Goal: Transaction & Acquisition: Purchase product/service

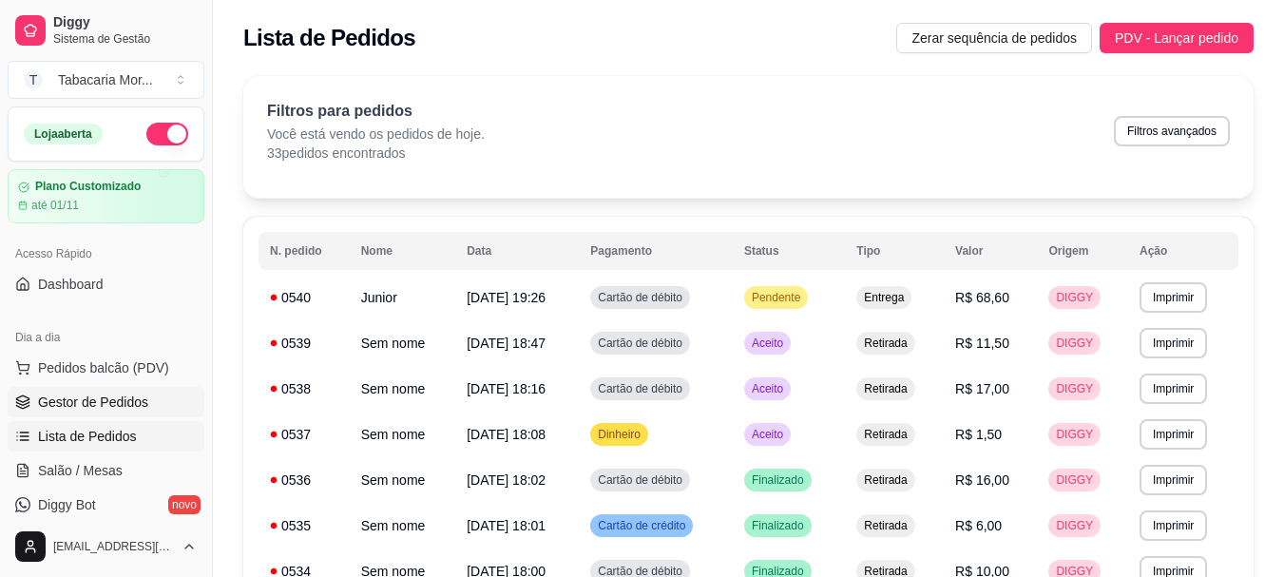
click at [113, 397] on span "Gestor de Pedidos" at bounding box center [93, 401] width 110 height 19
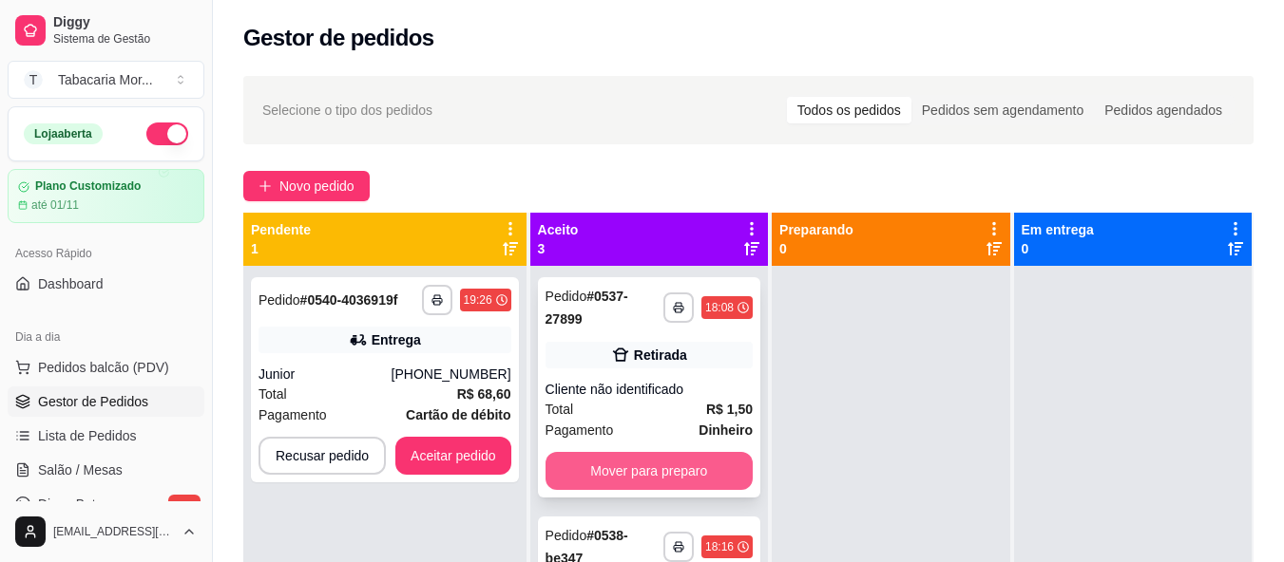
click at [714, 466] on button "Mover para preparo" at bounding box center [648, 471] width 207 height 38
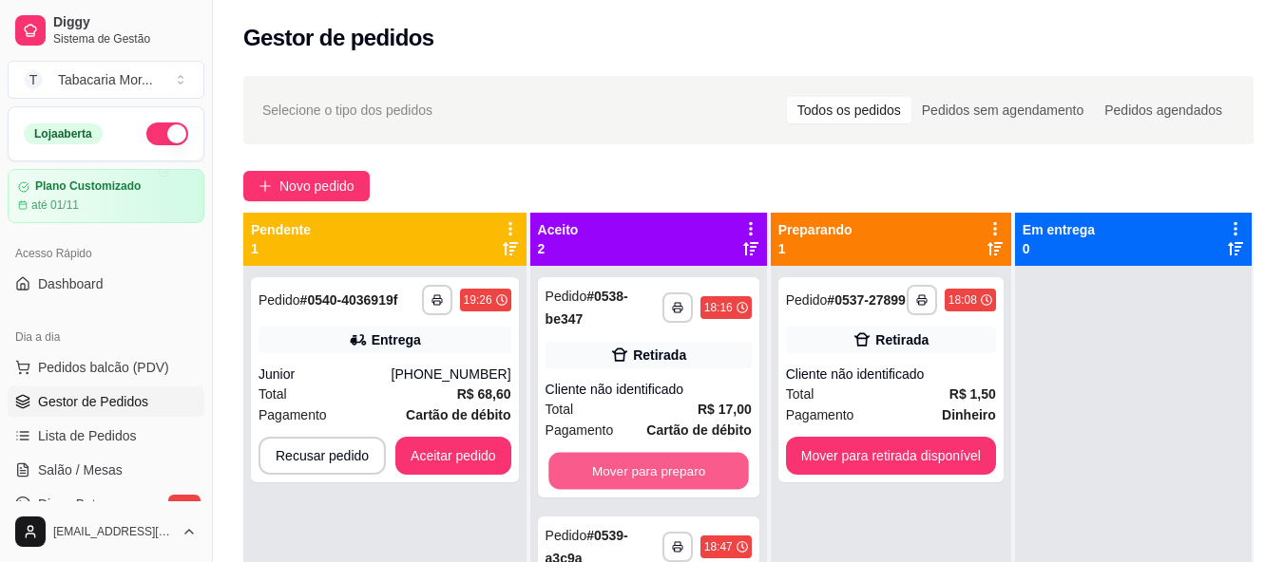
click at [704, 469] on button "Mover para preparo" at bounding box center [648, 471] width 200 height 37
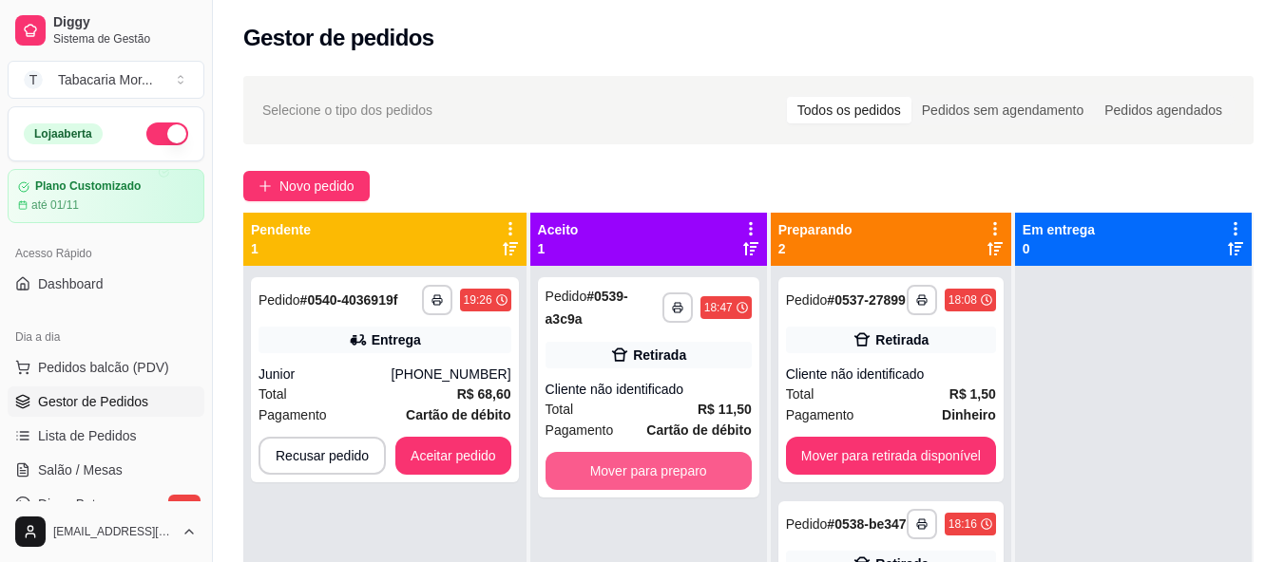
click at [697, 475] on button "Mover para preparo" at bounding box center [648, 471] width 206 height 38
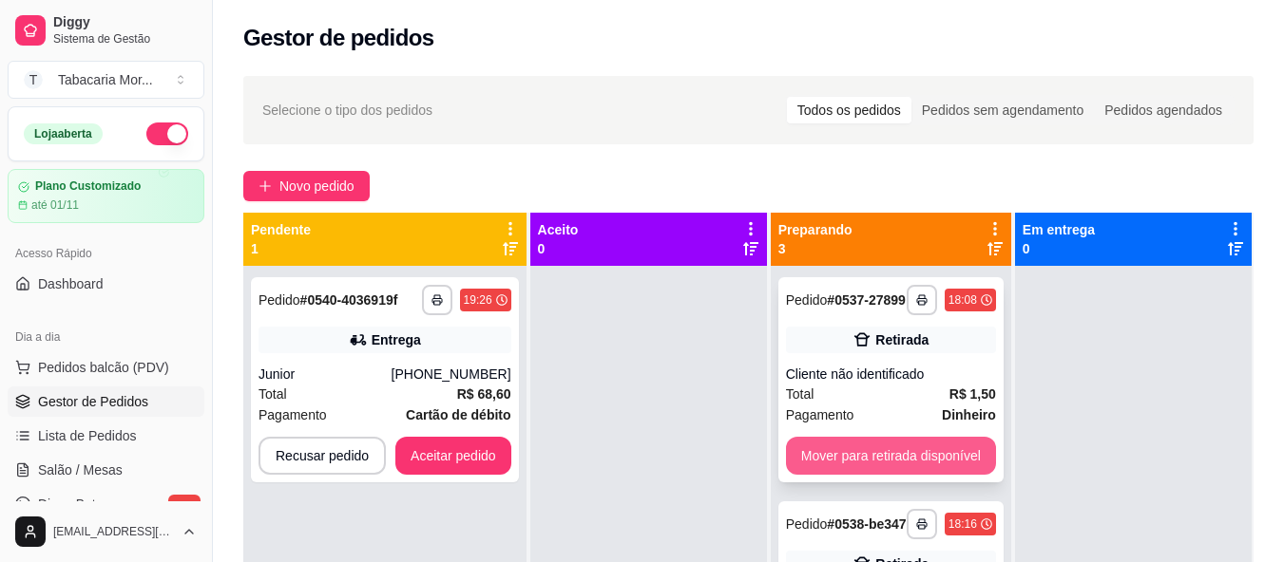
click at [857, 465] on button "Mover para retirada disponível" at bounding box center [891, 456] width 210 height 38
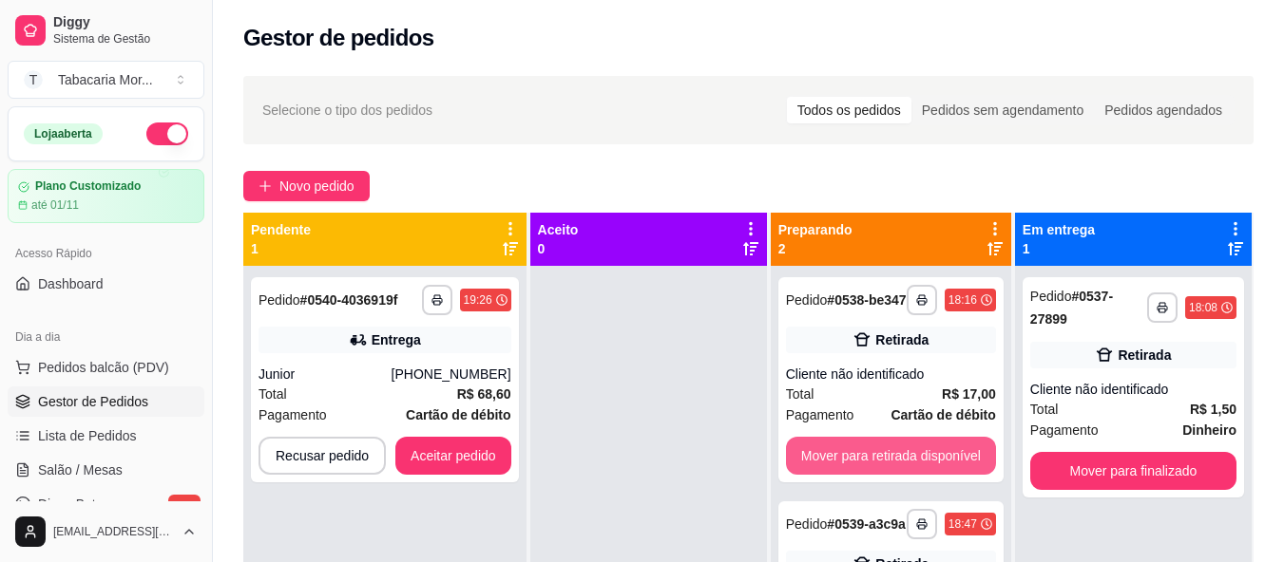
click at [857, 465] on button "Mover para retirada disponível" at bounding box center [891, 456] width 210 height 38
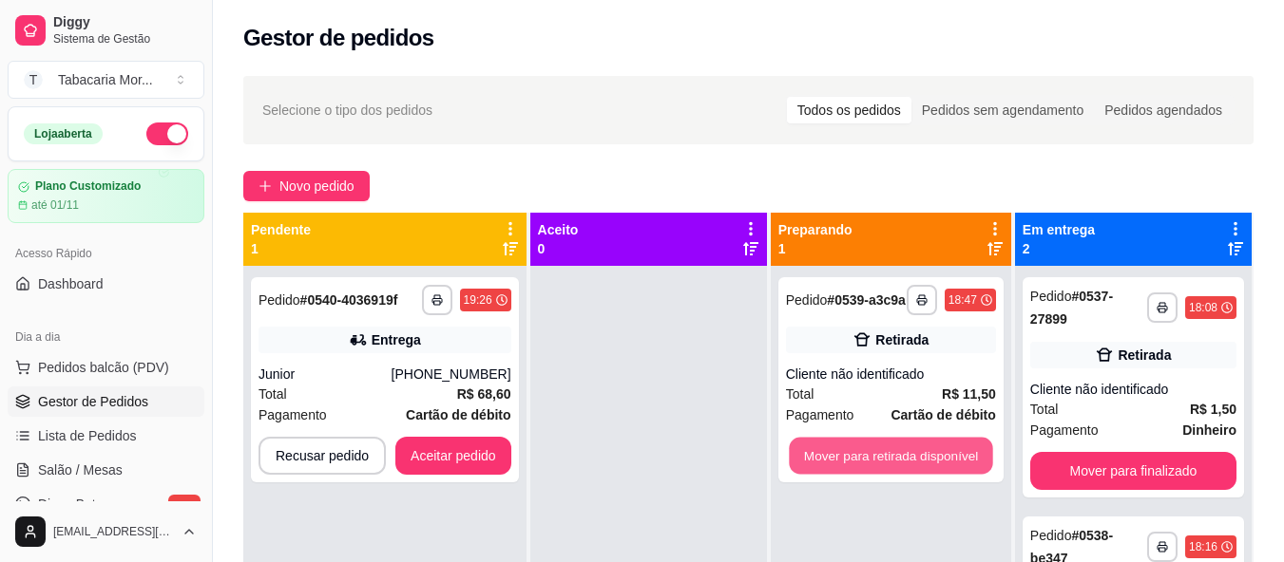
click at [856, 465] on button "Mover para retirada disponível" at bounding box center [890, 456] width 203 height 37
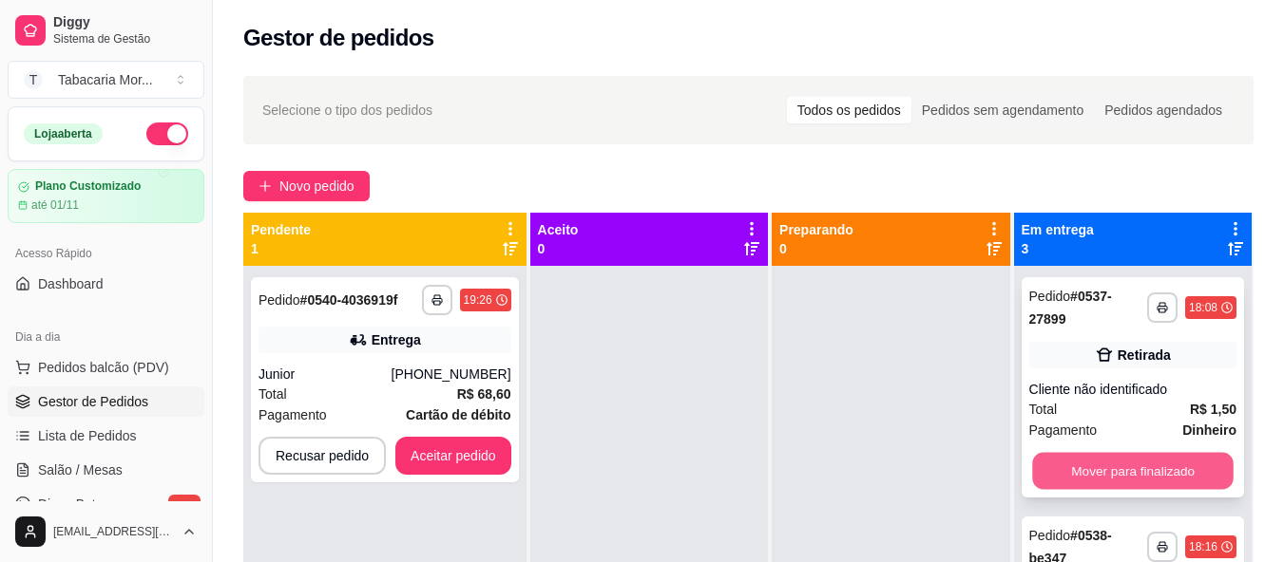
click at [1172, 471] on button "Mover para finalizado" at bounding box center [1132, 471] width 201 height 37
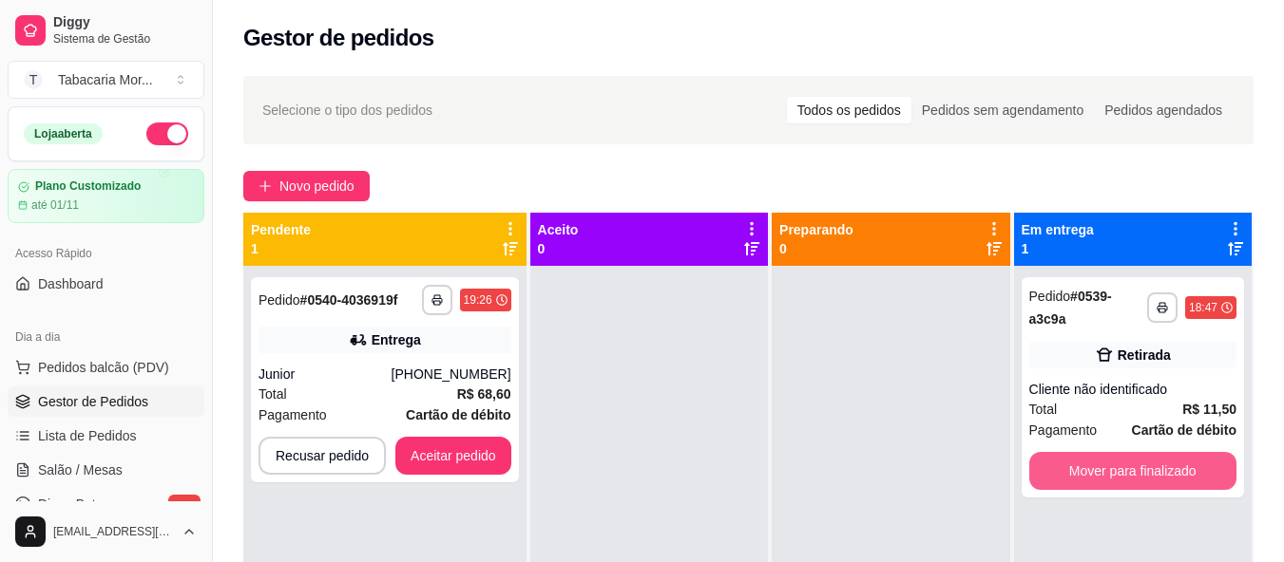
click at [1172, 471] on button "Mover para finalizado" at bounding box center [1132, 471] width 207 height 38
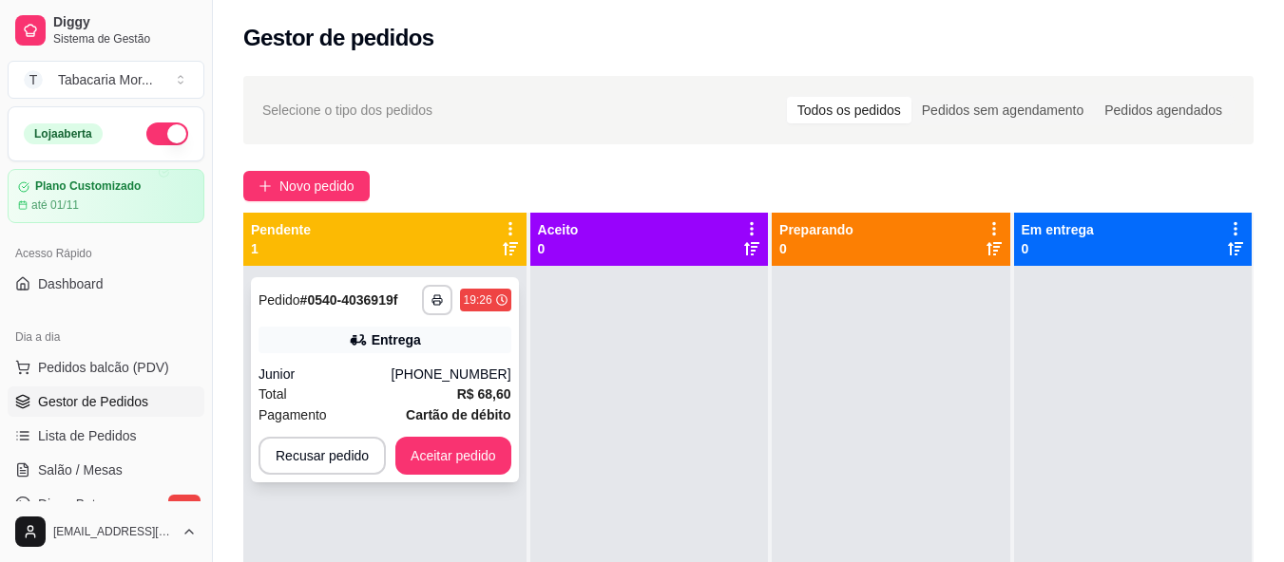
click at [455, 398] on div "Total R$ 68,60" at bounding box center [384, 394] width 253 height 21
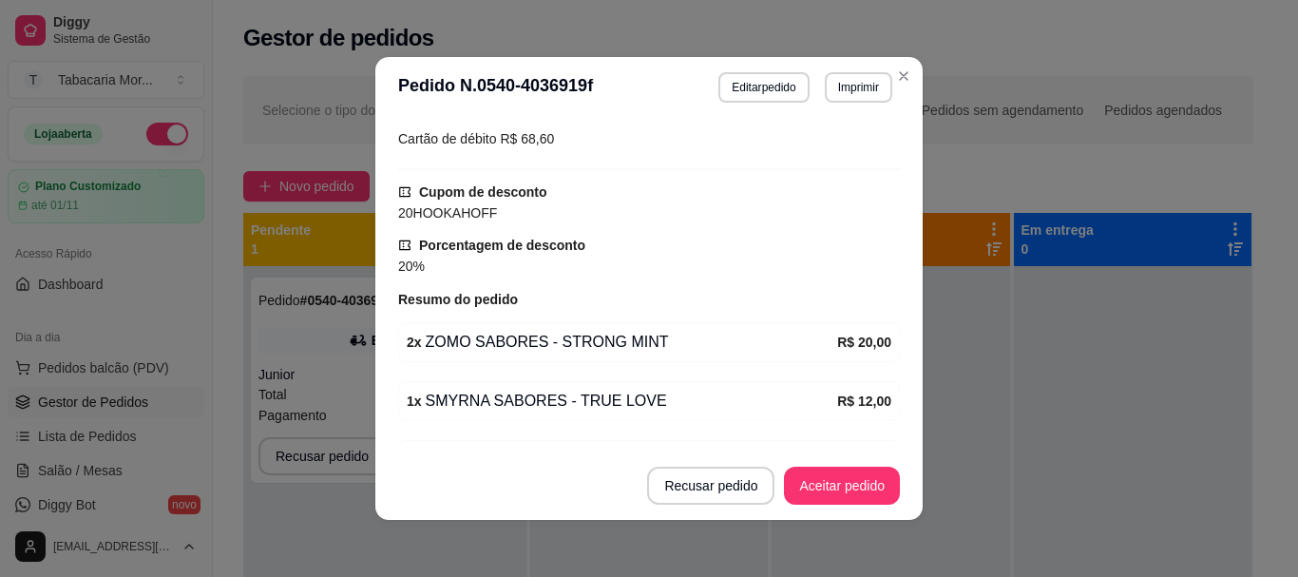
scroll to position [570, 0]
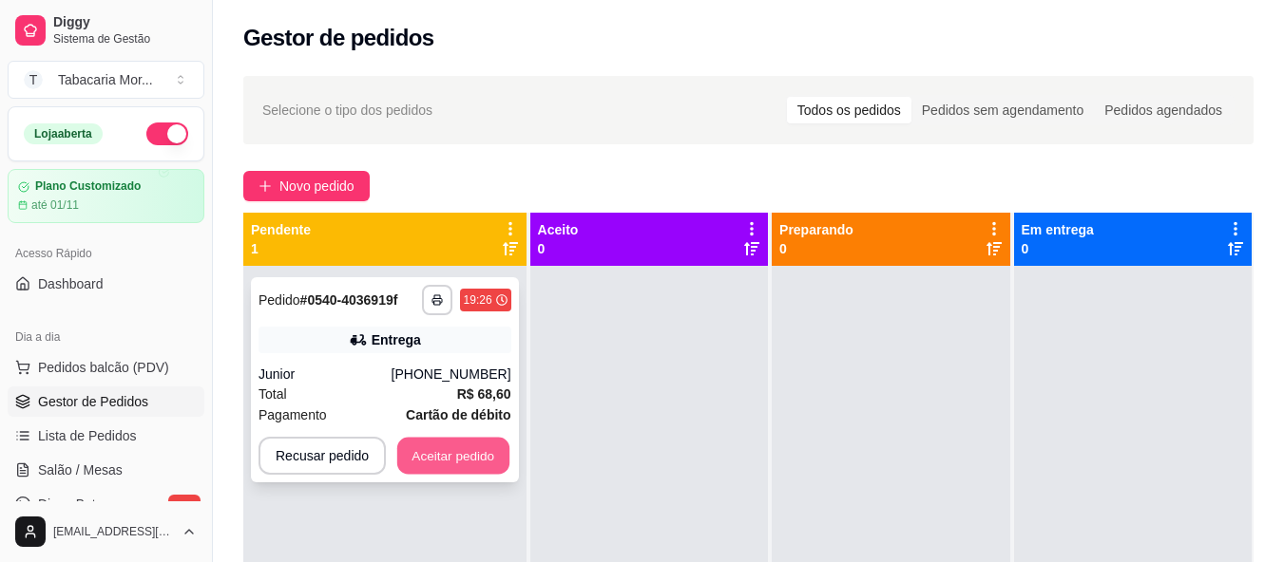
click at [489, 455] on button "Aceitar pedido" at bounding box center [453, 456] width 112 height 37
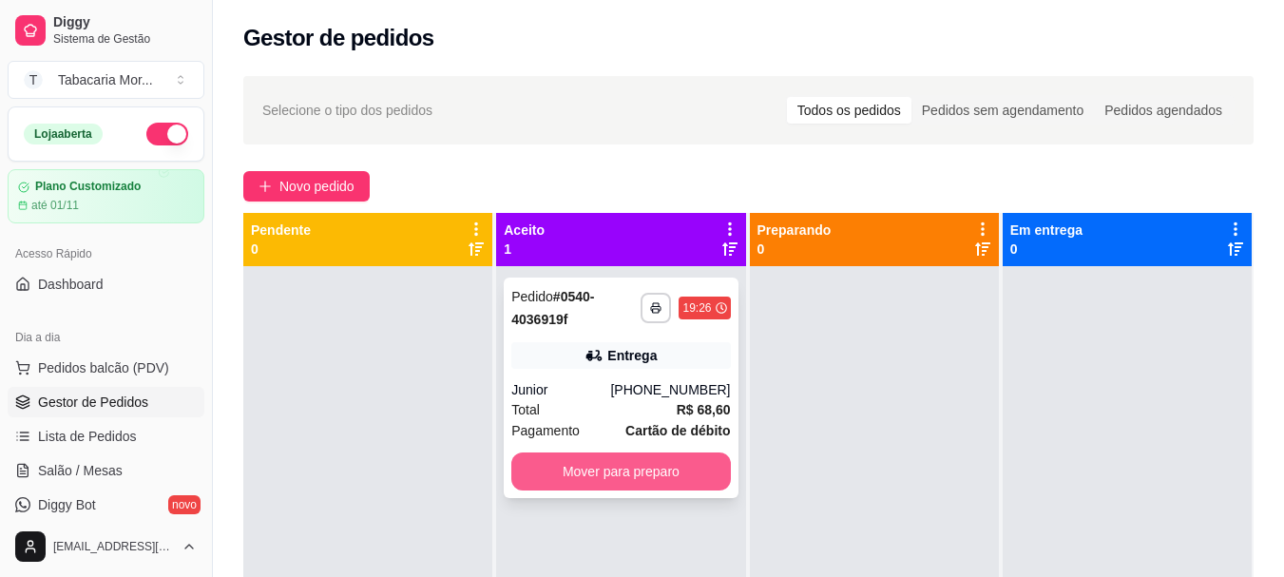
click at [687, 466] on button "Mover para preparo" at bounding box center [620, 471] width 219 height 38
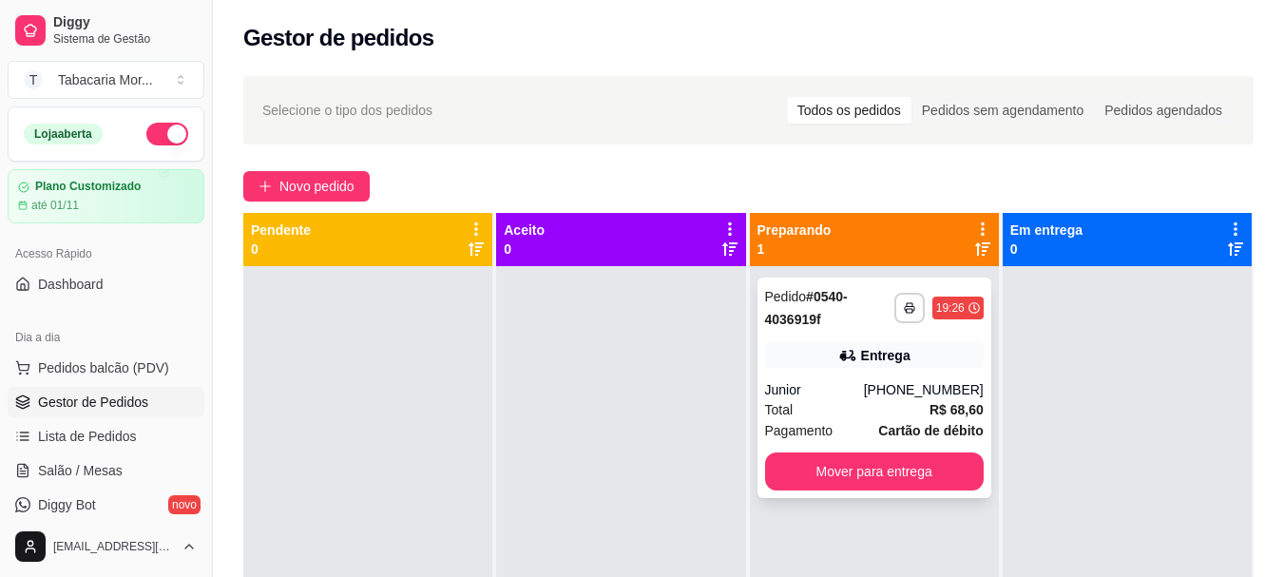
click at [888, 367] on div "Entrega" at bounding box center [874, 355] width 219 height 27
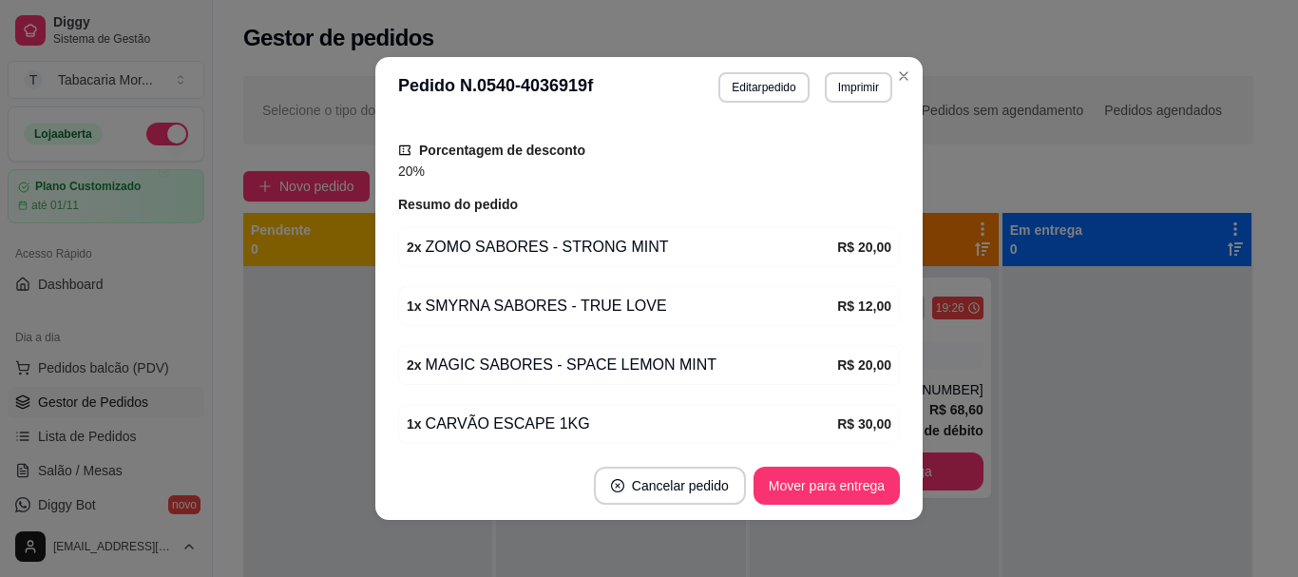
scroll to position [747, 0]
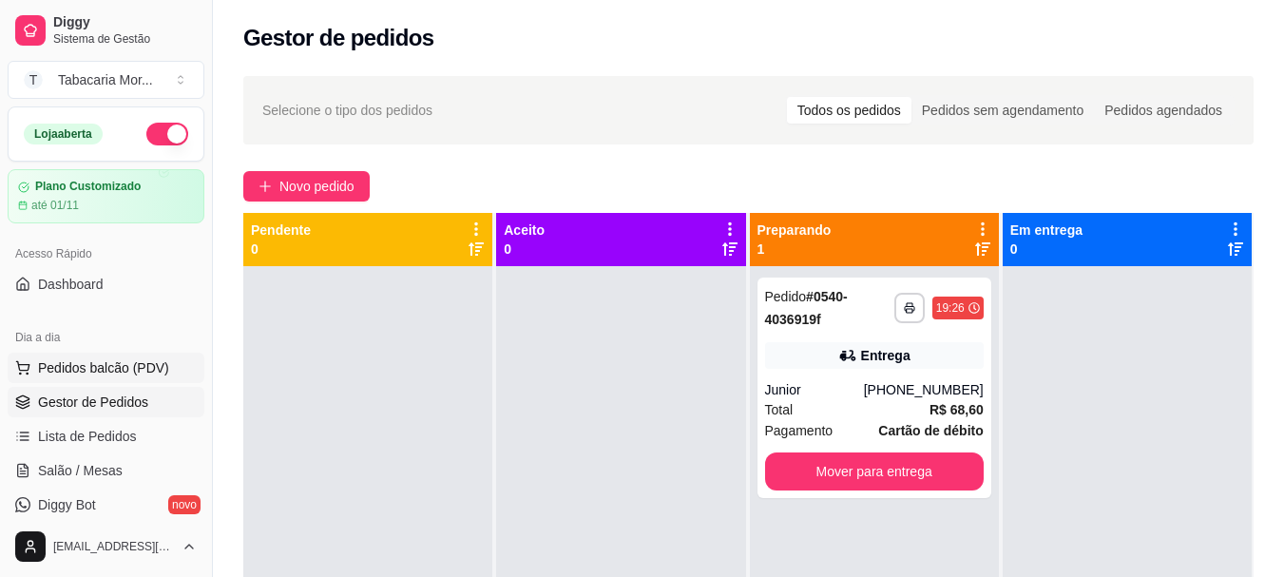
click at [105, 369] on span "Pedidos balcão (PDV)" at bounding box center [103, 367] width 131 height 19
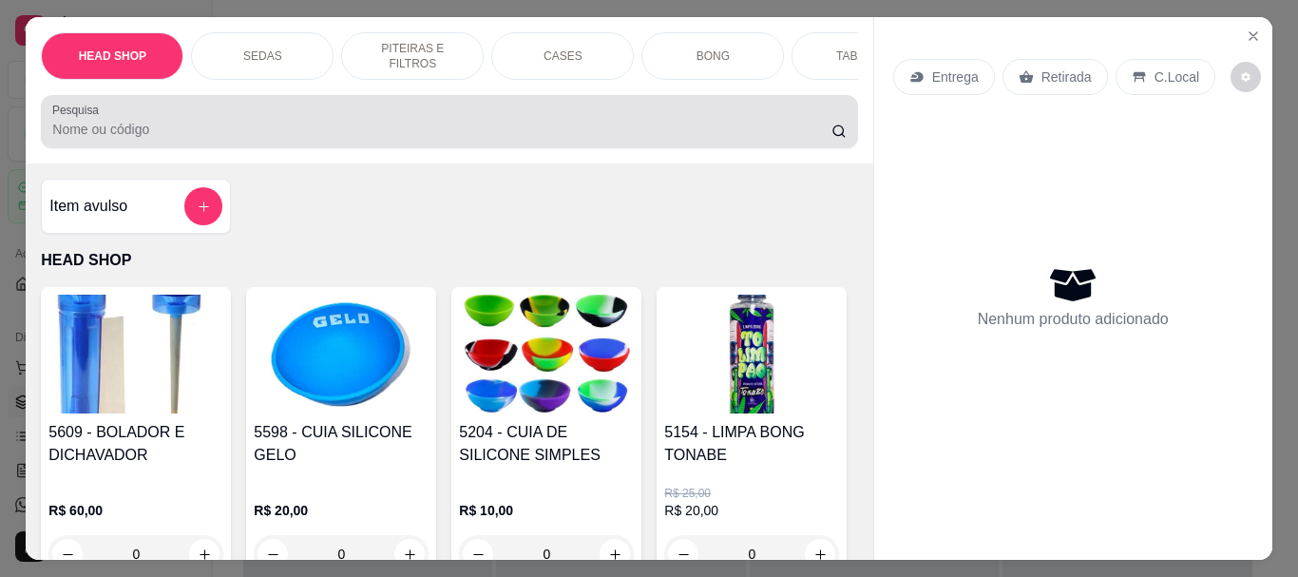
click at [321, 124] on div at bounding box center [448, 122] width 793 height 38
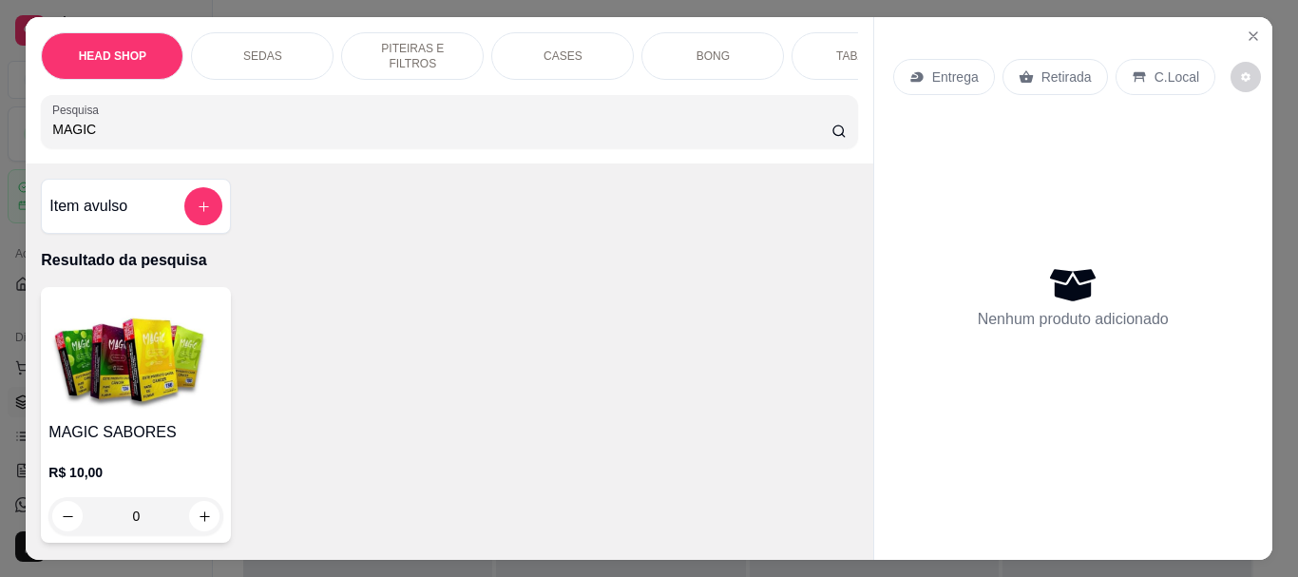
type input "MAGIC"
click at [134, 346] on img at bounding box center [135, 354] width 175 height 119
click at [1246, 29] on icon "Close" at bounding box center [1253, 36] width 15 height 15
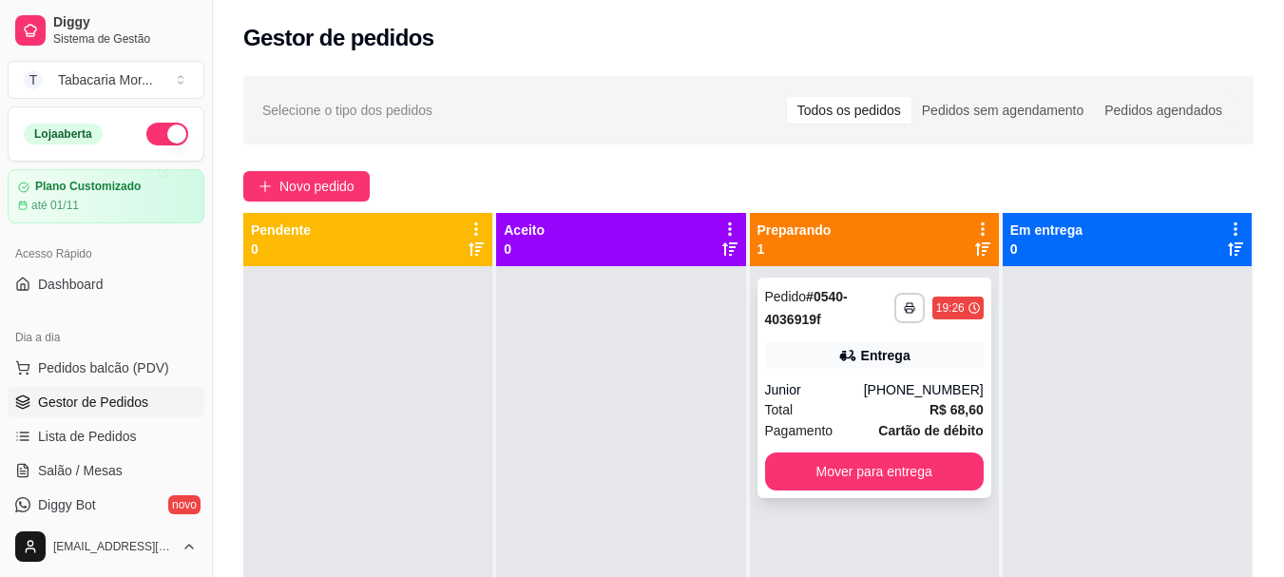
click at [915, 393] on div "[PHONE_NUMBER]" at bounding box center [924, 389] width 120 height 19
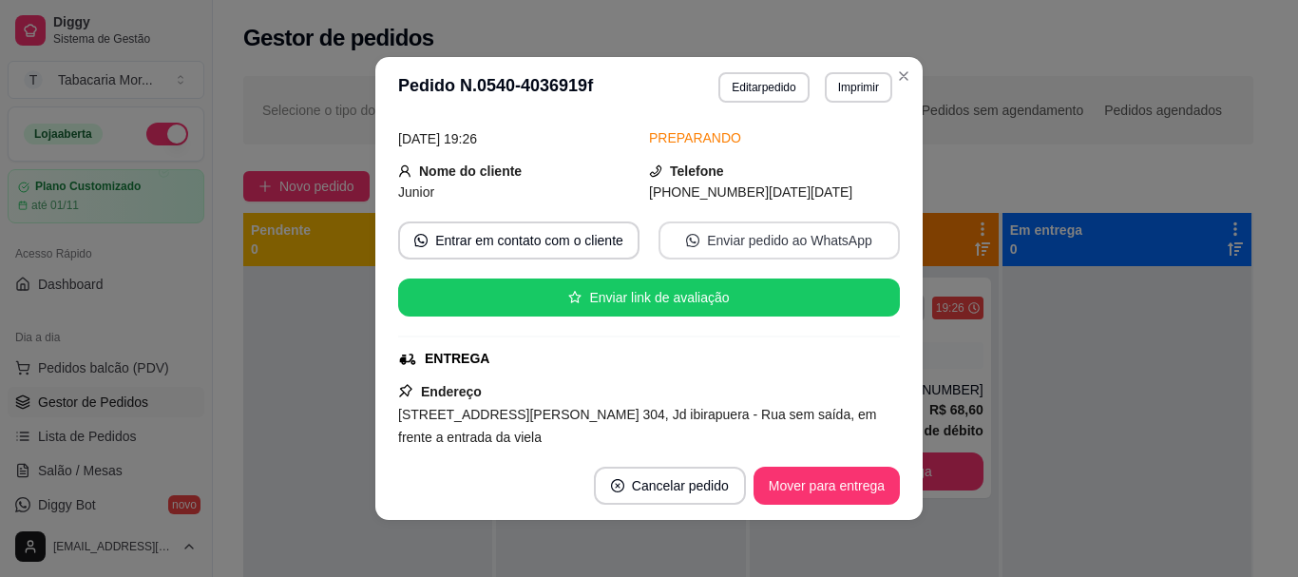
scroll to position [190, 0]
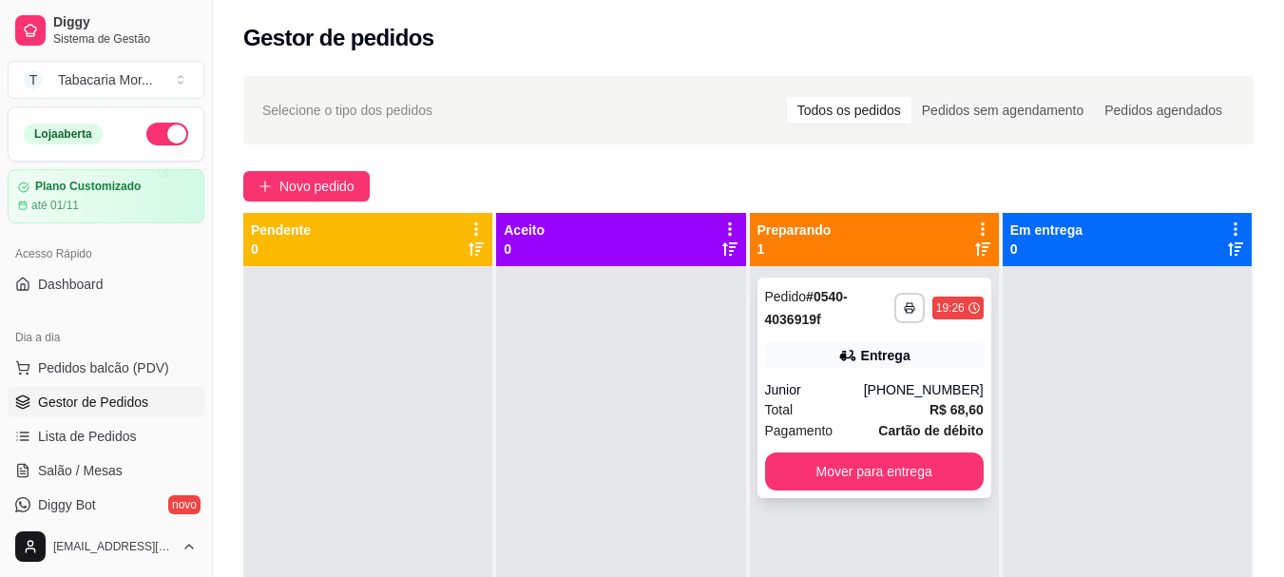
click at [893, 393] on div "[PHONE_NUMBER]" at bounding box center [924, 389] width 120 height 19
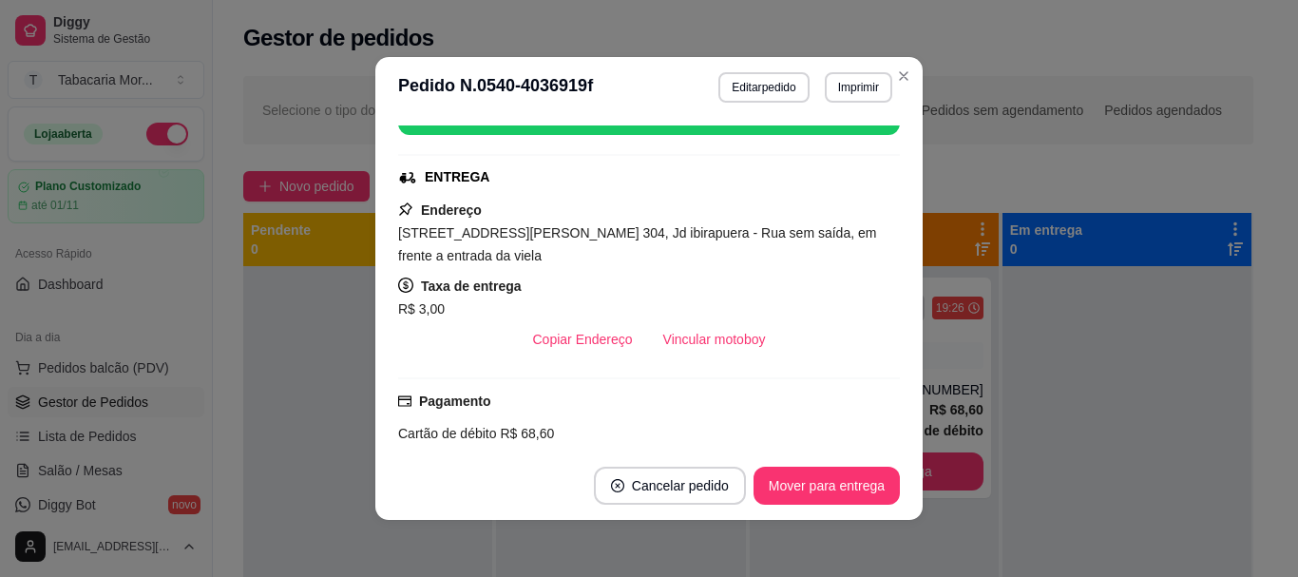
scroll to position [285, 0]
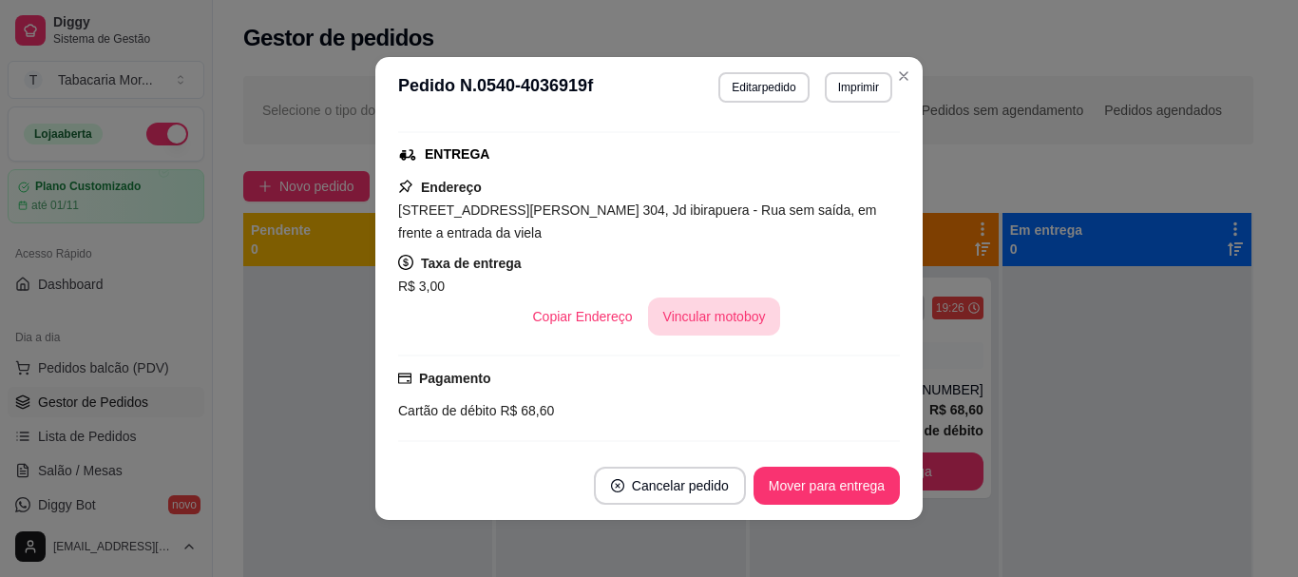
click at [709, 320] on button "Vincular motoboy" at bounding box center [714, 316] width 133 height 38
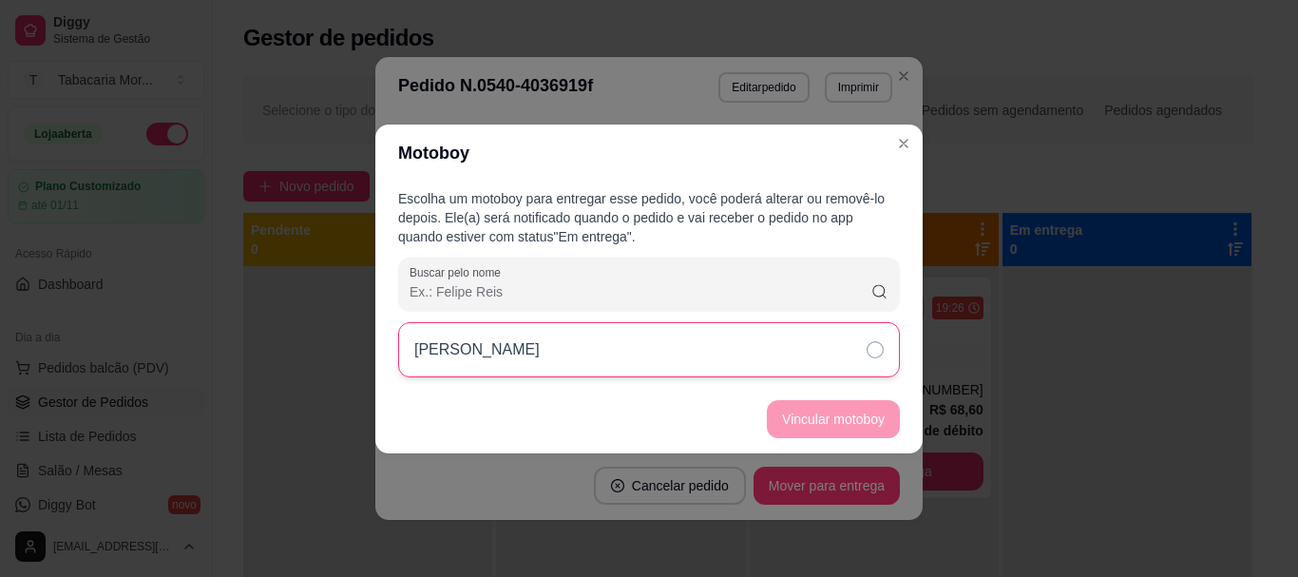
click at [784, 372] on div "[PERSON_NAME]" at bounding box center [649, 349] width 502 height 55
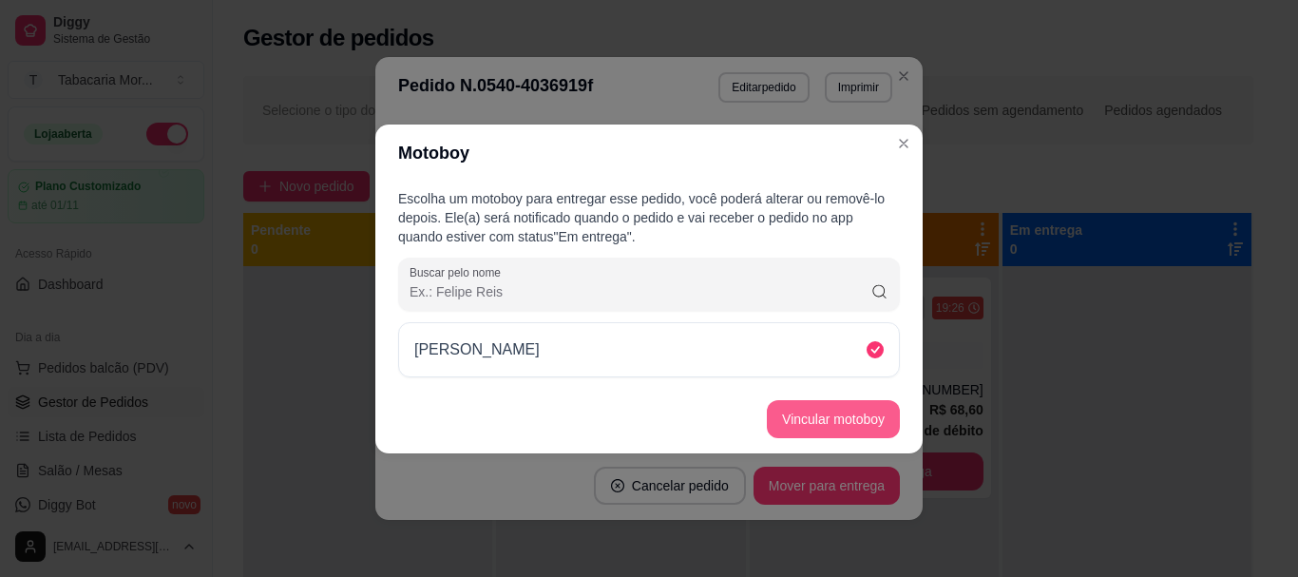
click at [879, 412] on button "Vincular motoboy" at bounding box center [833, 419] width 133 height 38
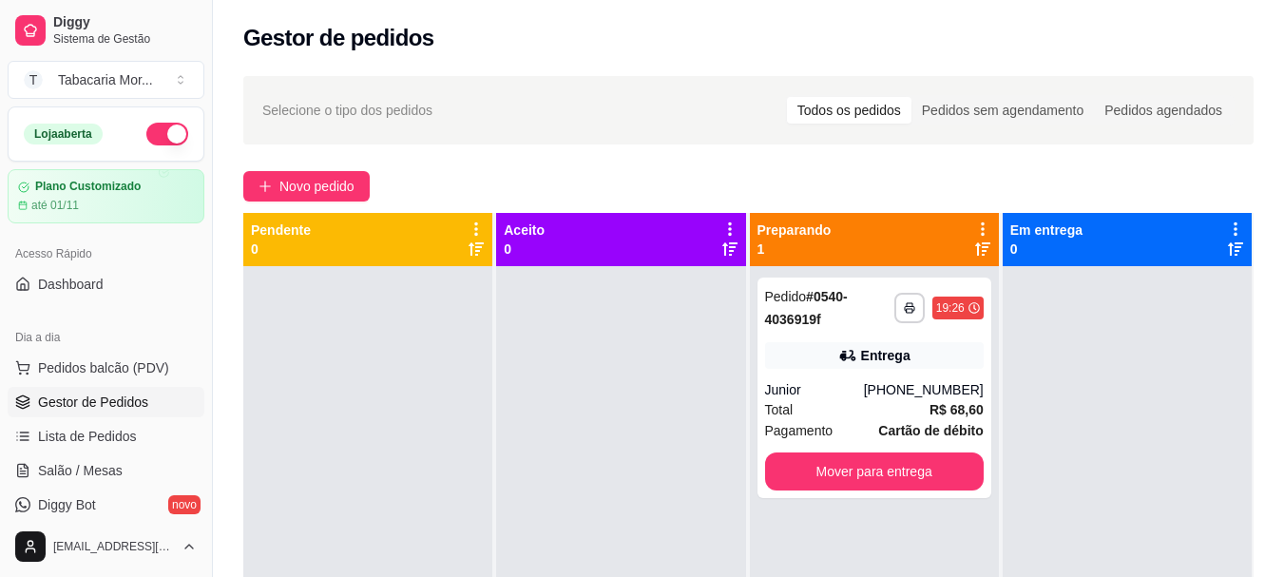
click at [118, 344] on div "Dia a dia" at bounding box center [106, 337] width 197 height 30
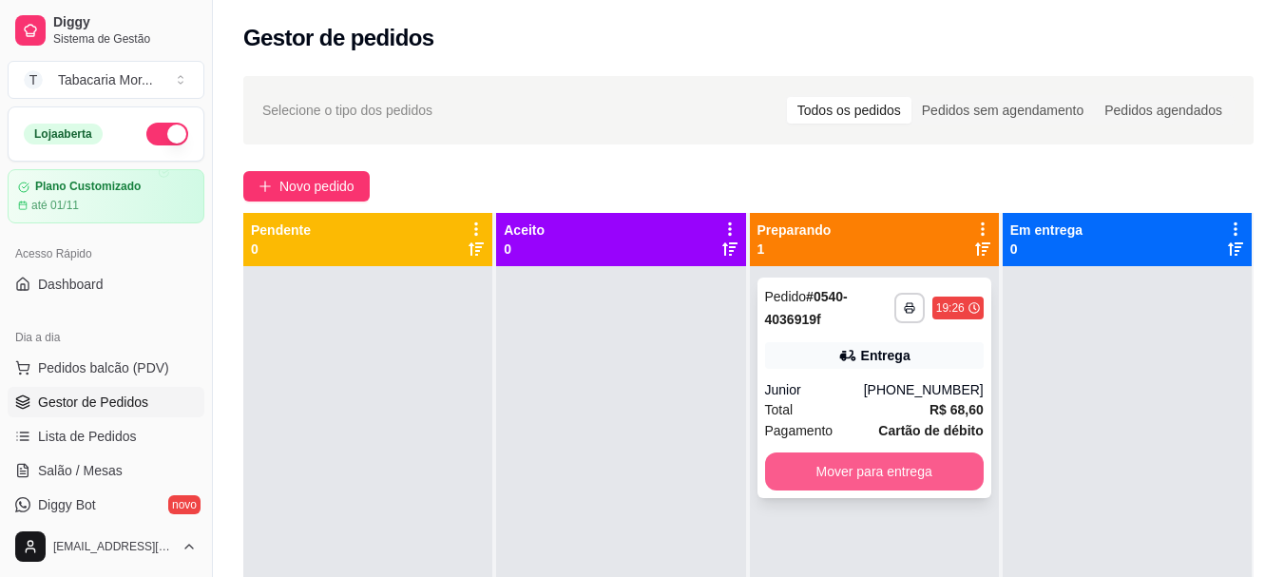
click at [915, 485] on button "Mover para entrega" at bounding box center [874, 471] width 219 height 38
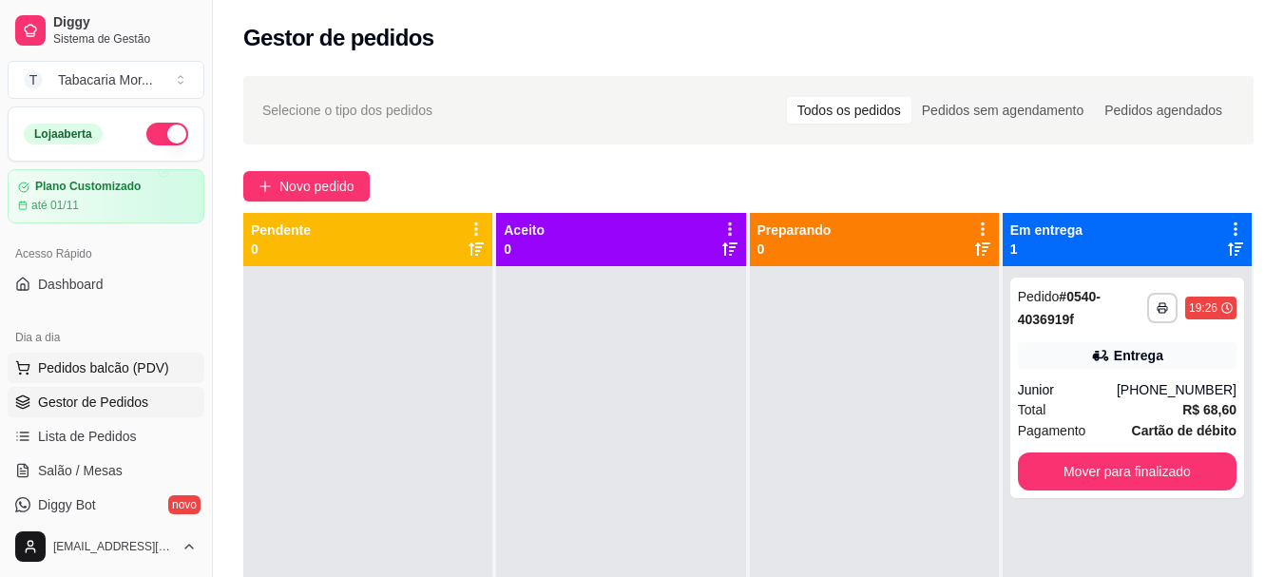
click at [113, 366] on span "Pedidos balcão (PDV)" at bounding box center [103, 367] width 131 height 19
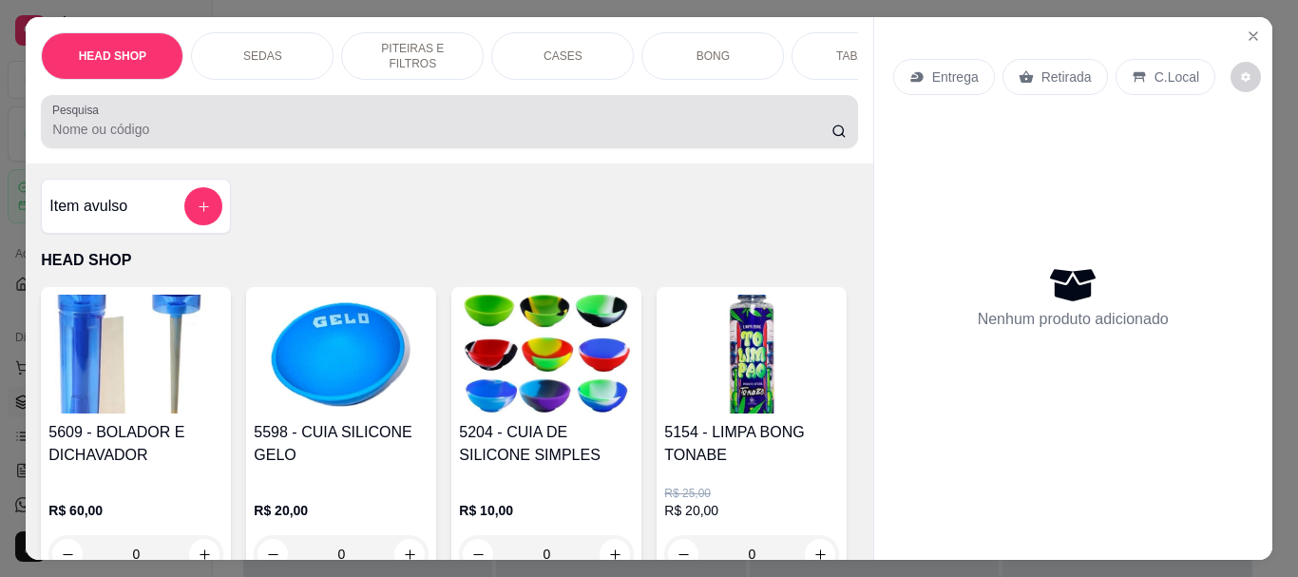
click at [80, 126] on input "Pesquisa" at bounding box center [441, 129] width 779 height 19
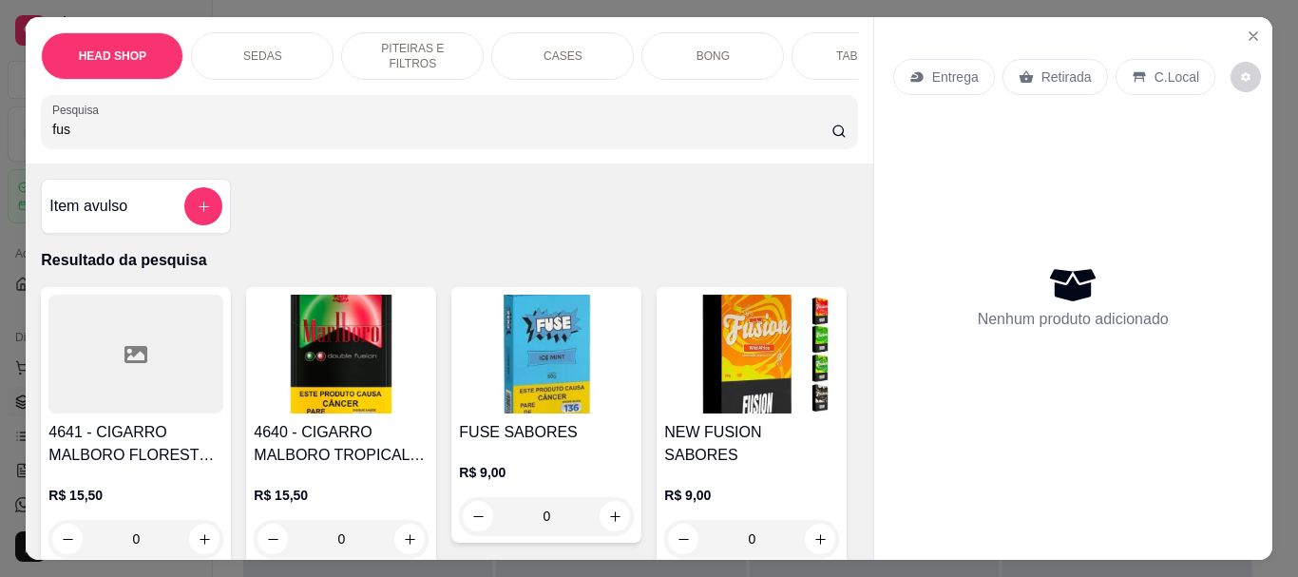
type input "fus"
click at [67, 411] on div at bounding box center [135, 354] width 175 height 119
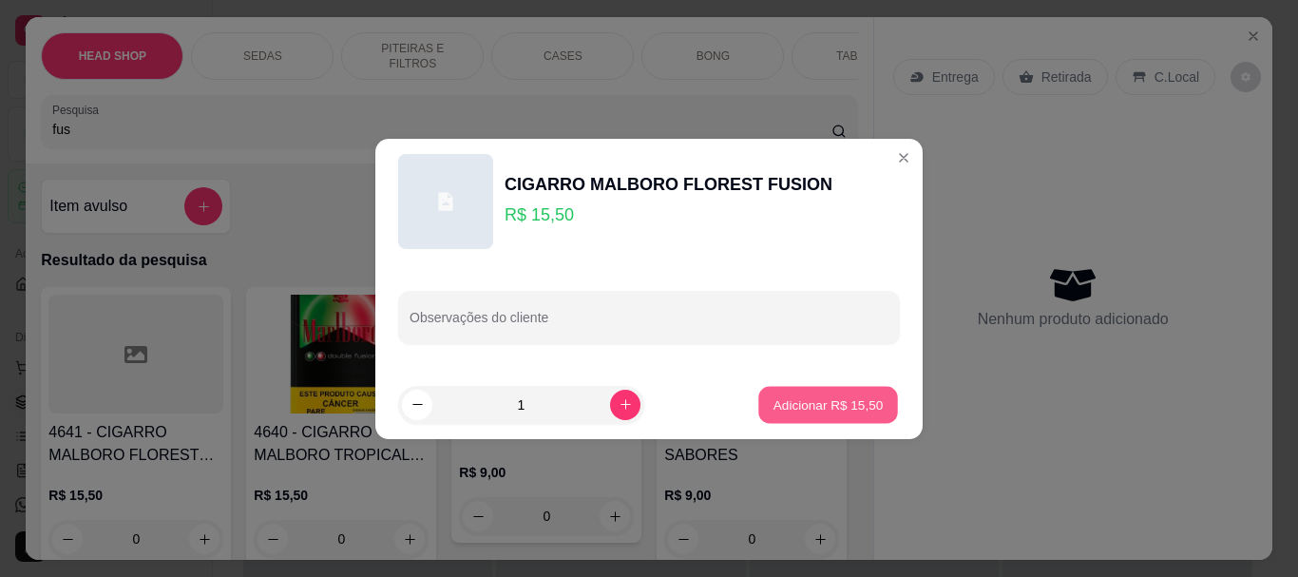
click at [843, 396] on p "Adicionar R$ 15,50" at bounding box center [828, 404] width 110 height 18
type input "1"
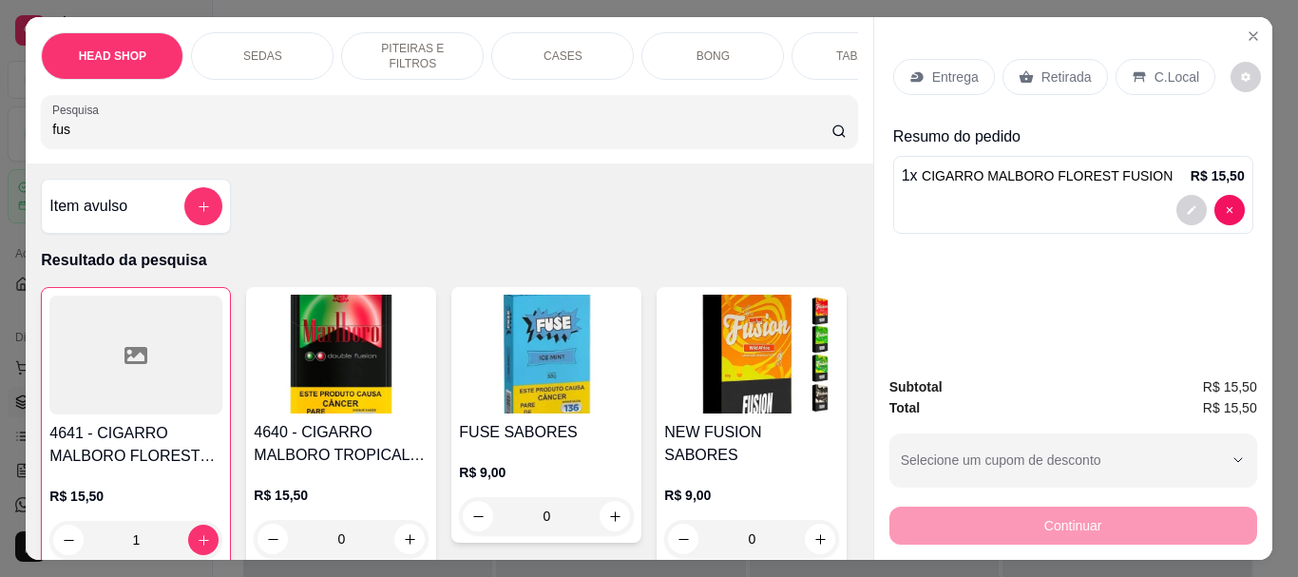
click at [1042, 70] on p "Retirada" at bounding box center [1066, 76] width 50 height 19
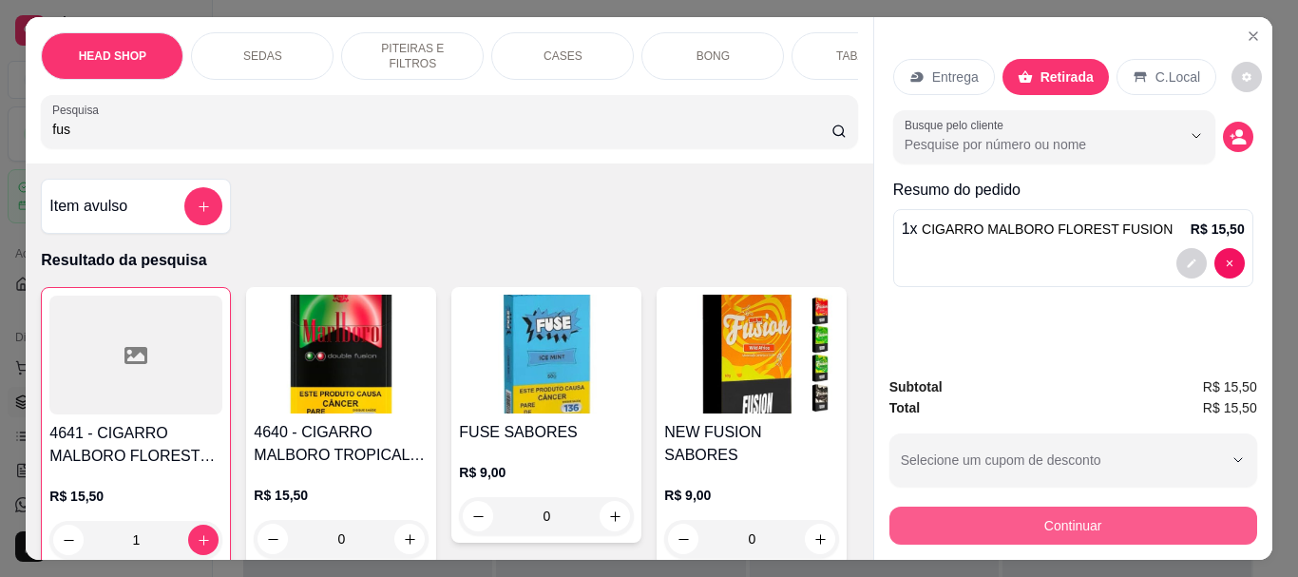
click at [1114, 528] on button "Continuar" at bounding box center [1073, 525] width 368 height 38
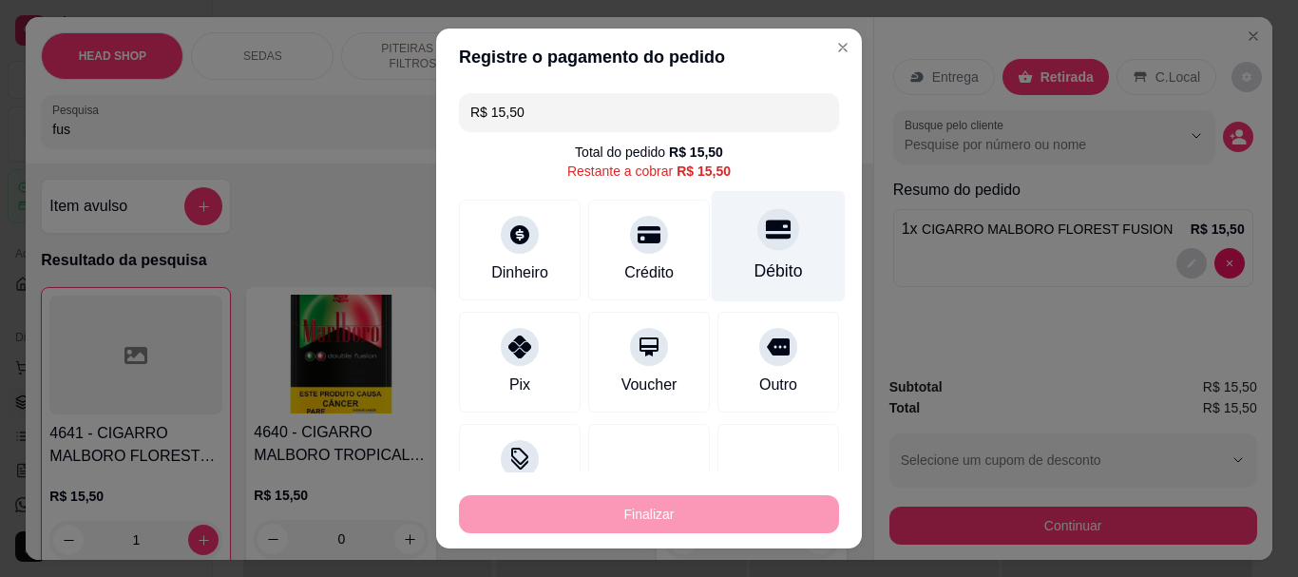
click at [733, 256] on div "Débito" at bounding box center [779, 246] width 134 height 111
type input "R$ 0,00"
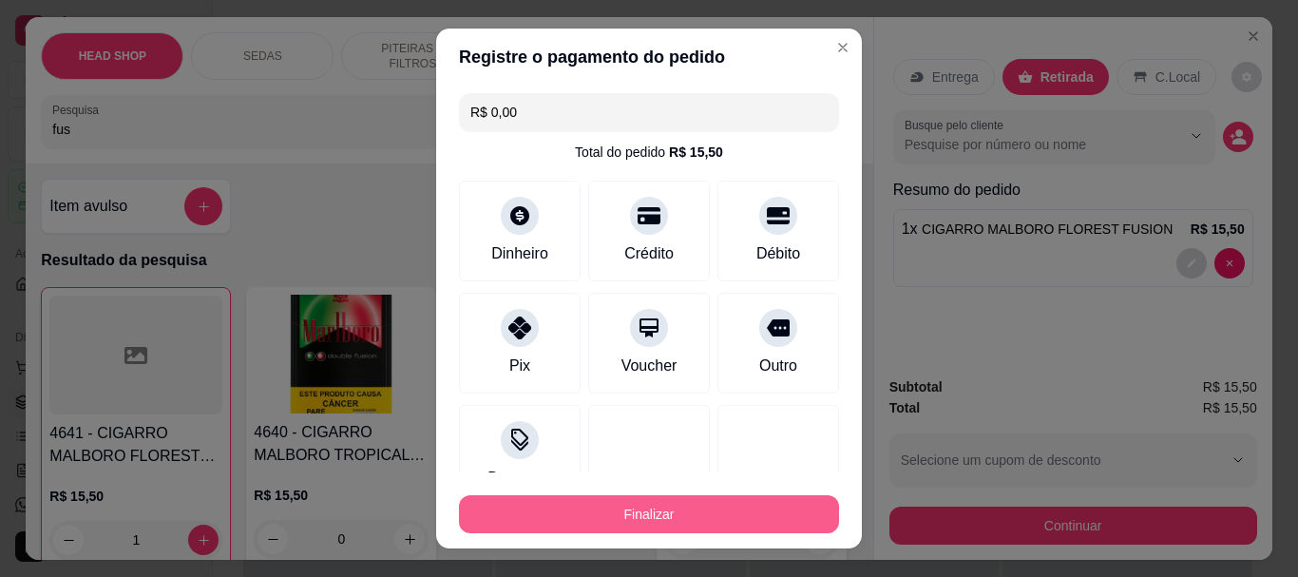
click at [768, 513] on button "Finalizar" at bounding box center [649, 514] width 380 height 38
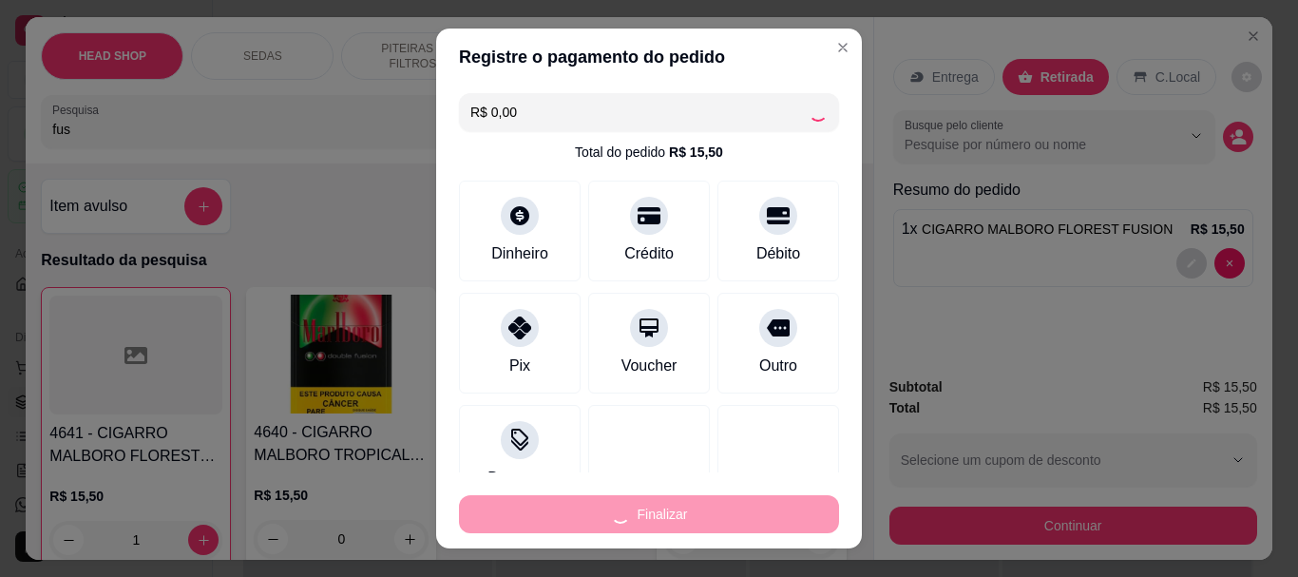
type input "0"
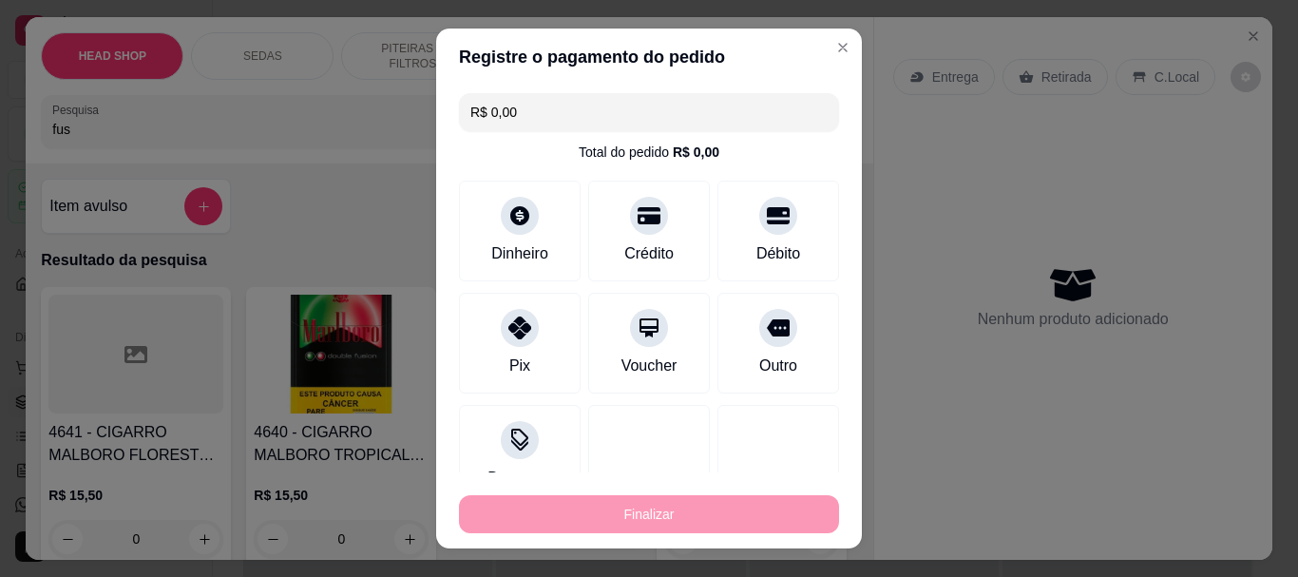
type input "-R$ 15,50"
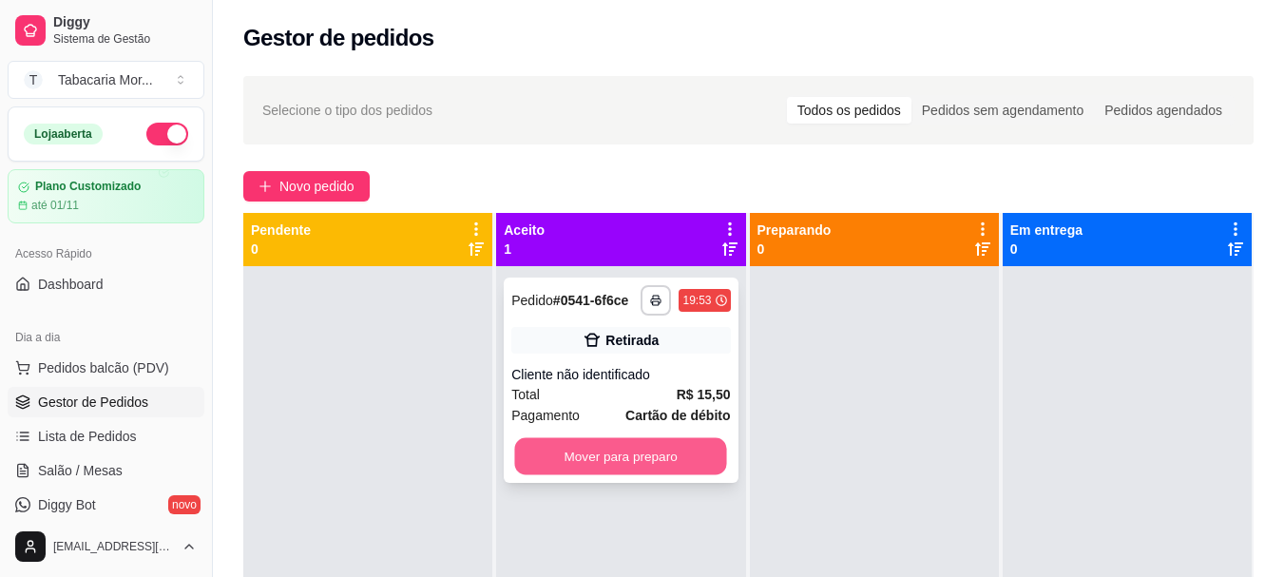
click at [661, 445] on button "Mover para preparo" at bounding box center [621, 456] width 212 height 37
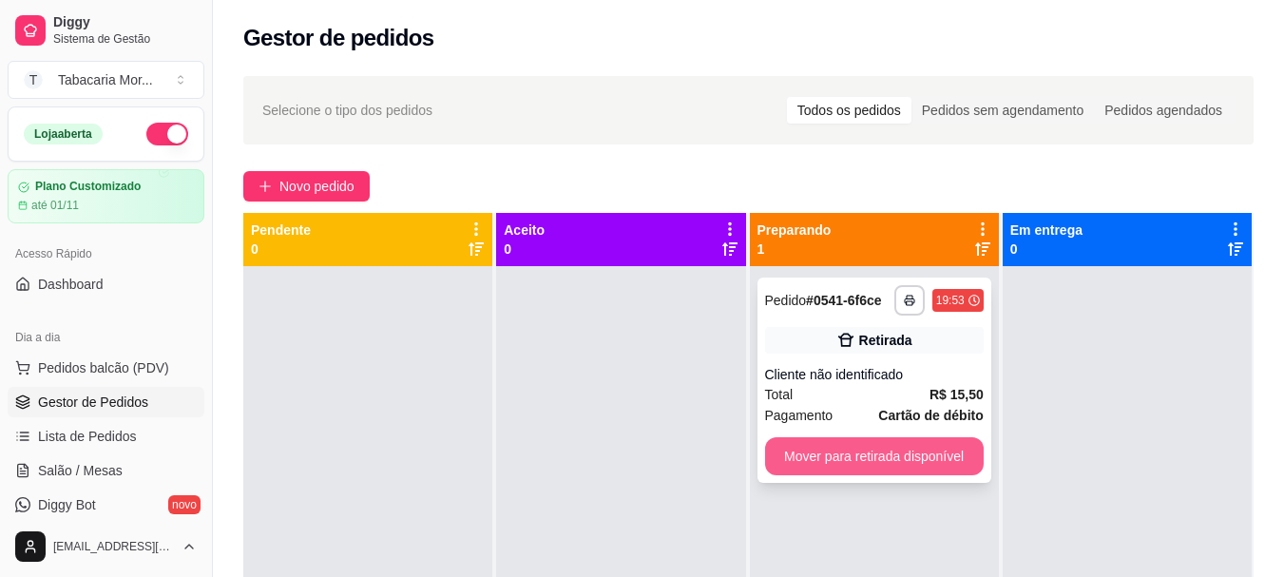
click at [878, 448] on button "Mover para retirada disponível" at bounding box center [874, 456] width 219 height 38
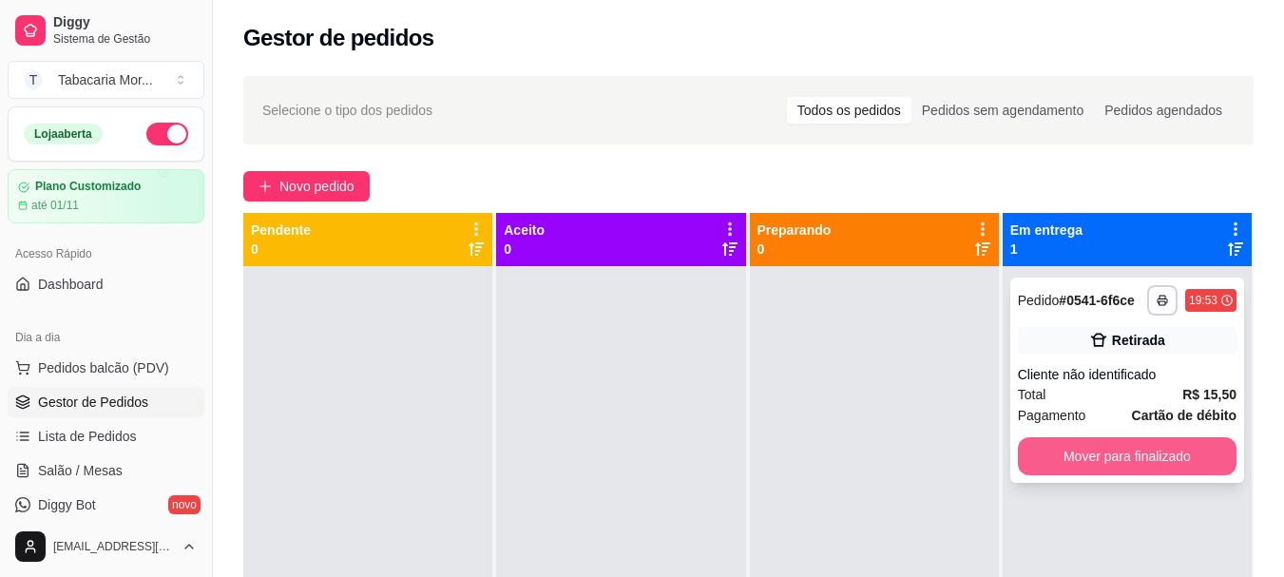
click at [1125, 441] on button "Mover para finalizado" at bounding box center [1127, 456] width 219 height 38
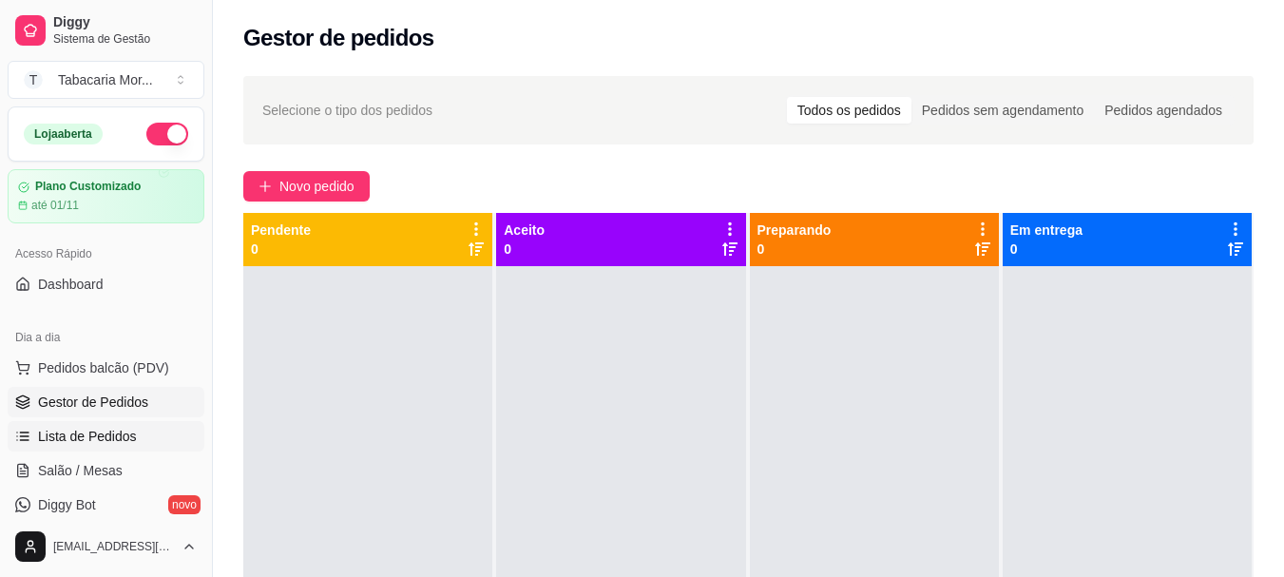
click at [100, 429] on span "Lista de Pedidos" at bounding box center [87, 436] width 99 height 19
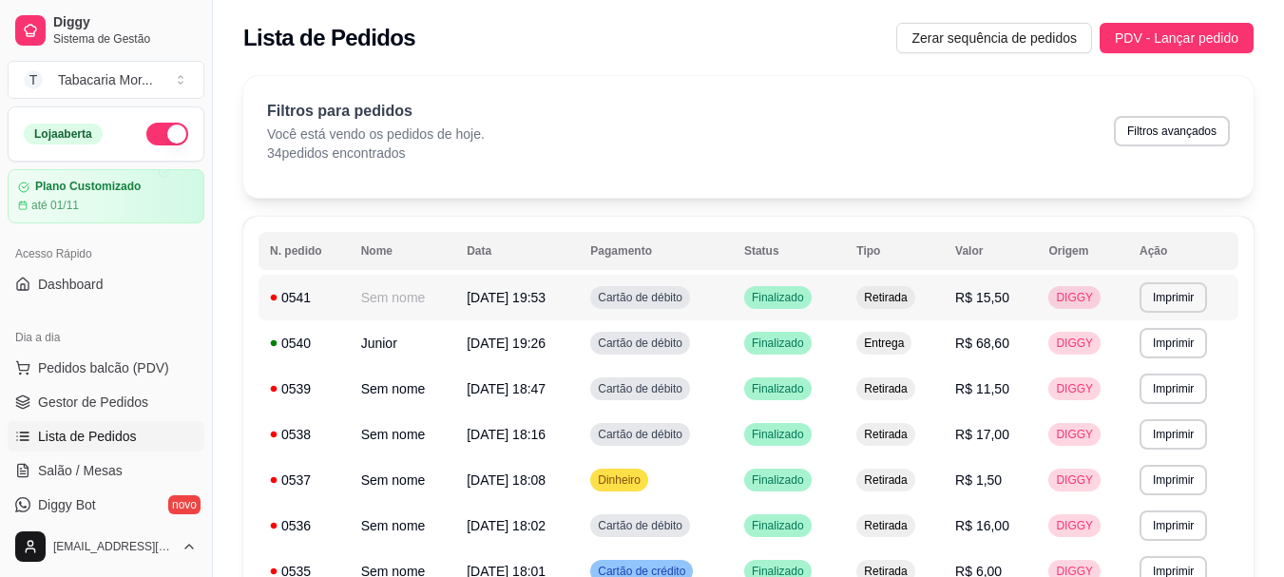
click at [545, 300] on span "[DATE] 19:53" at bounding box center [505, 297] width 79 height 15
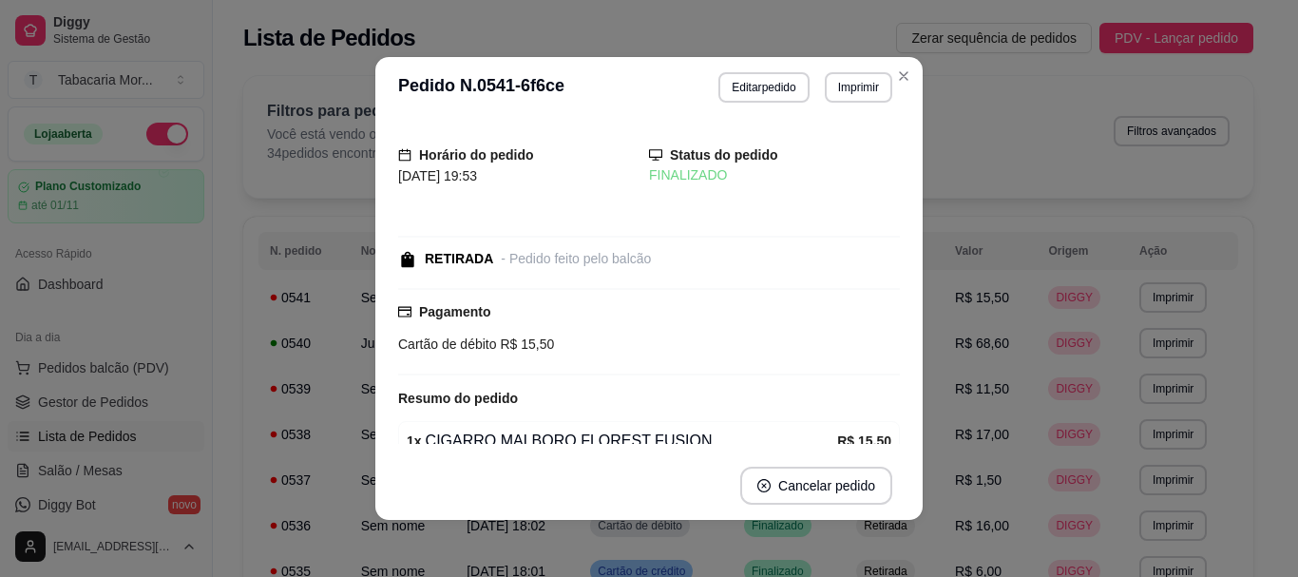
scroll to position [91, 0]
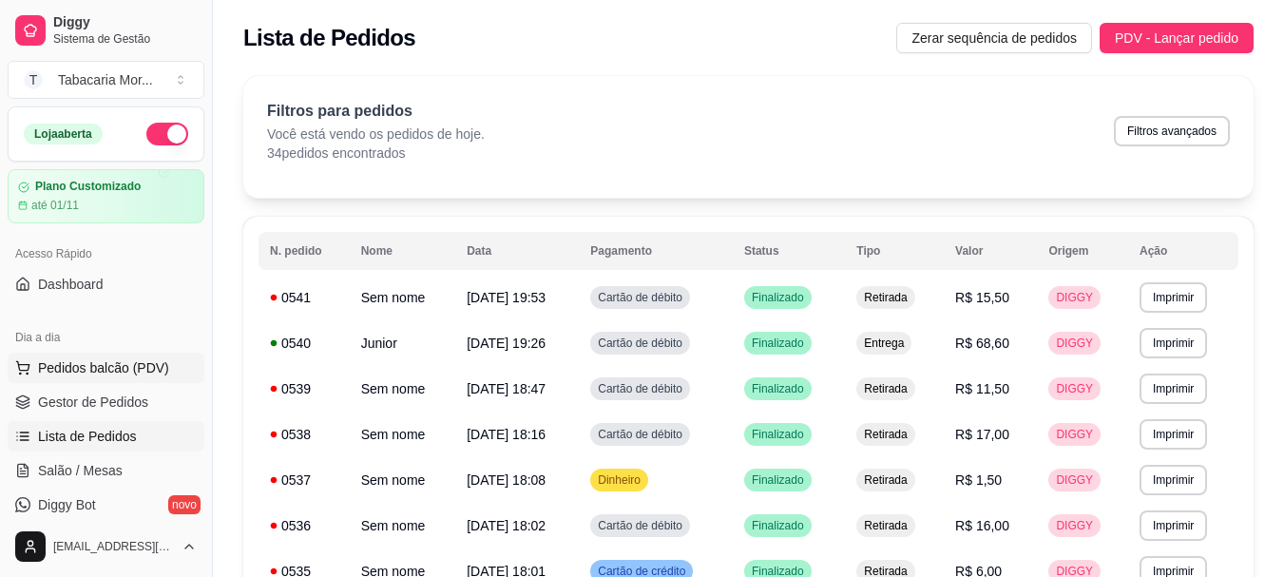
click at [86, 363] on span "Pedidos balcão (PDV)" at bounding box center [103, 367] width 131 height 19
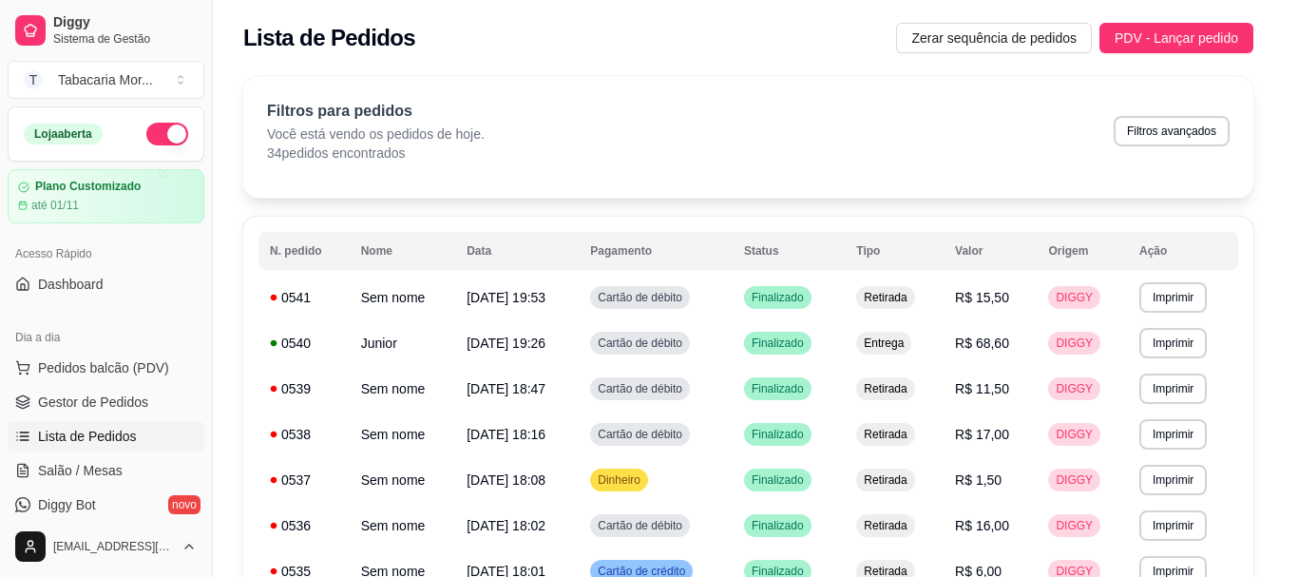
click at [224, 115] on div at bounding box center [448, 122] width 793 height 38
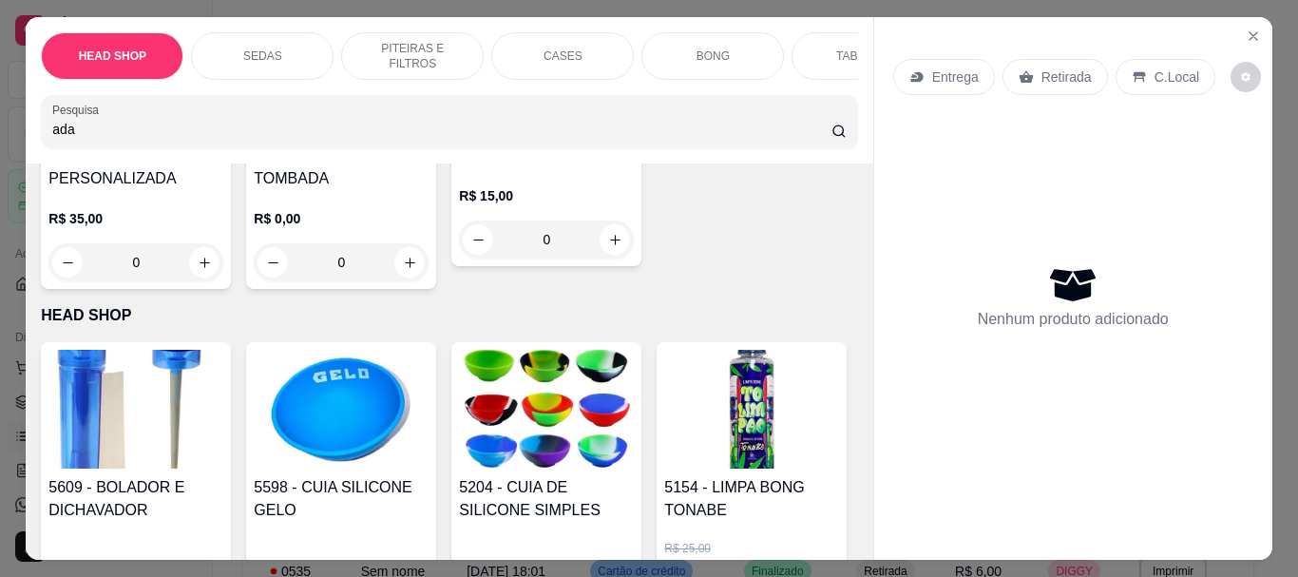
scroll to position [665, 0]
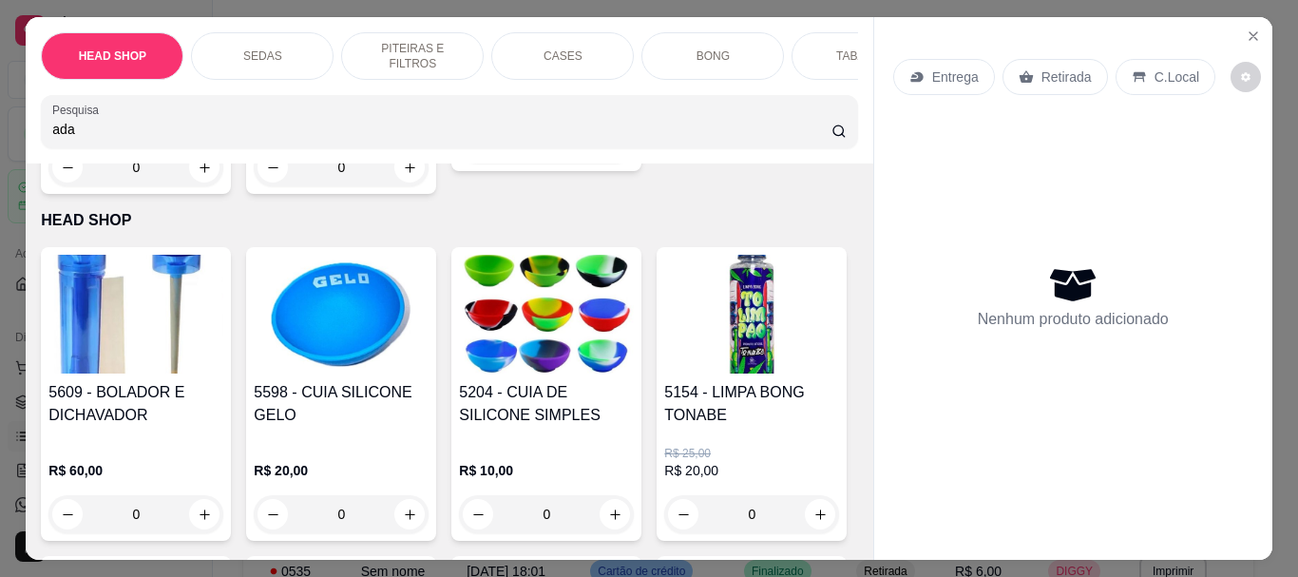
type input "ada"
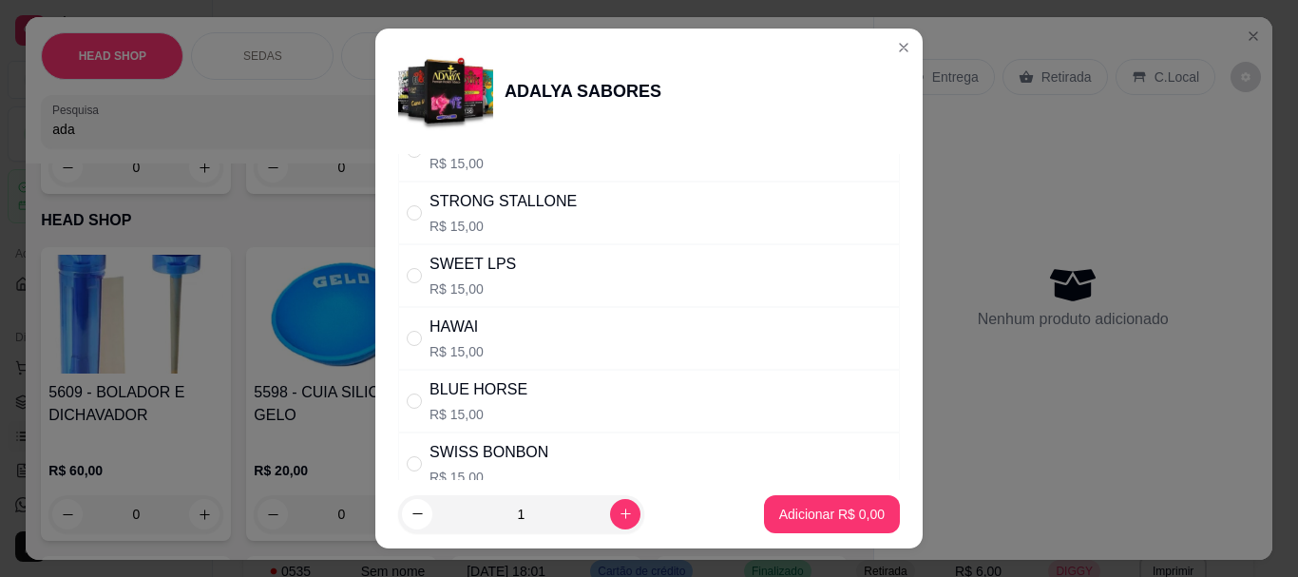
scroll to position [570, 0]
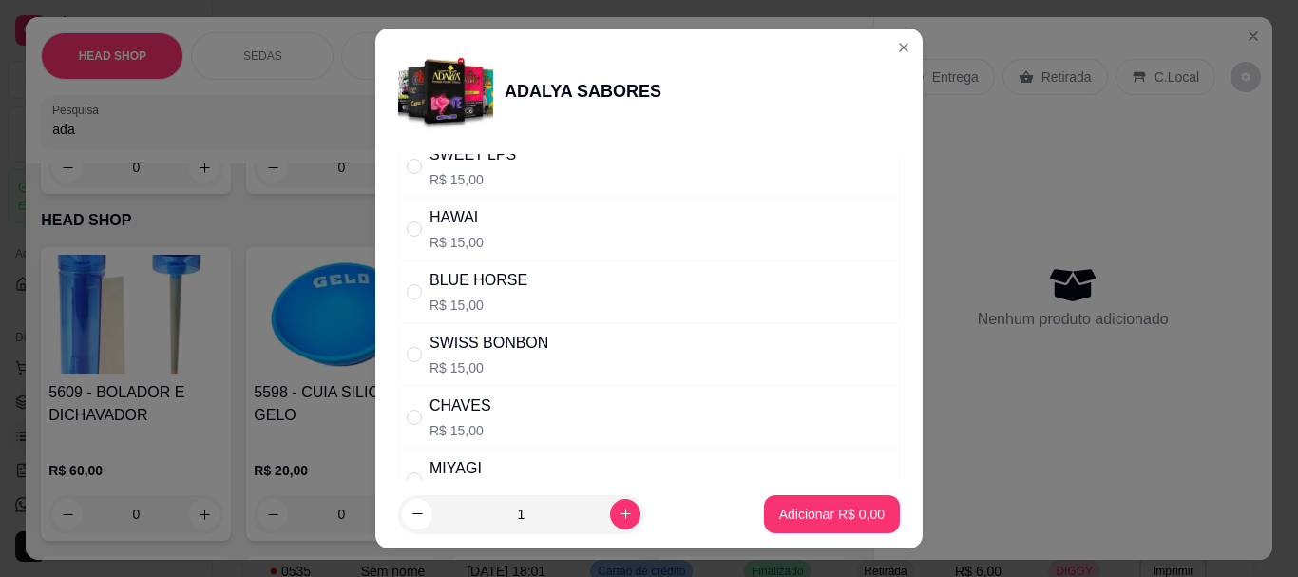
click at [447, 229] on div "HAWAI" at bounding box center [456, 217] width 54 height 23
radio input "true"
click at [847, 508] on p "Adicionar R$ 15,00" at bounding box center [827, 513] width 113 height 19
type input "1"
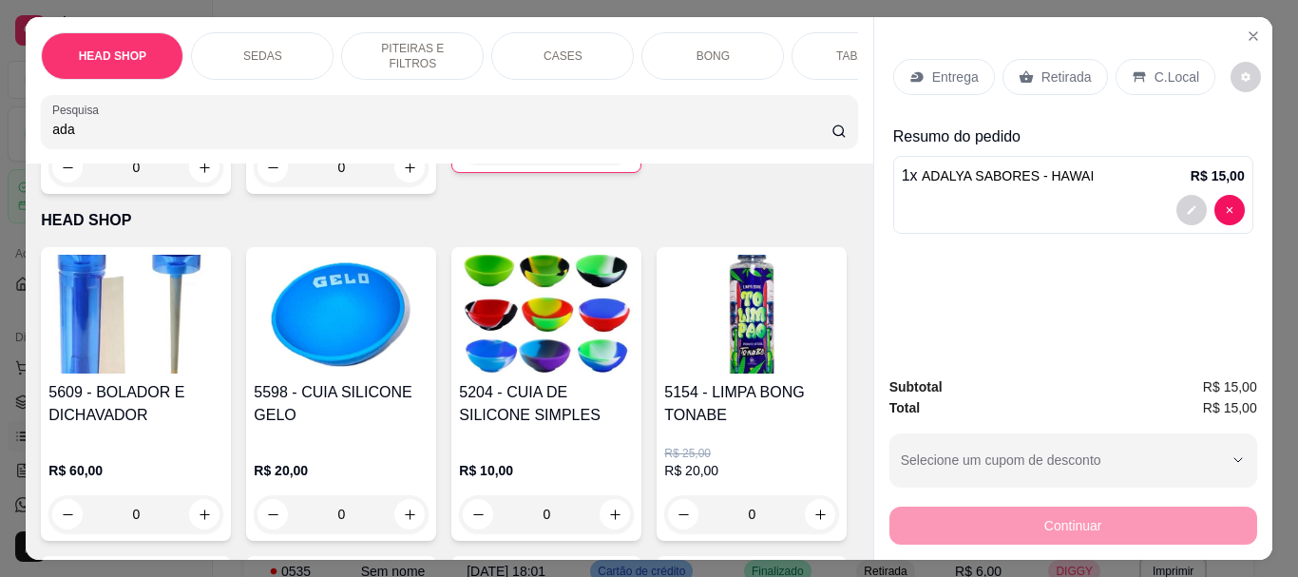
click at [1029, 59] on div "Retirada" at bounding box center [1054, 77] width 105 height 36
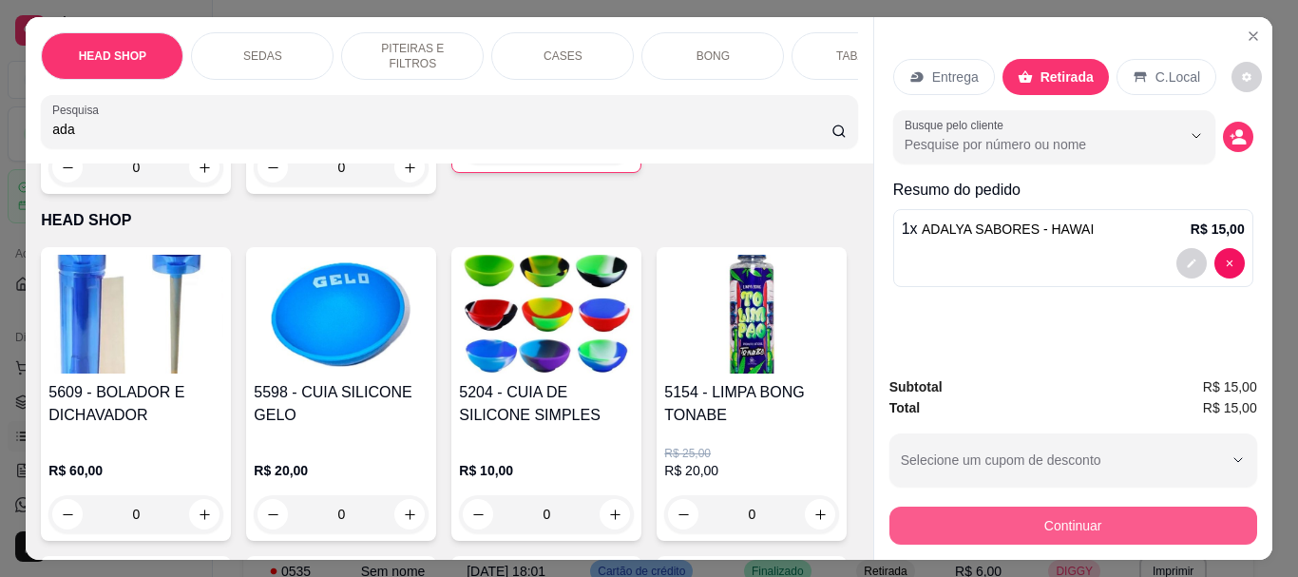
click at [1099, 509] on button "Continuar" at bounding box center [1073, 525] width 368 height 38
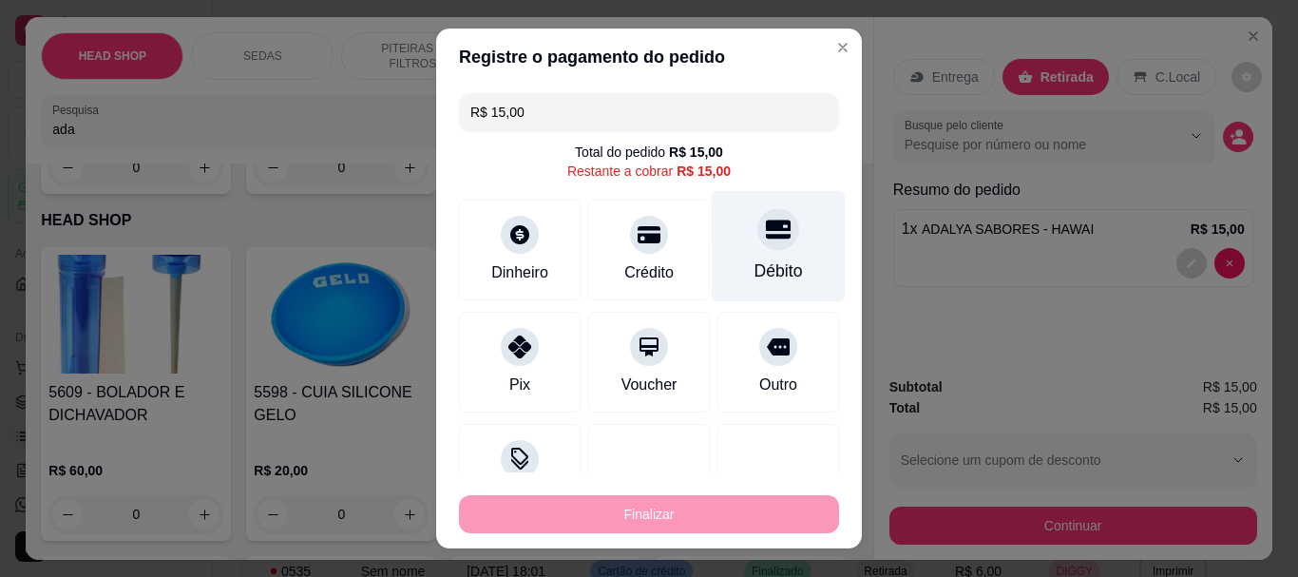
click at [762, 254] on div "Débito" at bounding box center [779, 246] width 134 height 111
type input "R$ 0,00"
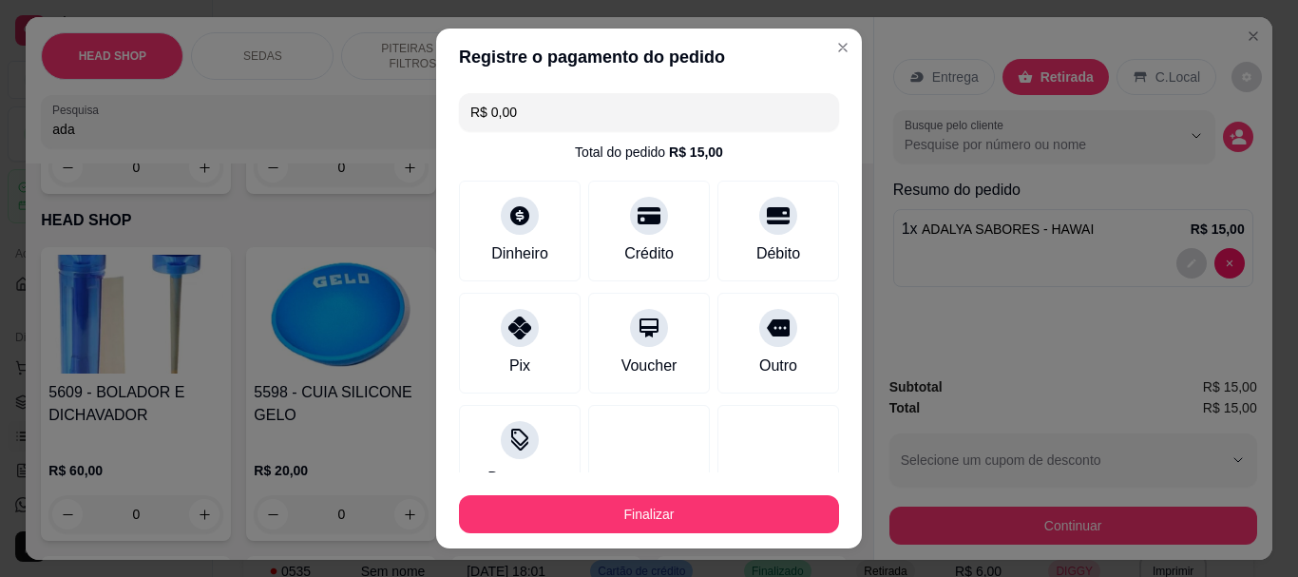
click at [750, 491] on div "Finalizar" at bounding box center [649, 510] width 380 height 46
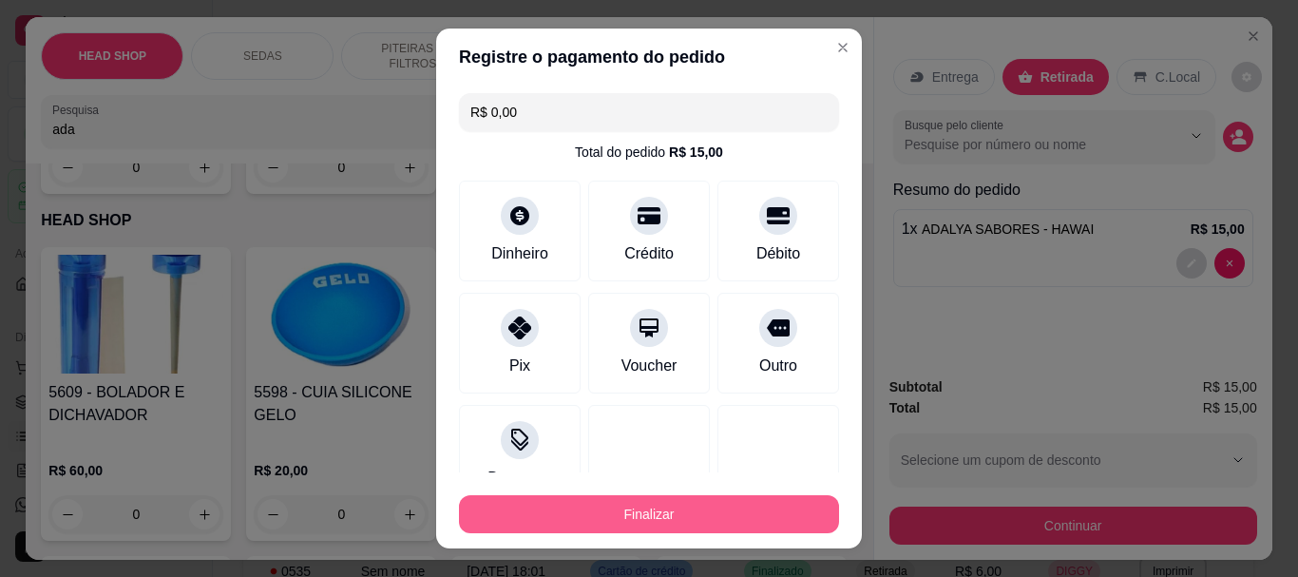
click at [752, 501] on button "Finalizar" at bounding box center [649, 514] width 380 height 38
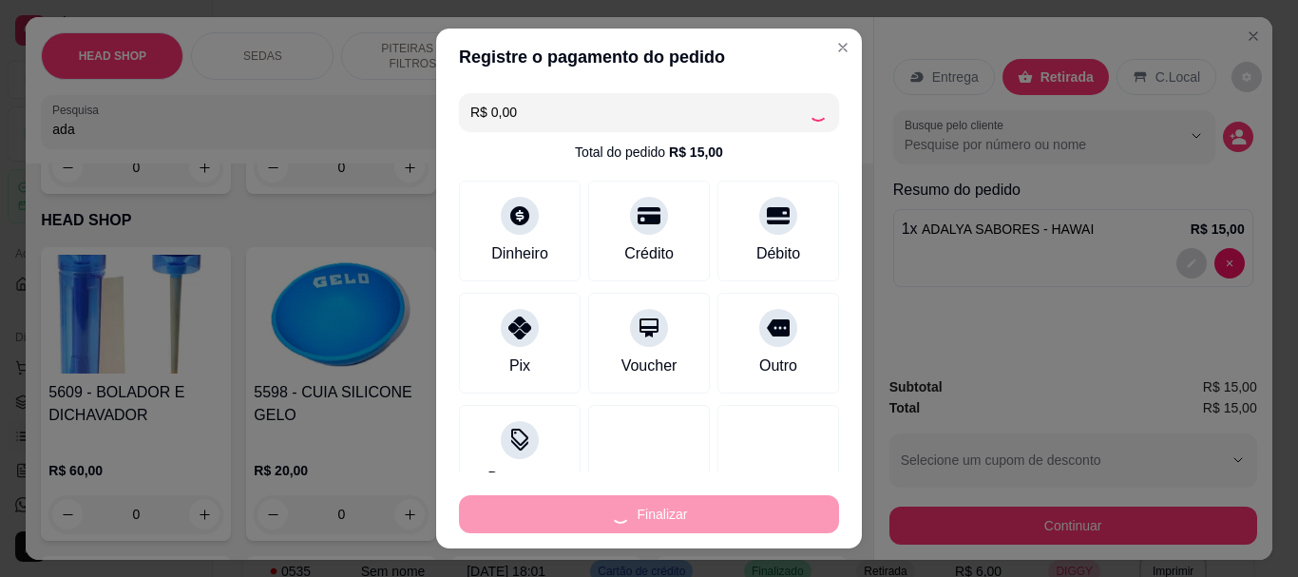
type input "0"
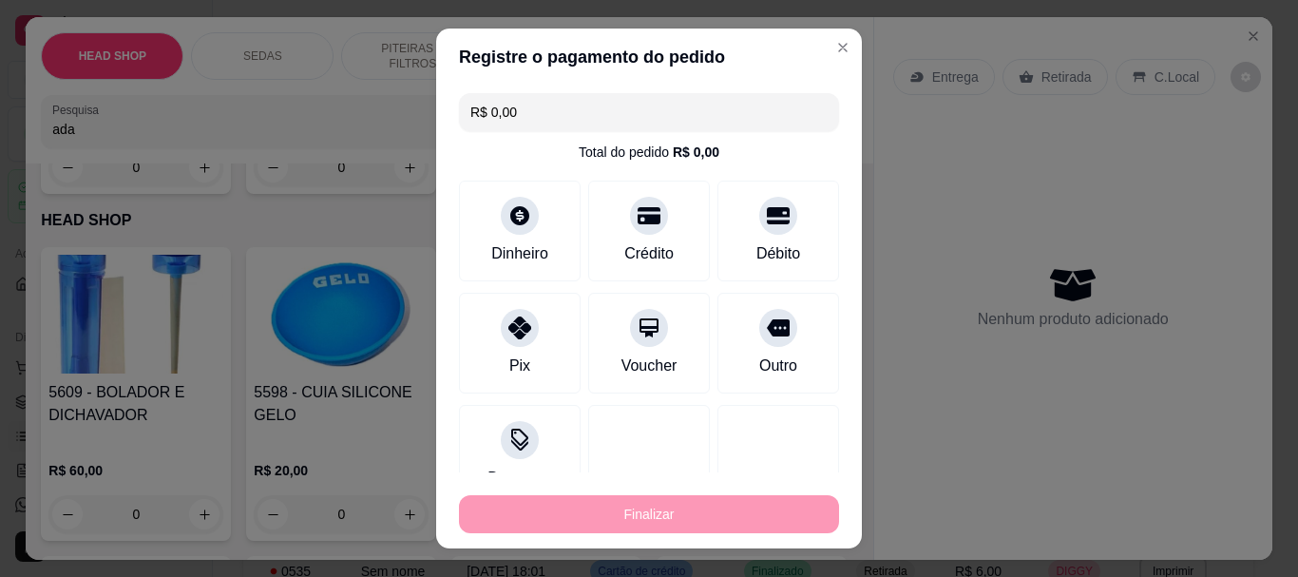
type input "-R$ 15,00"
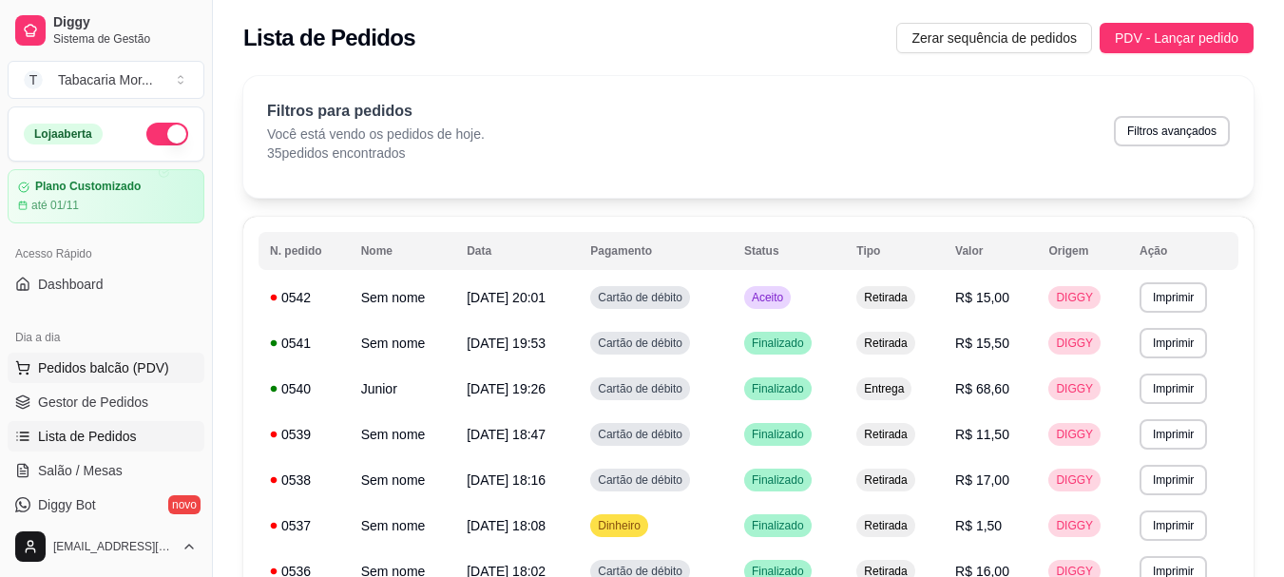
click at [96, 370] on span "Pedidos balcão (PDV)" at bounding box center [103, 367] width 131 height 19
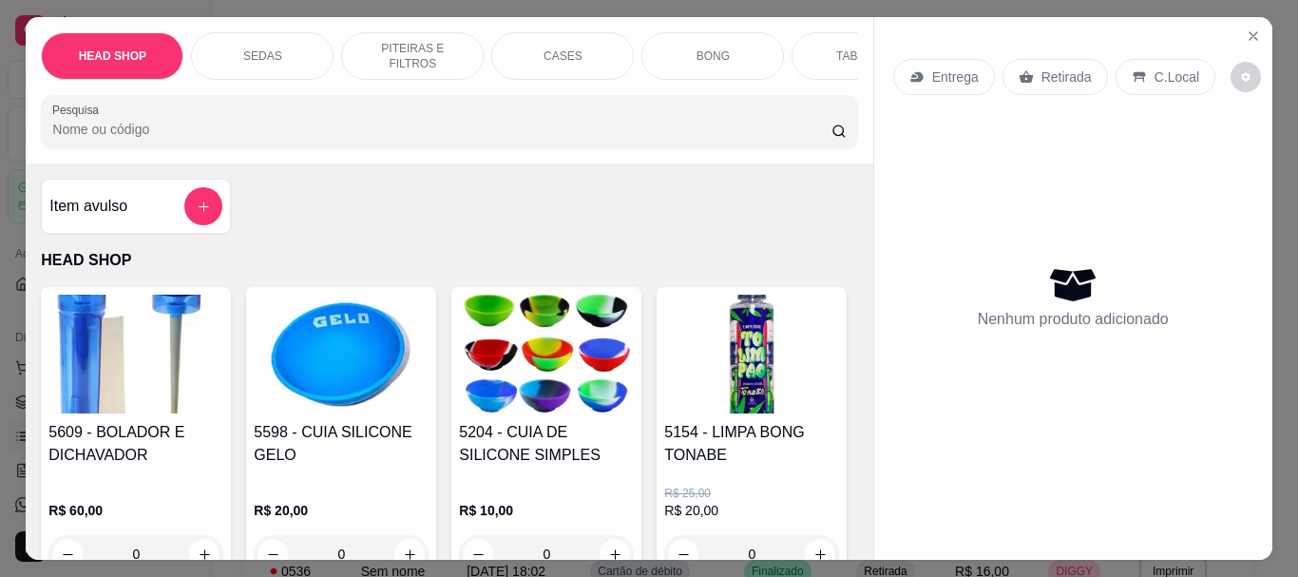
click at [101, 128] on input "Pesquisa" at bounding box center [441, 129] width 779 height 19
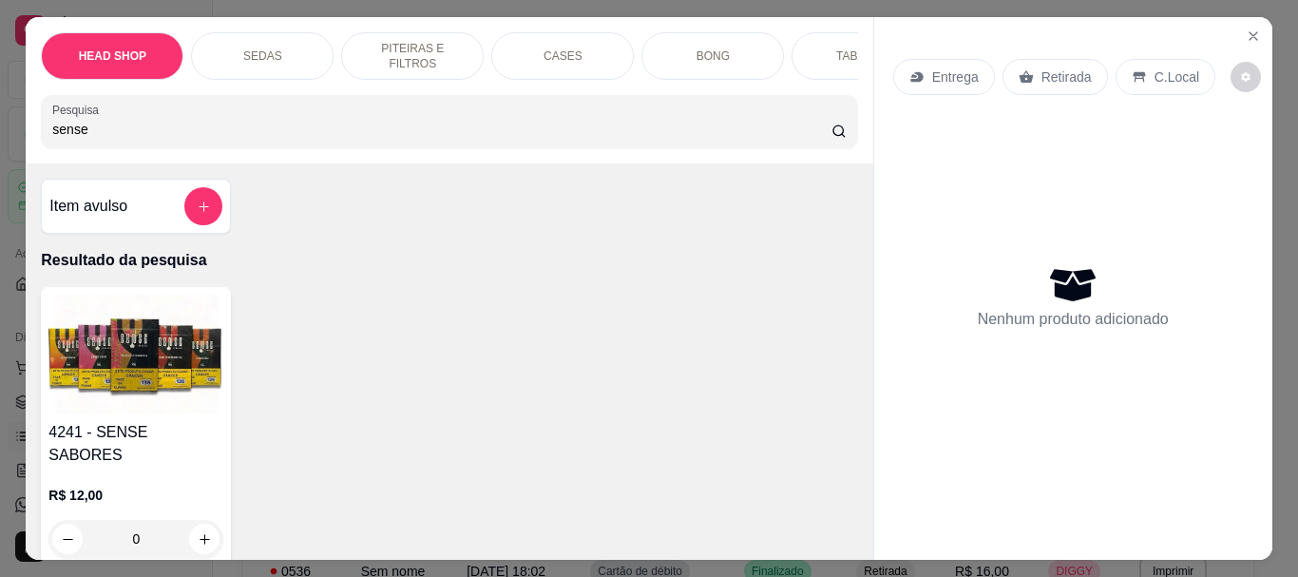
type input "sense"
click at [163, 401] on img at bounding box center [135, 354] width 175 height 119
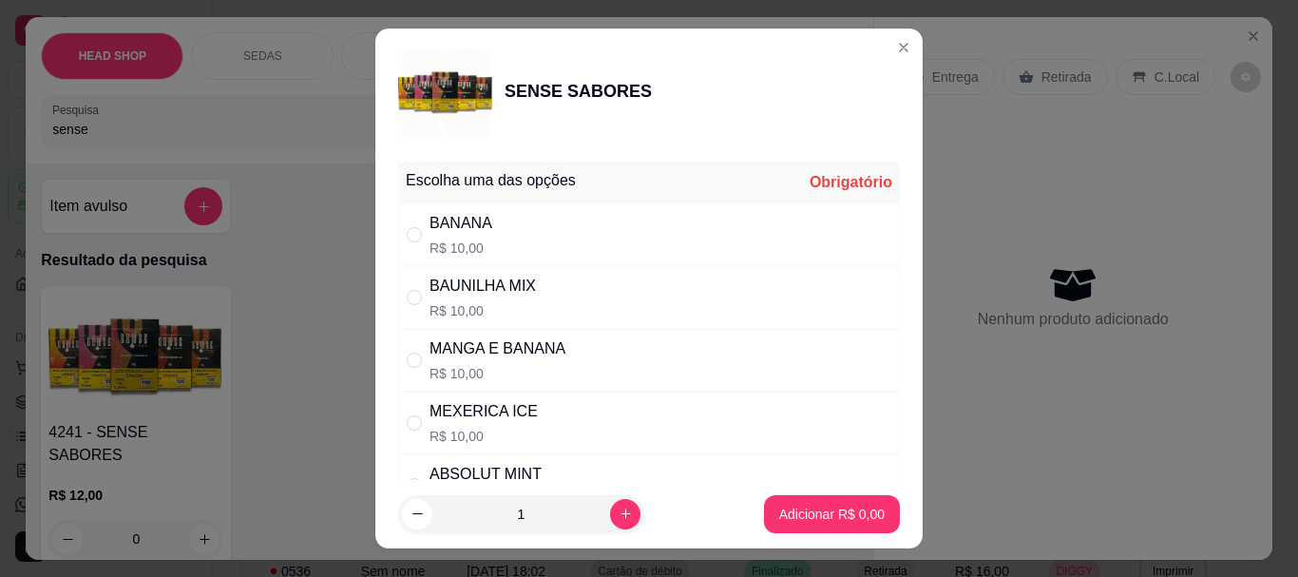
click at [464, 353] on div "MANGA E BANANA" at bounding box center [497, 348] width 136 height 23
radio input "true"
click at [805, 509] on p "Adicionar R$ 10,00" at bounding box center [828, 513] width 110 height 18
type input "1"
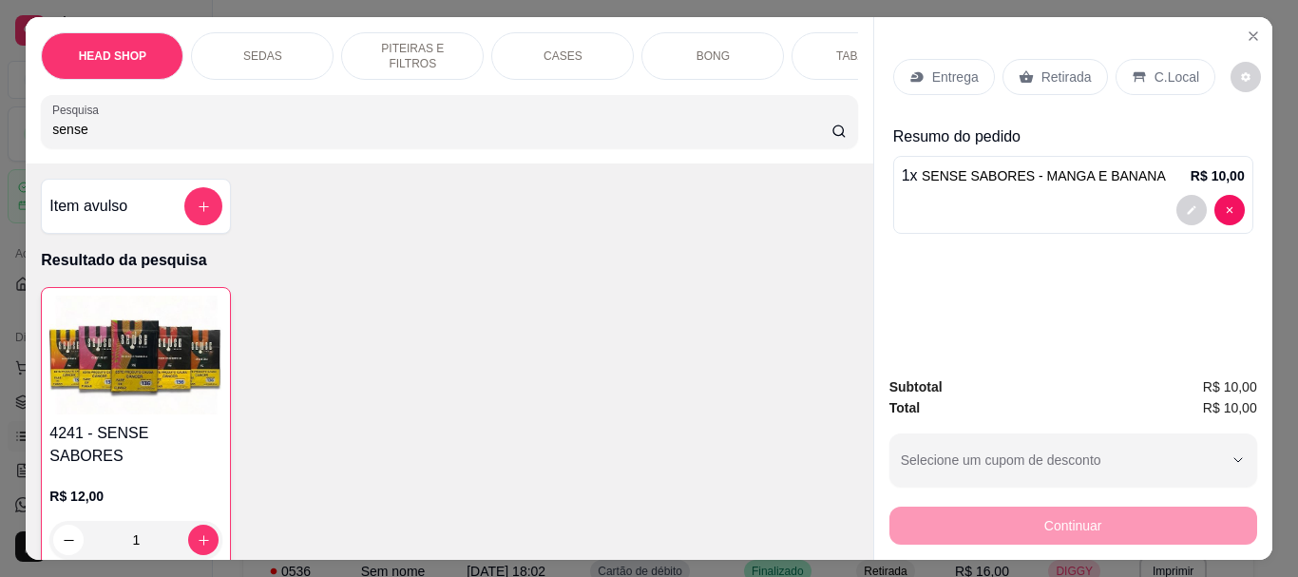
click at [92, 361] on img at bounding box center [135, 354] width 173 height 119
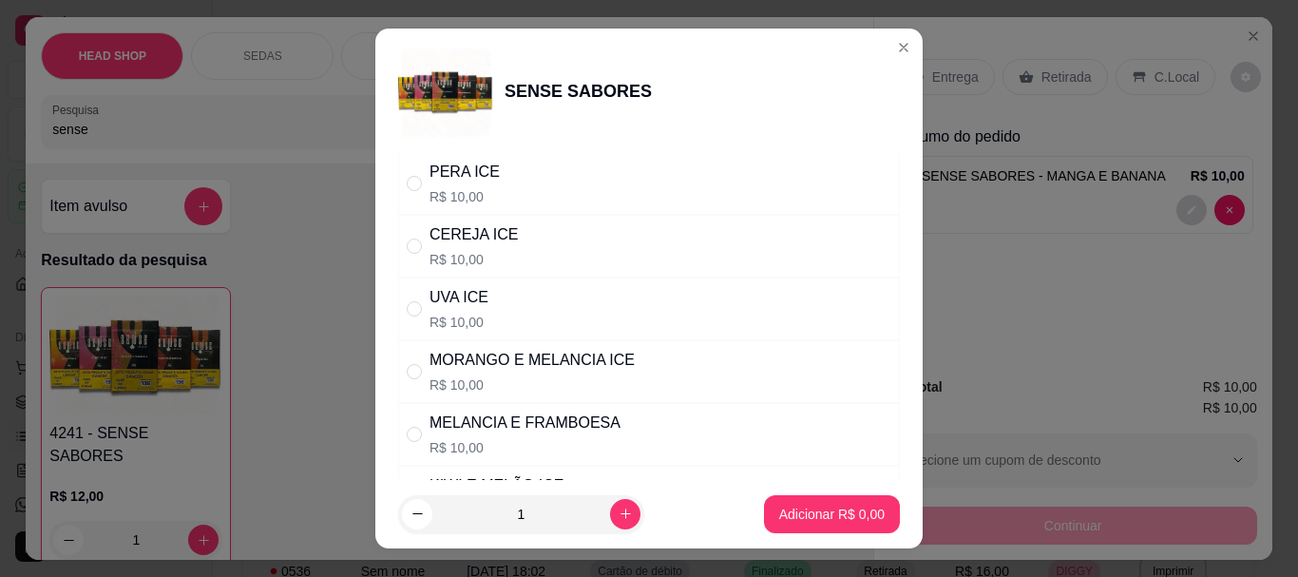
scroll to position [380, 0]
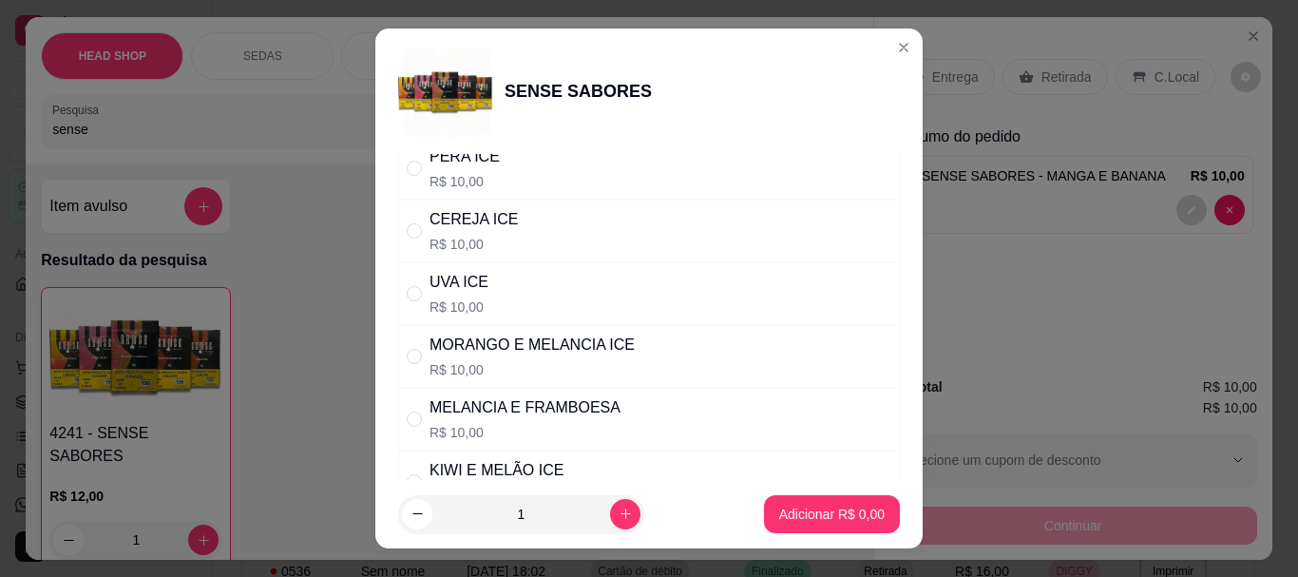
click at [471, 296] on div "UVA ICE R$ 10,00" at bounding box center [458, 294] width 59 height 46
radio input "true"
click at [837, 509] on p "Adicionar R$ 10,00" at bounding box center [827, 513] width 113 height 19
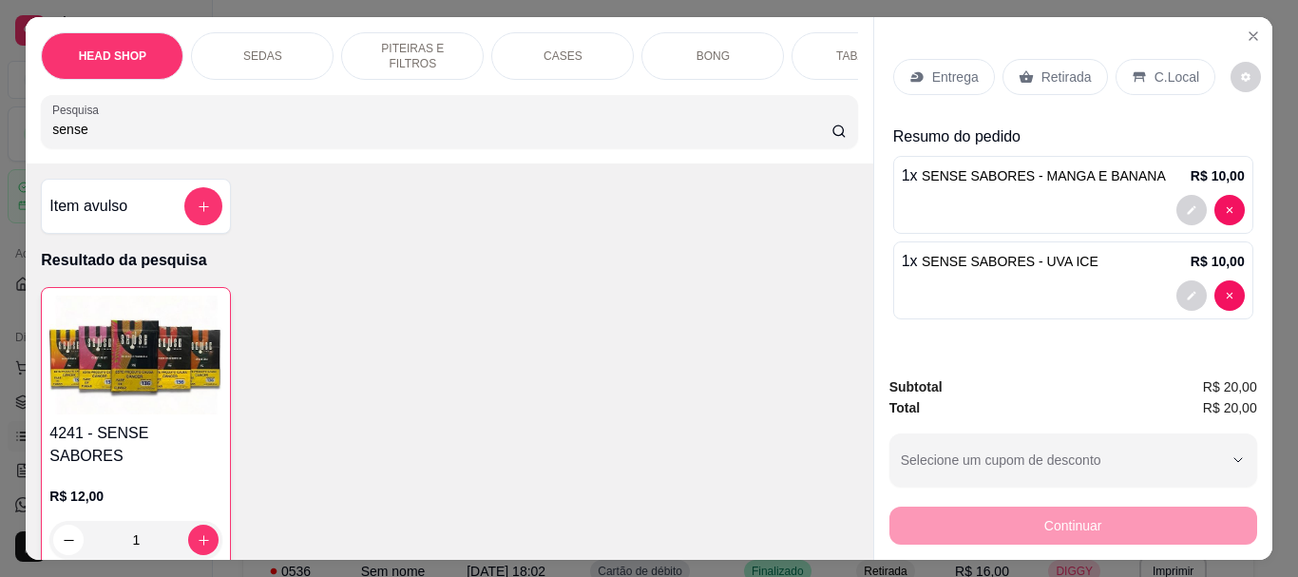
click at [110, 402] on img at bounding box center [135, 354] width 173 height 119
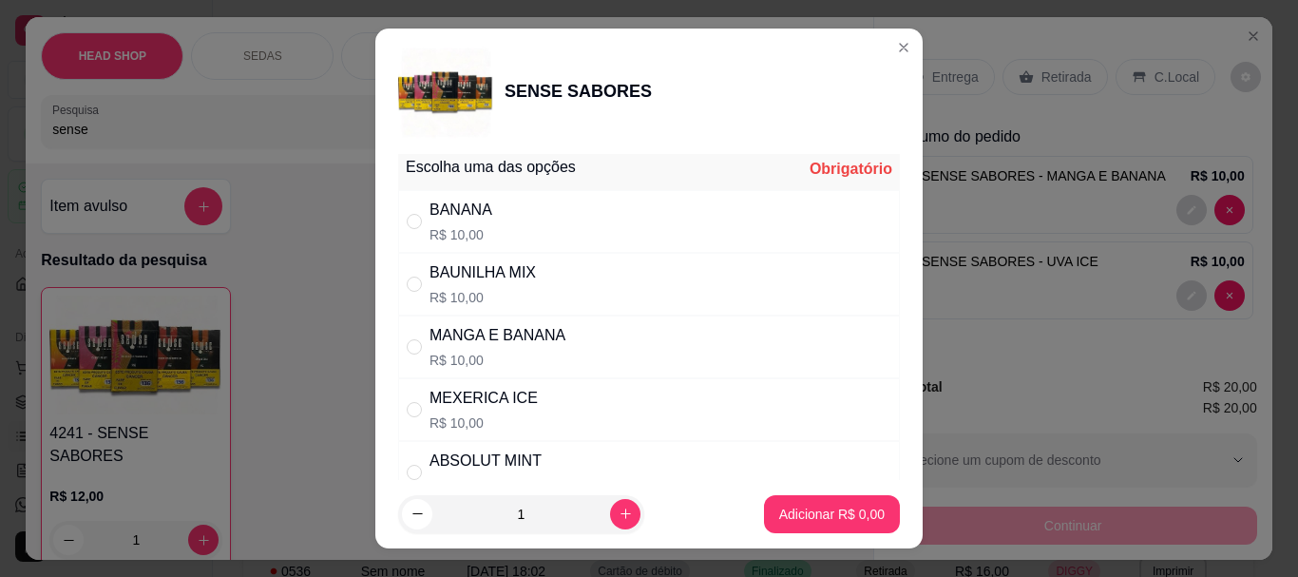
scroll to position [0, 0]
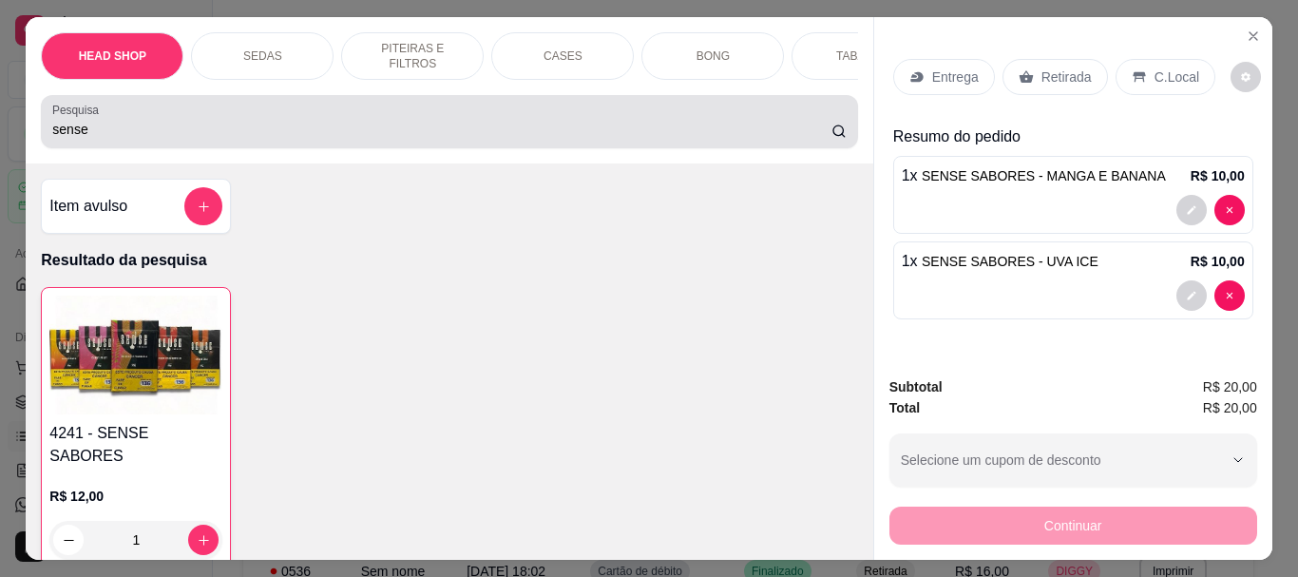
click at [170, 106] on div "Pesquisa sense" at bounding box center [449, 121] width 816 height 53
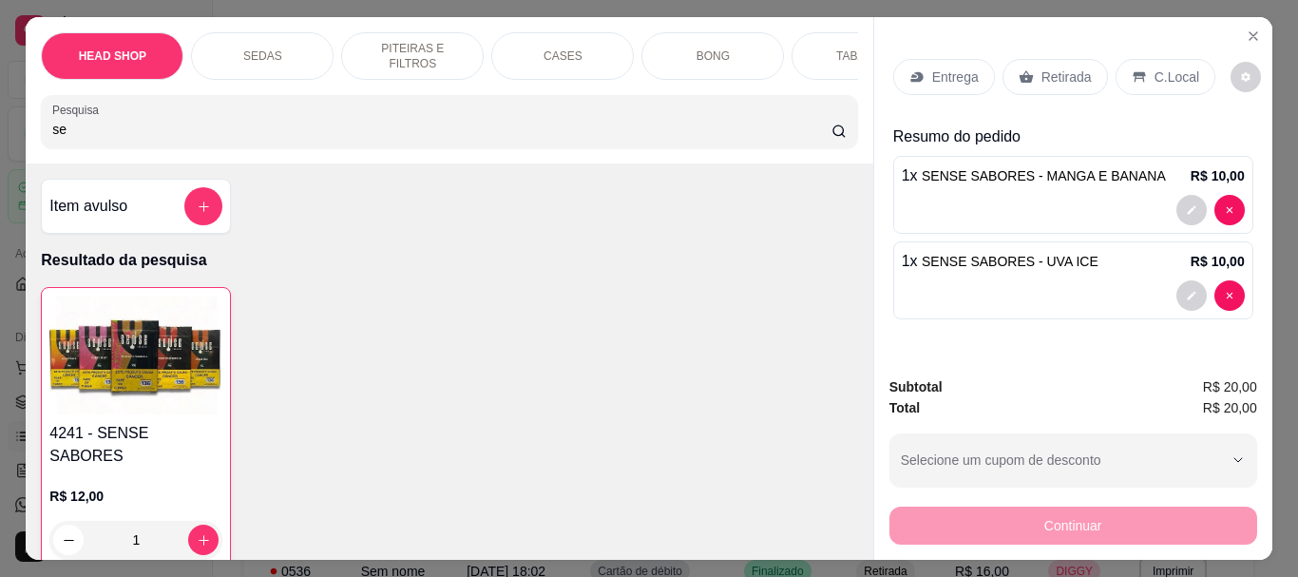
type input "s"
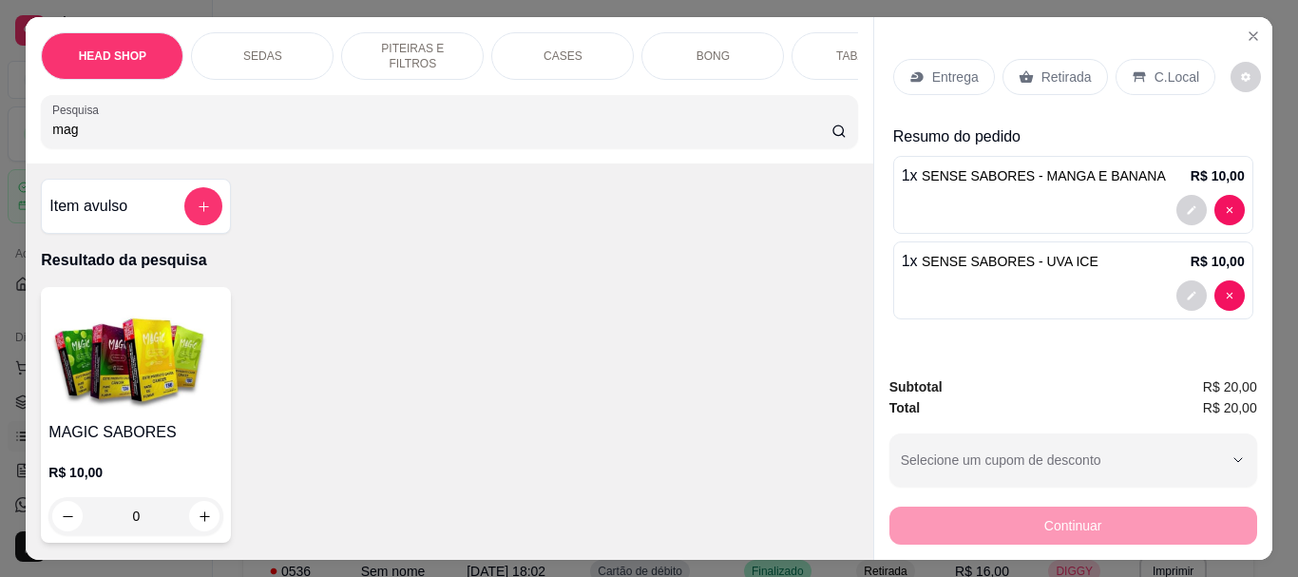
type input "mag"
click at [117, 361] on img at bounding box center [135, 354] width 175 height 119
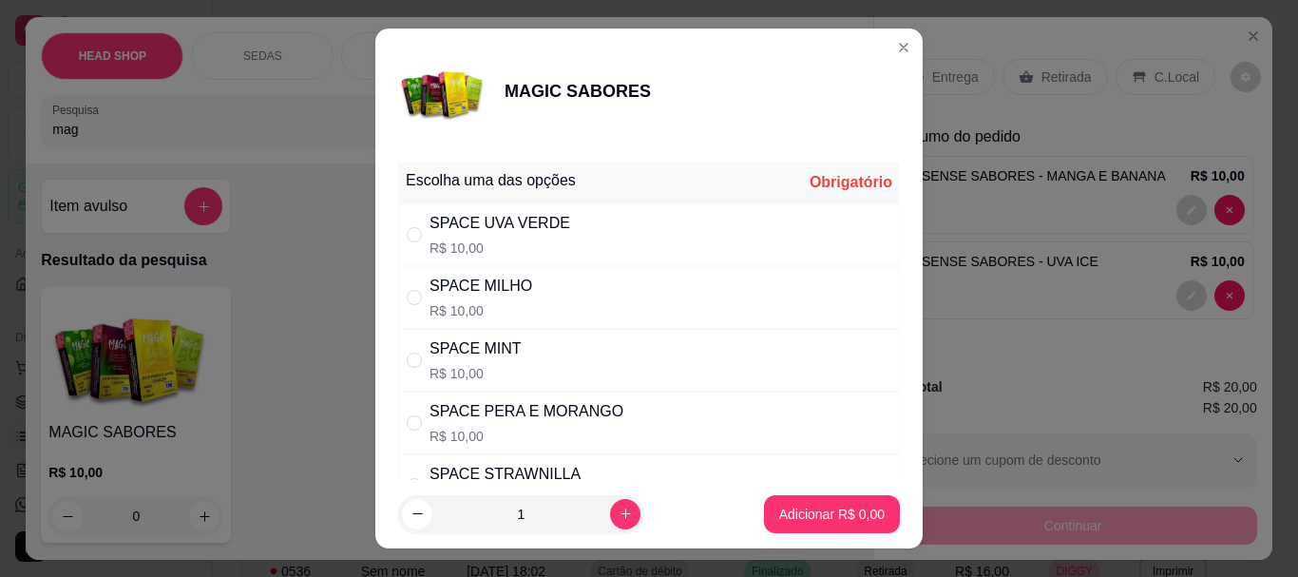
click at [499, 372] on p "R$ 10,00" at bounding box center [475, 373] width 92 height 19
radio input "true"
click at [787, 510] on p "Adicionar R$ 10,00" at bounding box center [827, 513] width 113 height 19
type input "1"
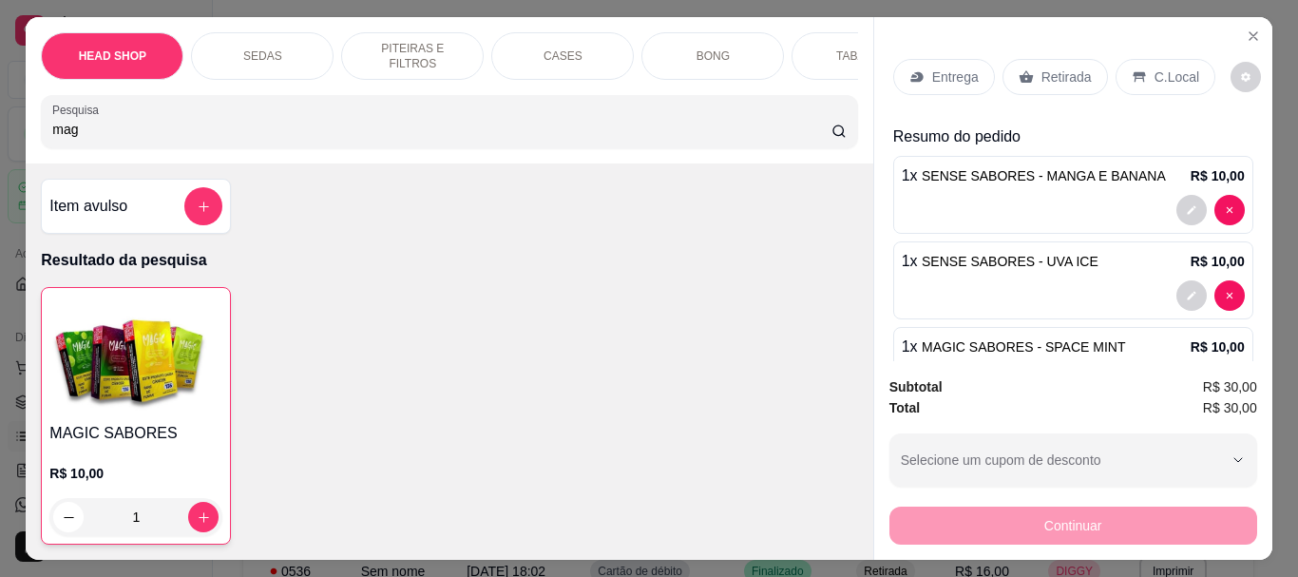
click at [1041, 70] on p "Retirada" at bounding box center [1066, 76] width 50 height 19
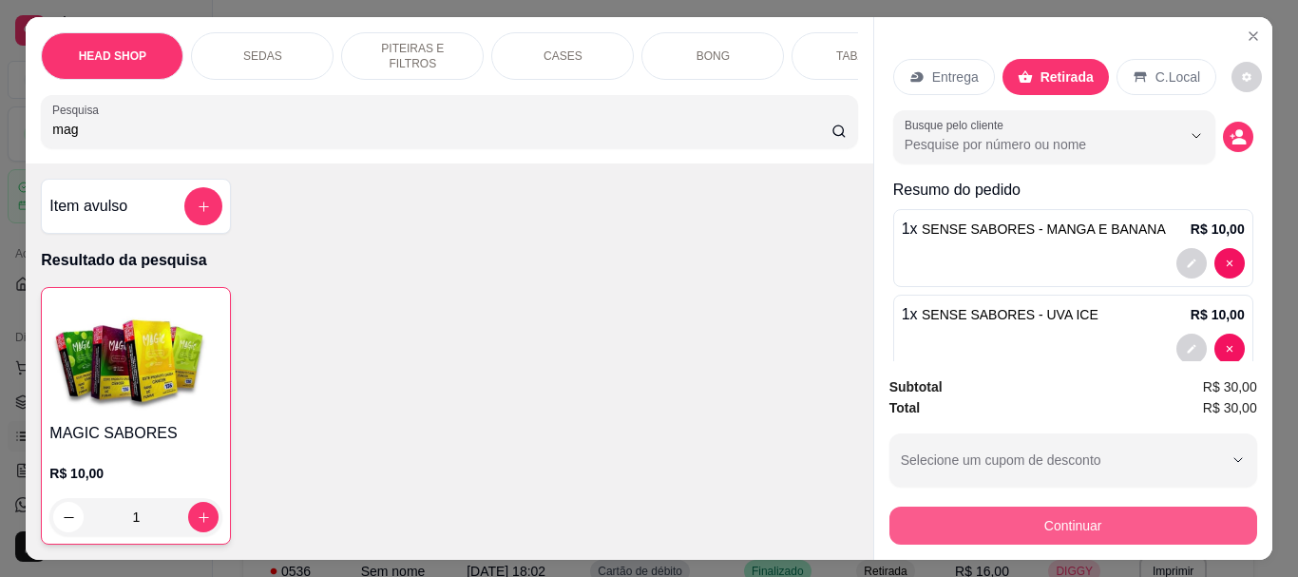
click at [1114, 526] on button "Continuar" at bounding box center [1073, 525] width 368 height 38
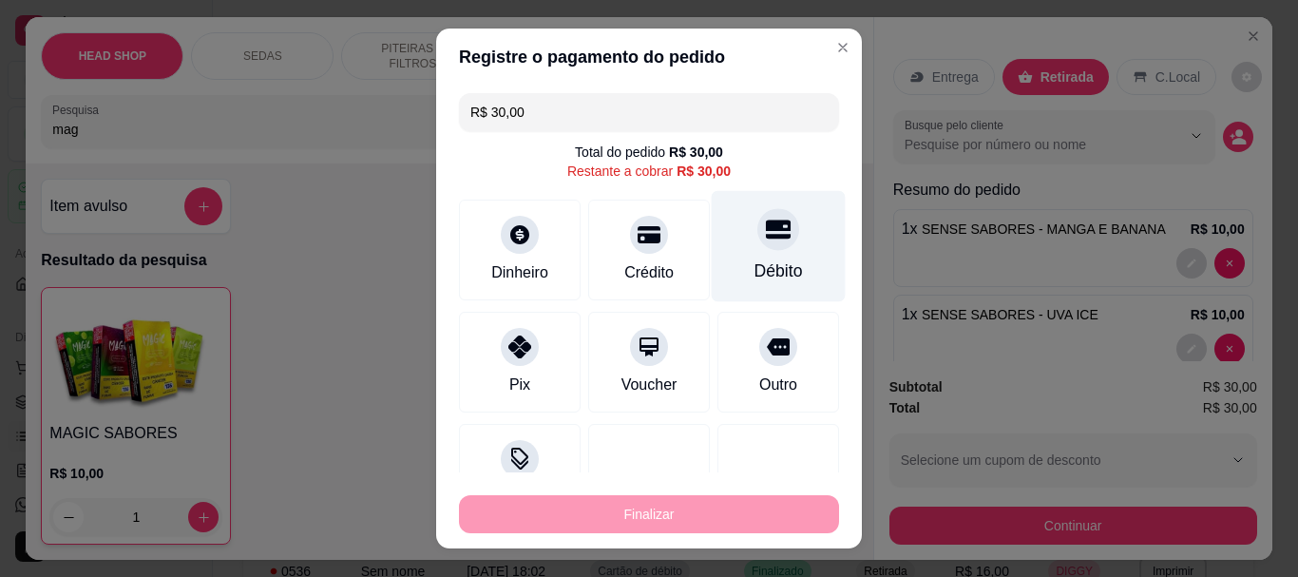
click at [753, 257] on div "Débito" at bounding box center [779, 246] width 134 height 111
type input "R$ 0,00"
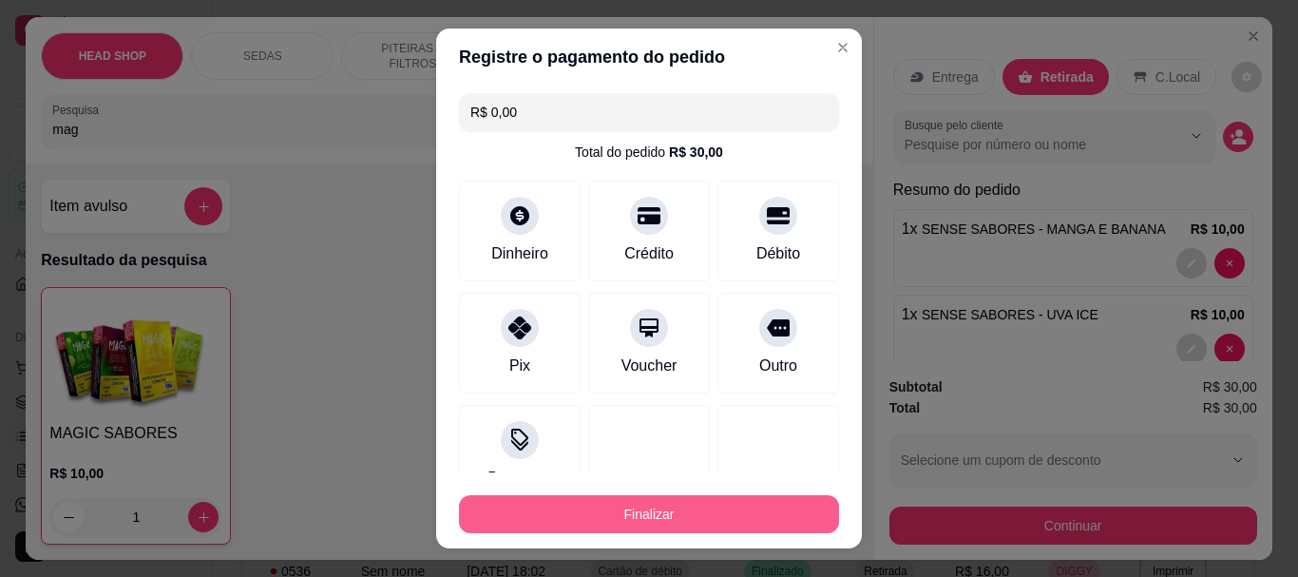
click at [766, 509] on button "Finalizar" at bounding box center [649, 514] width 380 height 38
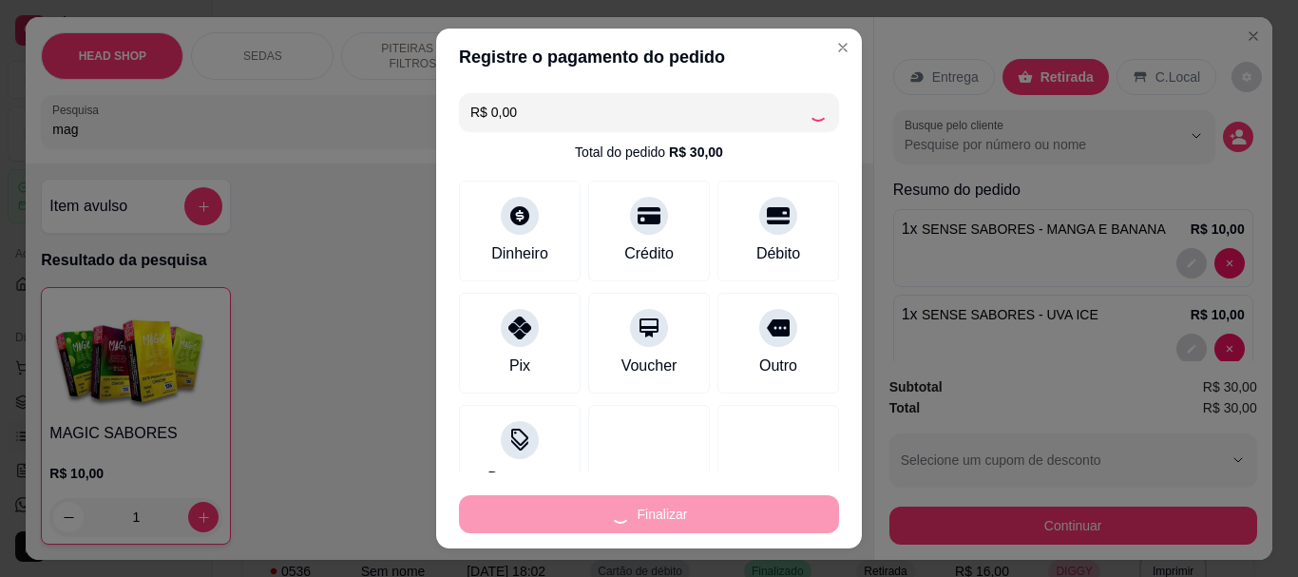
type input "0"
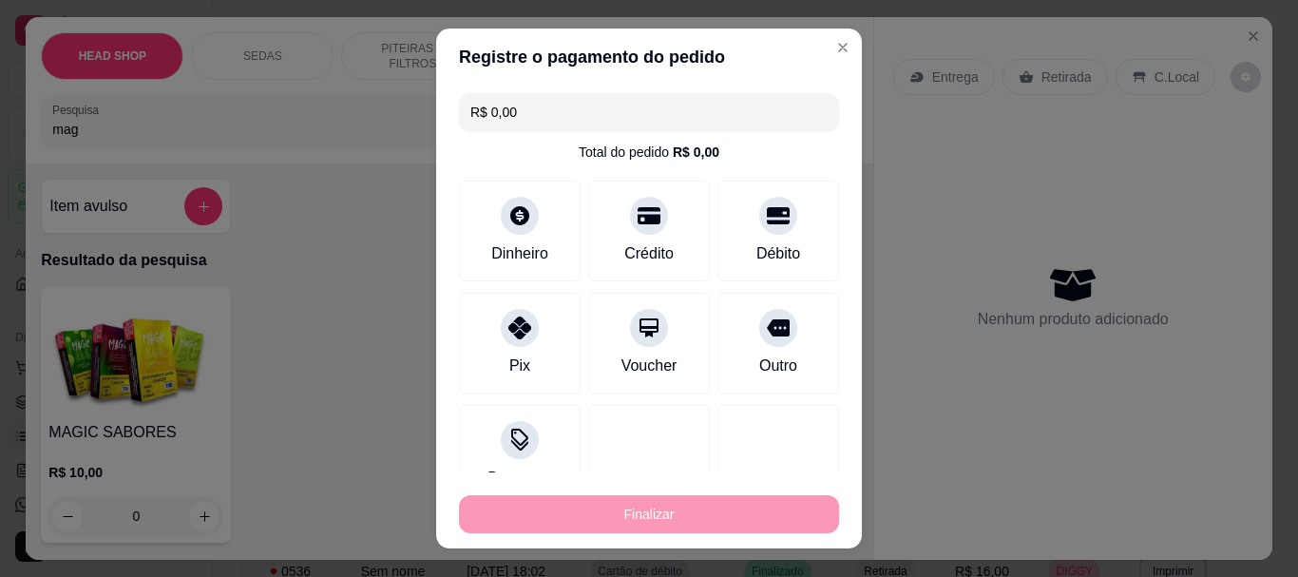
type input "-R$ 30,00"
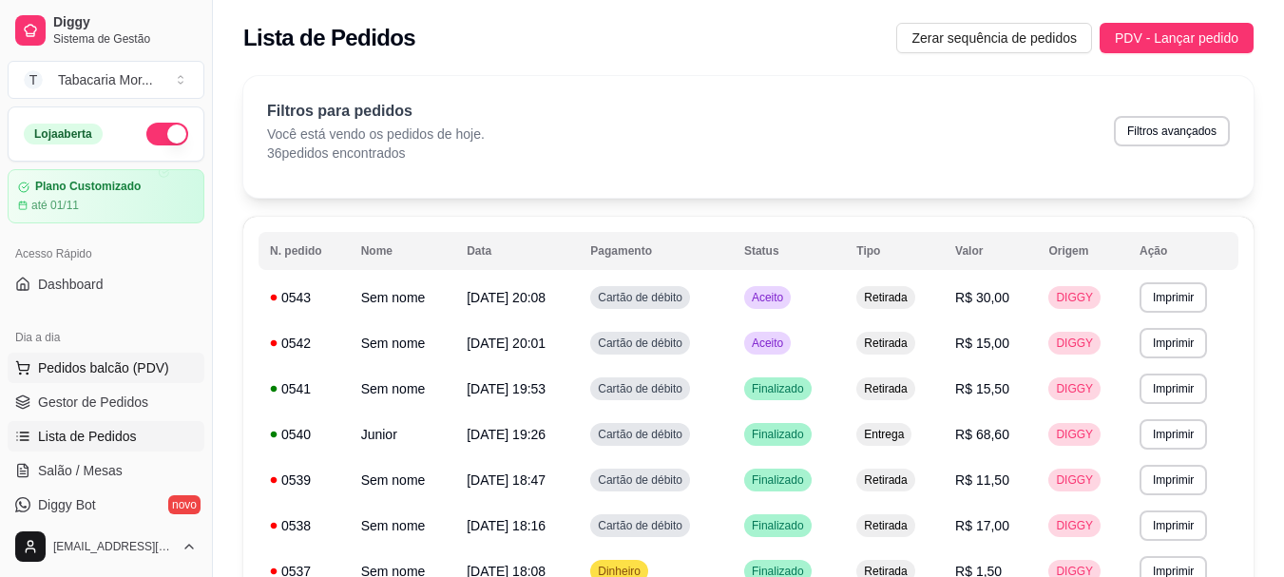
click at [111, 369] on span "Pedidos balcão (PDV)" at bounding box center [103, 367] width 131 height 19
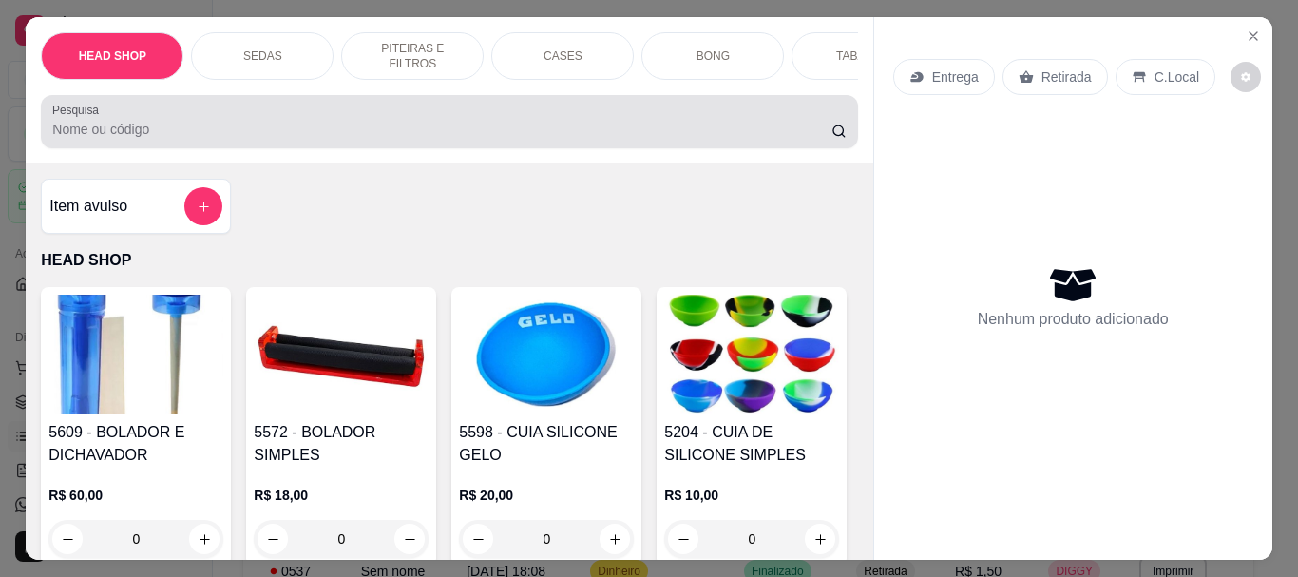
click at [143, 139] on input "Pesquisa" at bounding box center [441, 129] width 779 height 19
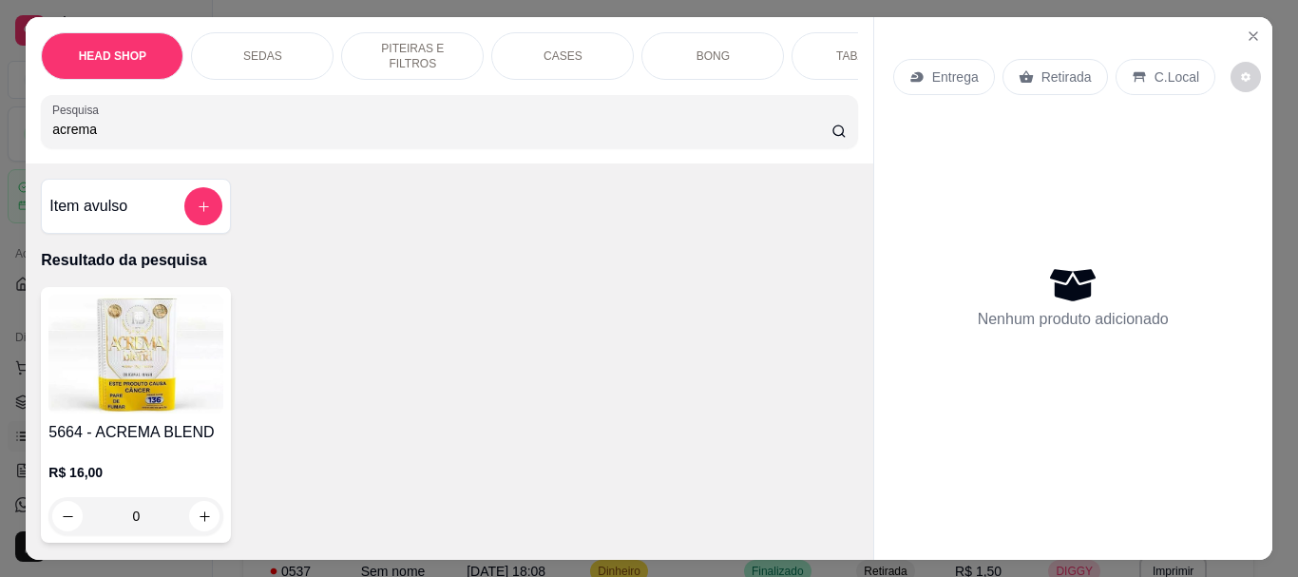
type input "acrema"
click at [134, 359] on img at bounding box center [135, 354] width 175 height 119
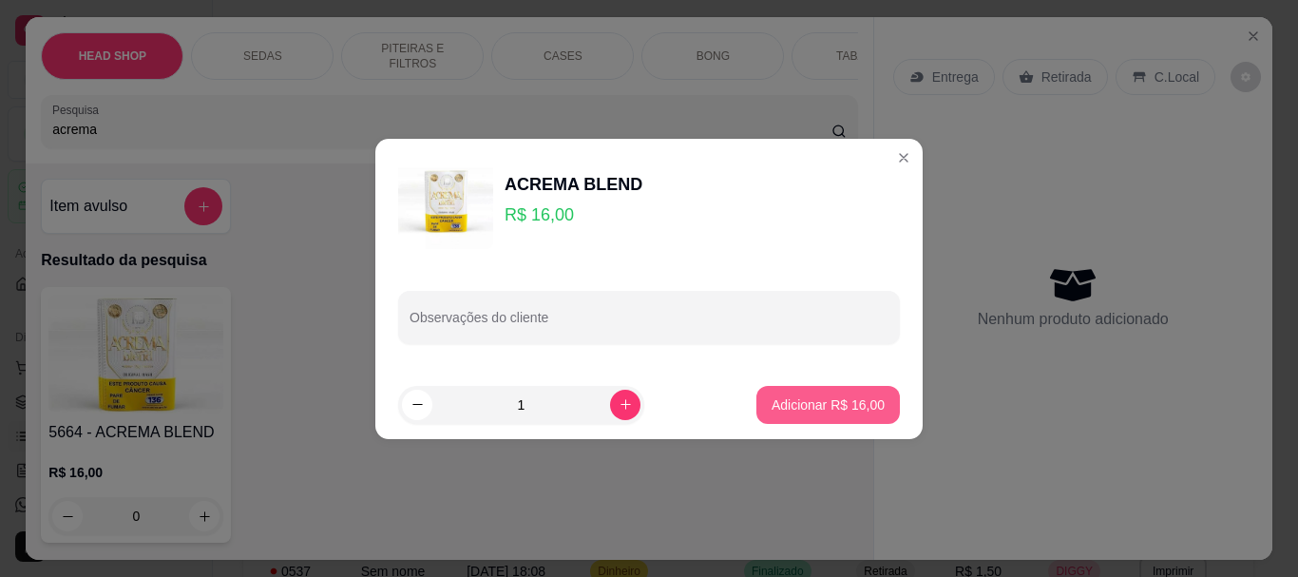
click at [788, 392] on button "Adicionar R$ 16,00" at bounding box center [827, 405] width 143 height 38
type input "1"
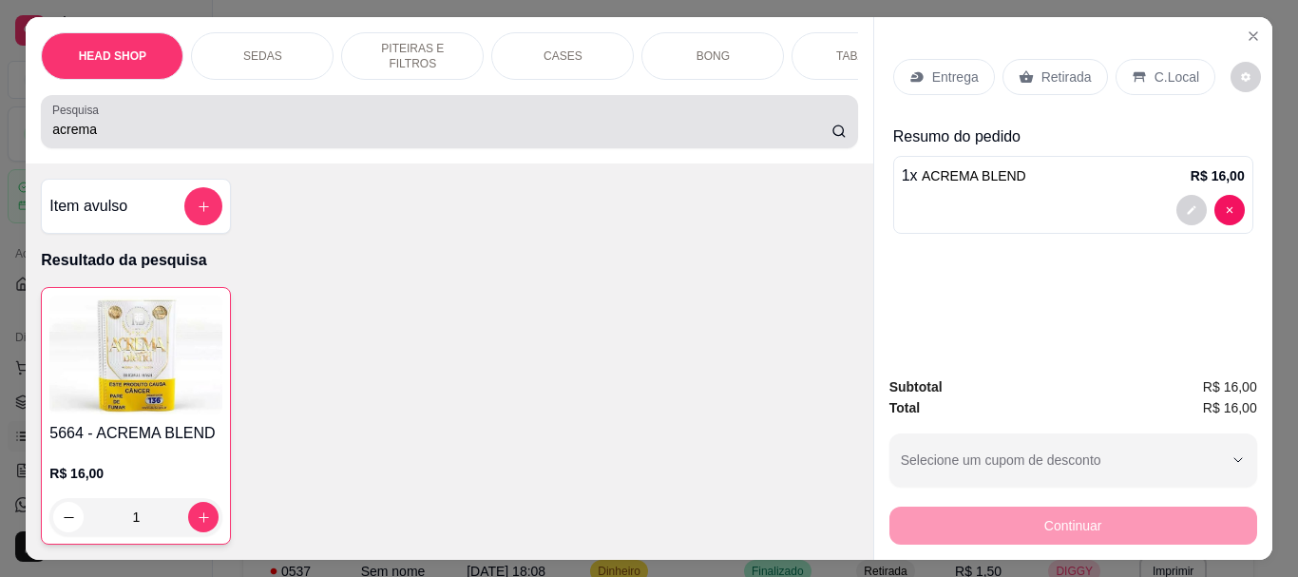
click at [112, 126] on input "acrema" at bounding box center [441, 129] width 779 height 19
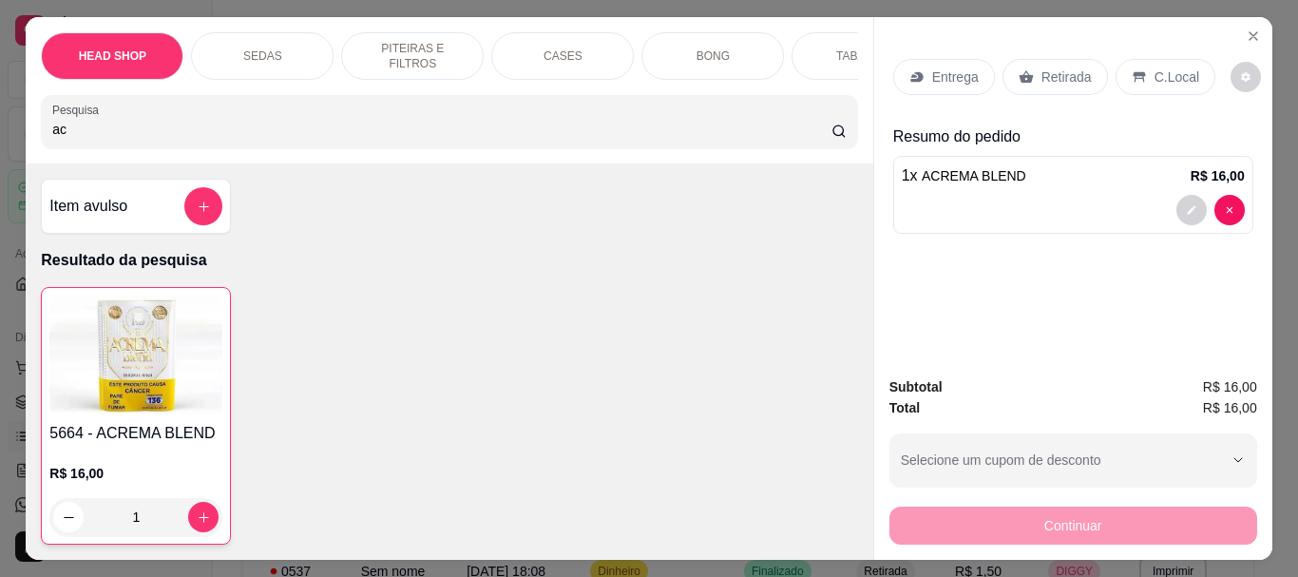
type input "a"
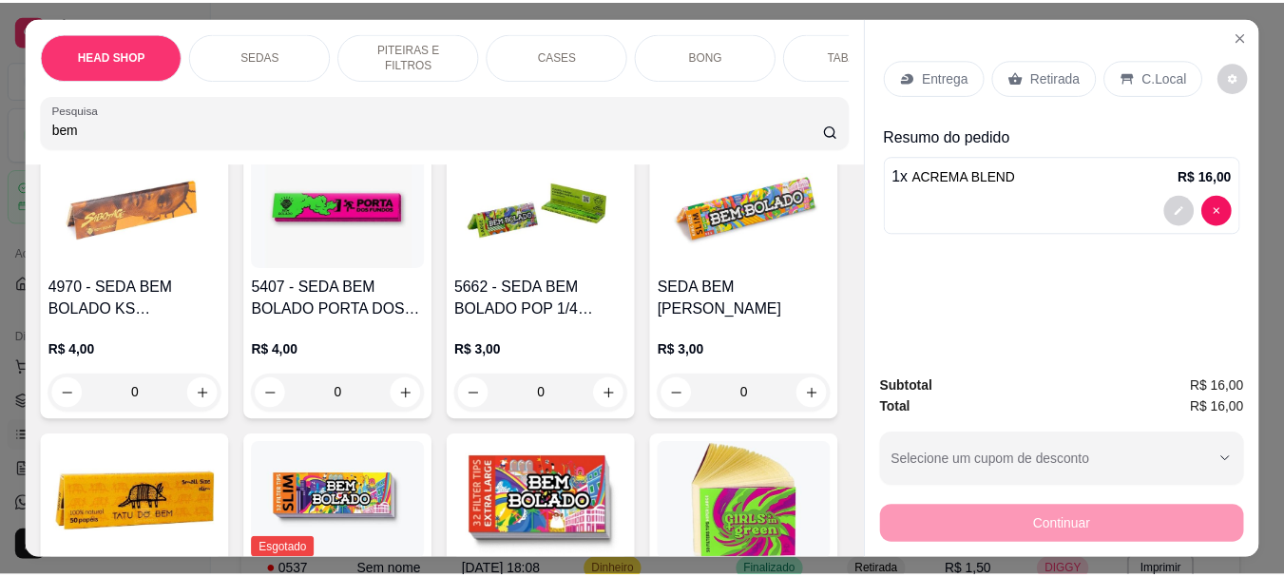
scroll to position [665, 0]
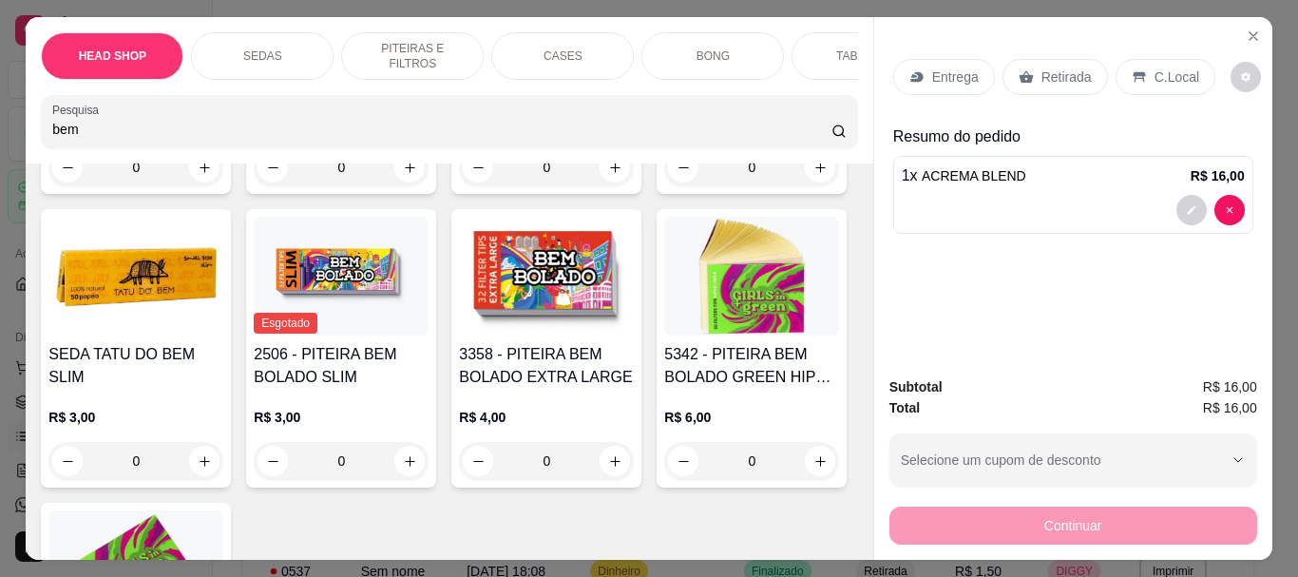
type input "bem"
click at [664, 95] on h4 "SEDA BEM [PERSON_NAME]" at bounding box center [751, 72] width 175 height 46
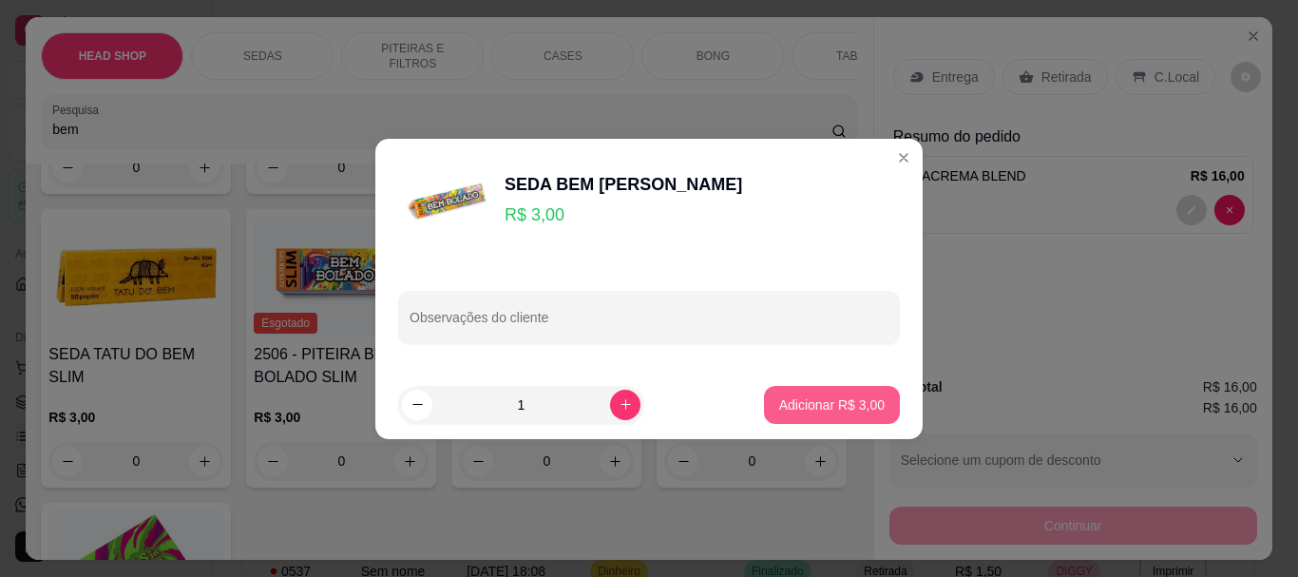
click at [801, 417] on button "Adicionar R$ 3,00" at bounding box center [832, 405] width 136 height 38
type input "1"
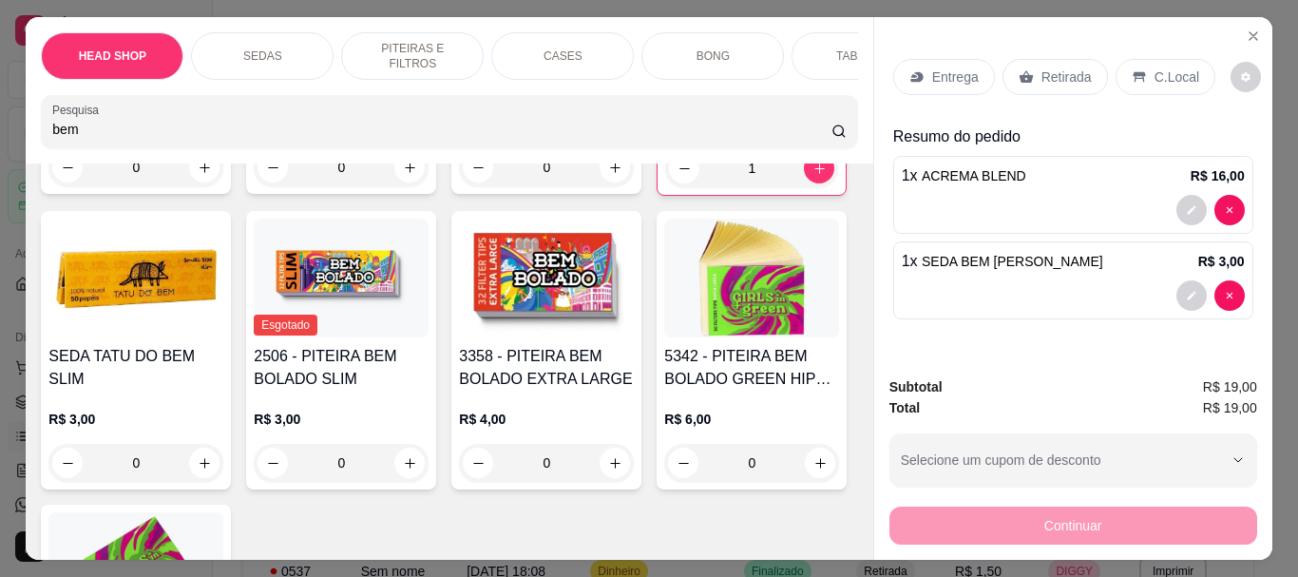
drag, startPoint x: 1016, startPoint y: 68, endPoint x: 1019, endPoint y: 462, distance: 393.4
click at [1018, 71] on icon at bounding box center [1025, 77] width 14 height 12
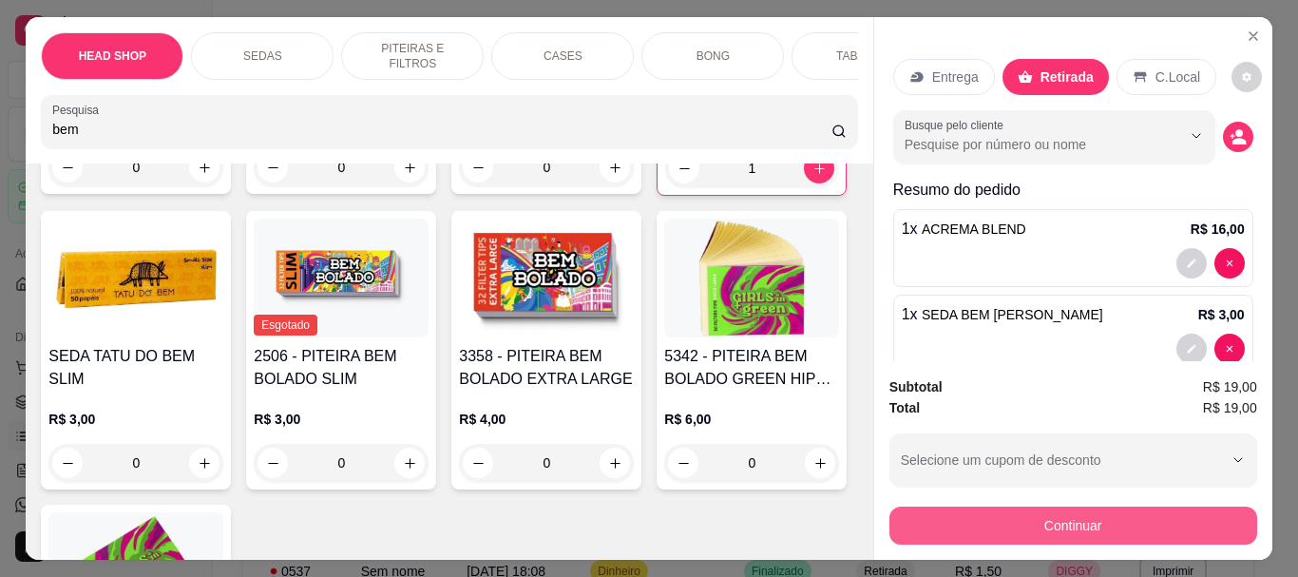
click at [1026, 532] on button "Continuar" at bounding box center [1073, 525] width 368 height 38
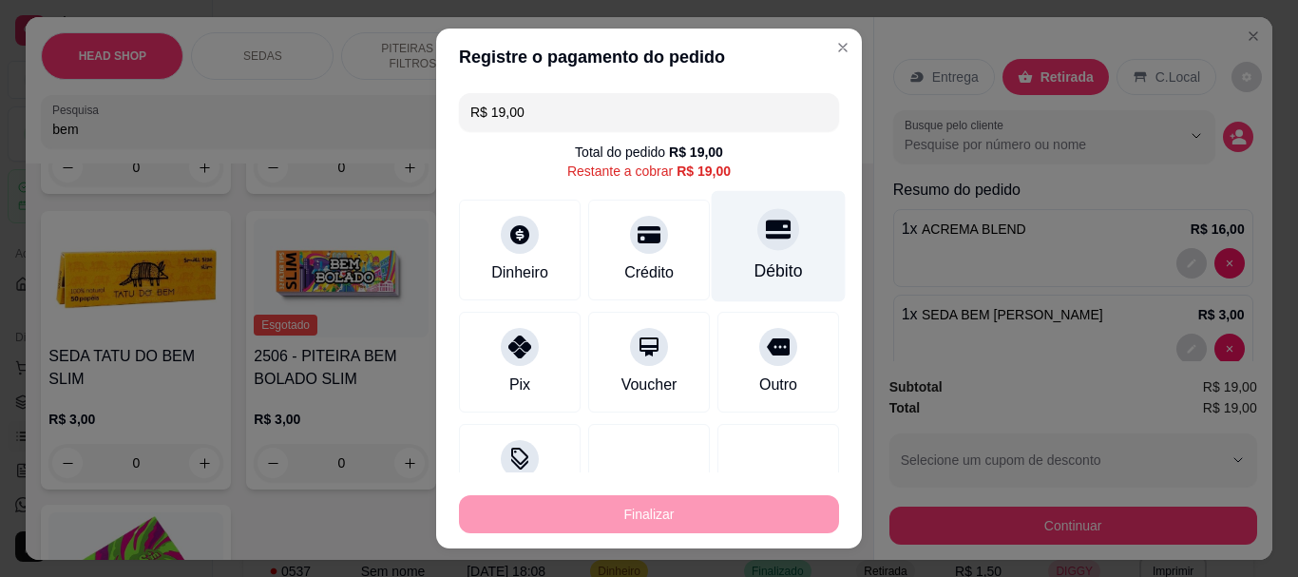
click at [754, 261] on div "Débito" at bounding box center [778, 271] width 48 height 25
type input "R$ 0,00"
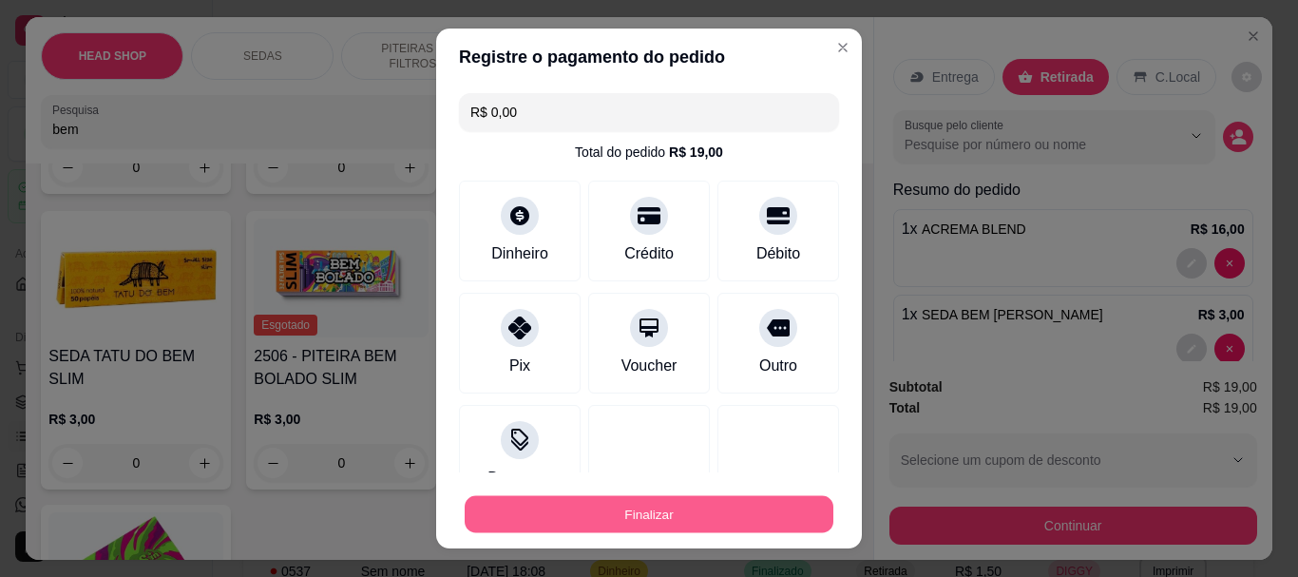
click at [727, 506] on button "Finalizar" at bounding box center [649, 513] width 369 height 37
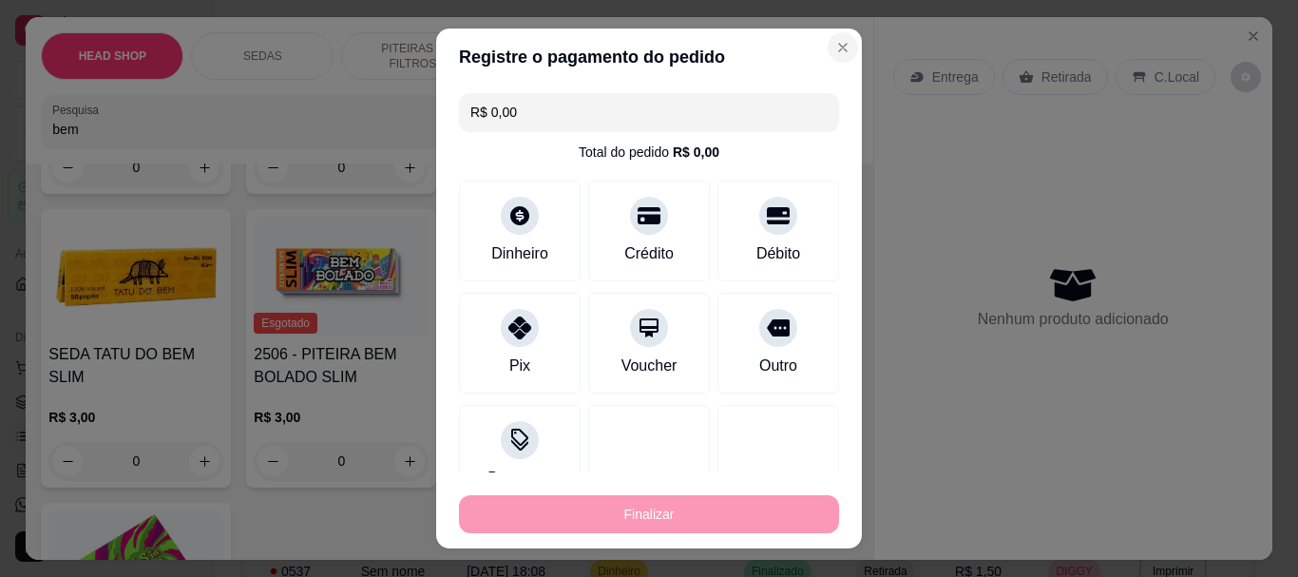
type input "0"
type input "-R$ 19,00"
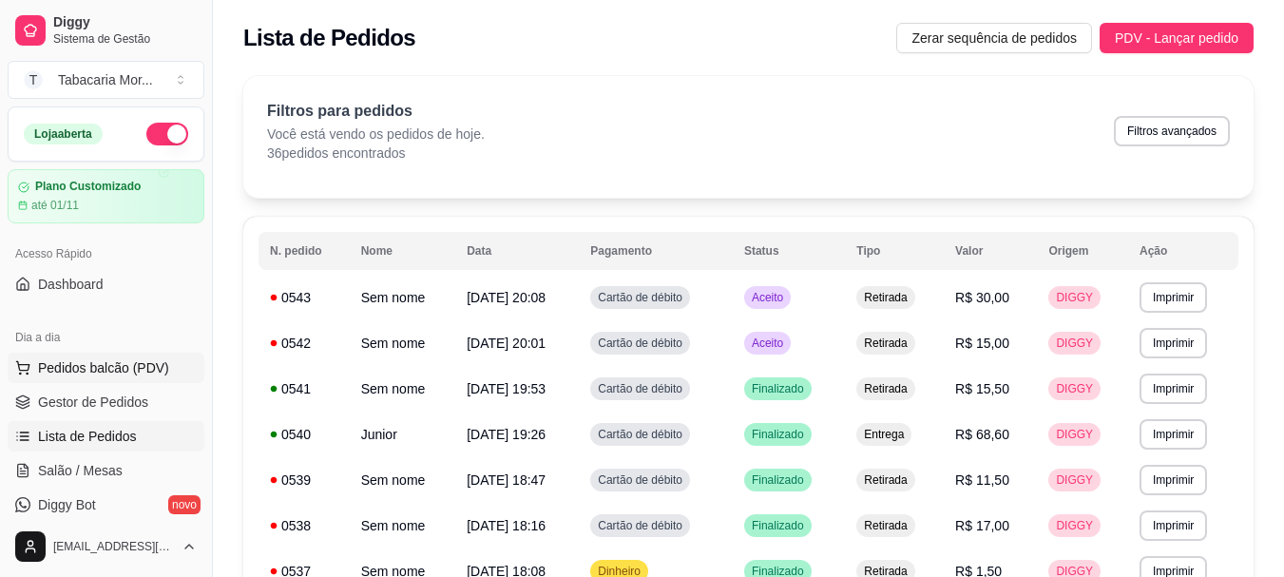
click at [122, 358] on span "Pedidos balcão (PDV)" at bounding box center [103, 367] width 131 height 19
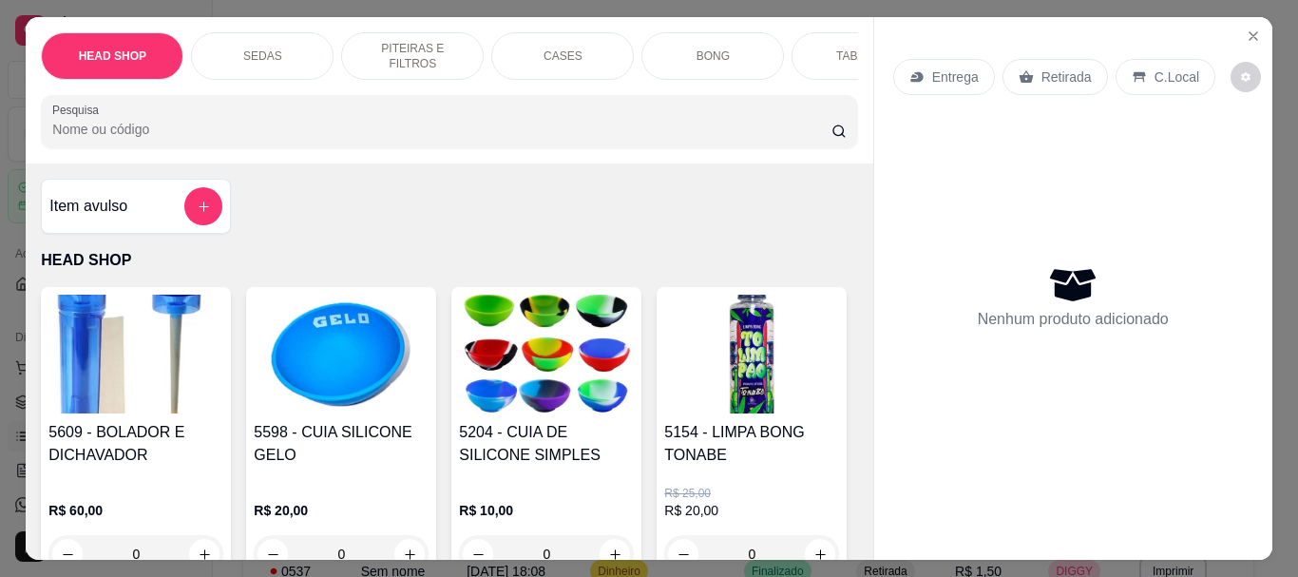
click at [286, 124] on div at bounding box center [448, 122] width 793 height 38
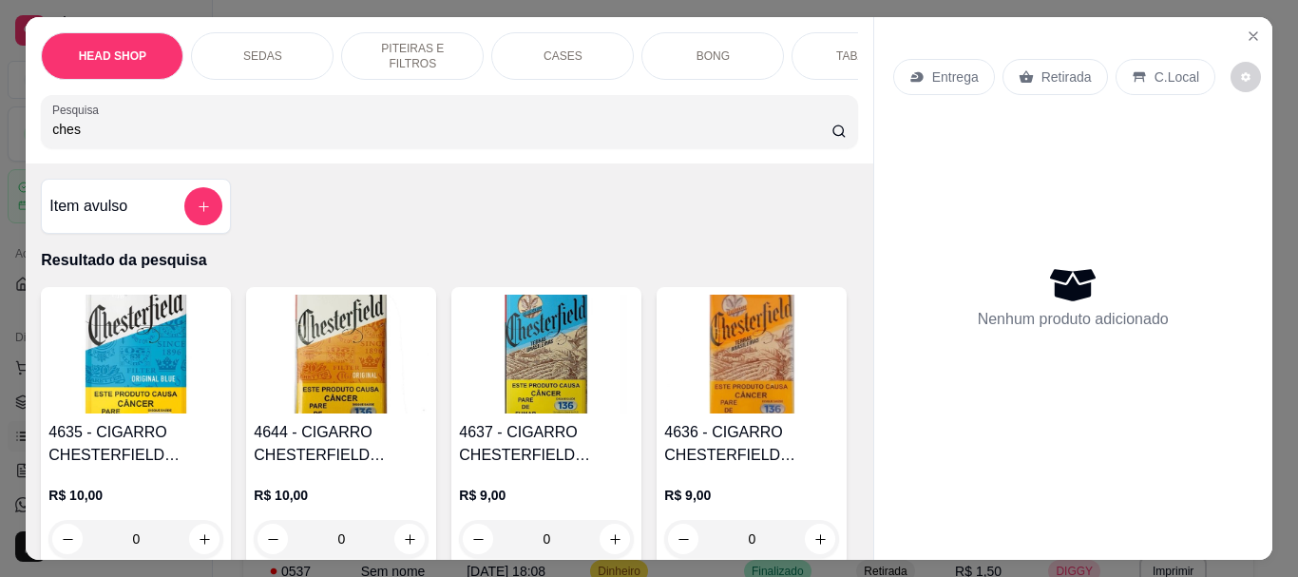
type input "ches"
click at [109, 358] on img at bounding box center [135, 354] width 175 height 119
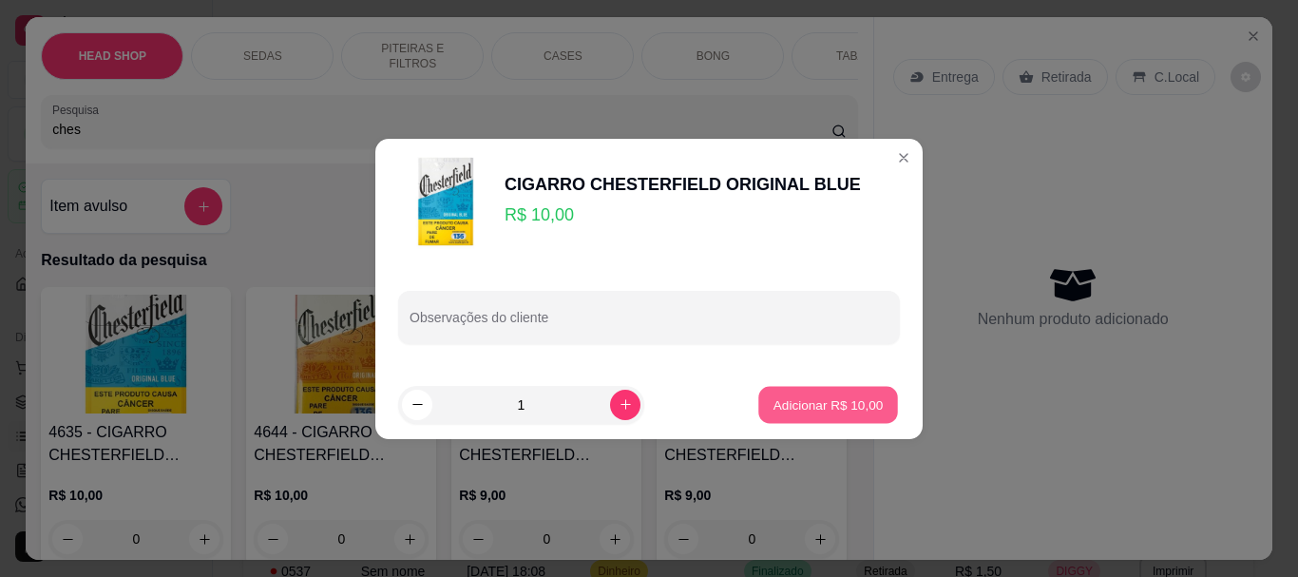
click at [804, 392] on button "Adicionar R$ 10,00" at bounding box center [828, 404] width 140 height 37
type input "1"
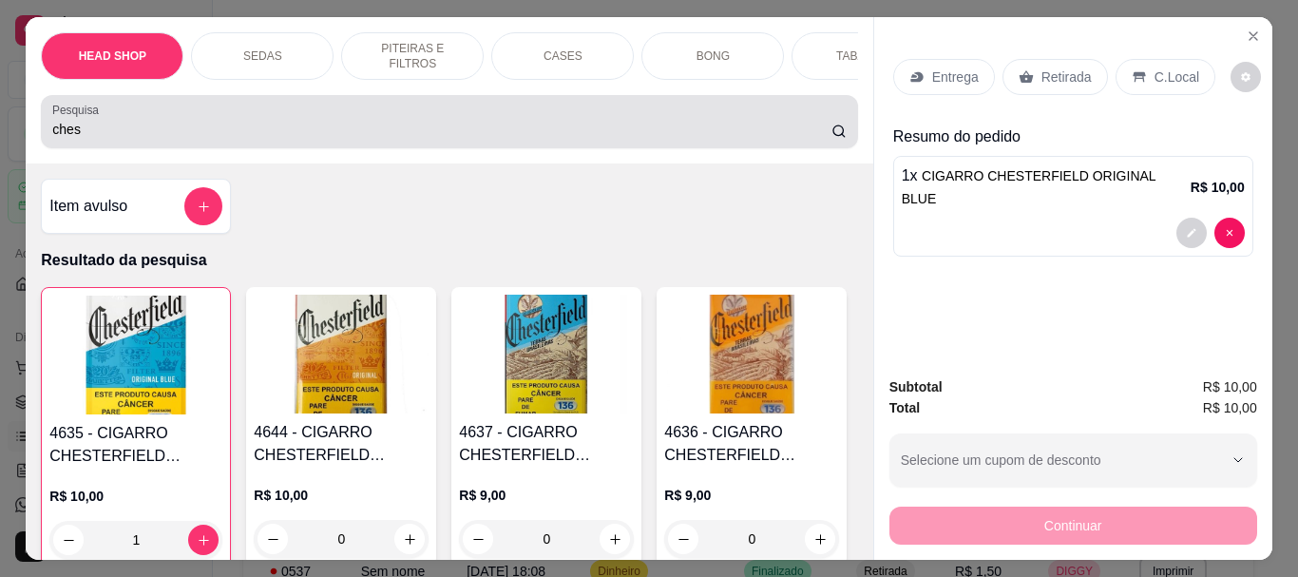
click at [339, 130] on input "ches" at bounding box center [441, 129] width 779 height 19
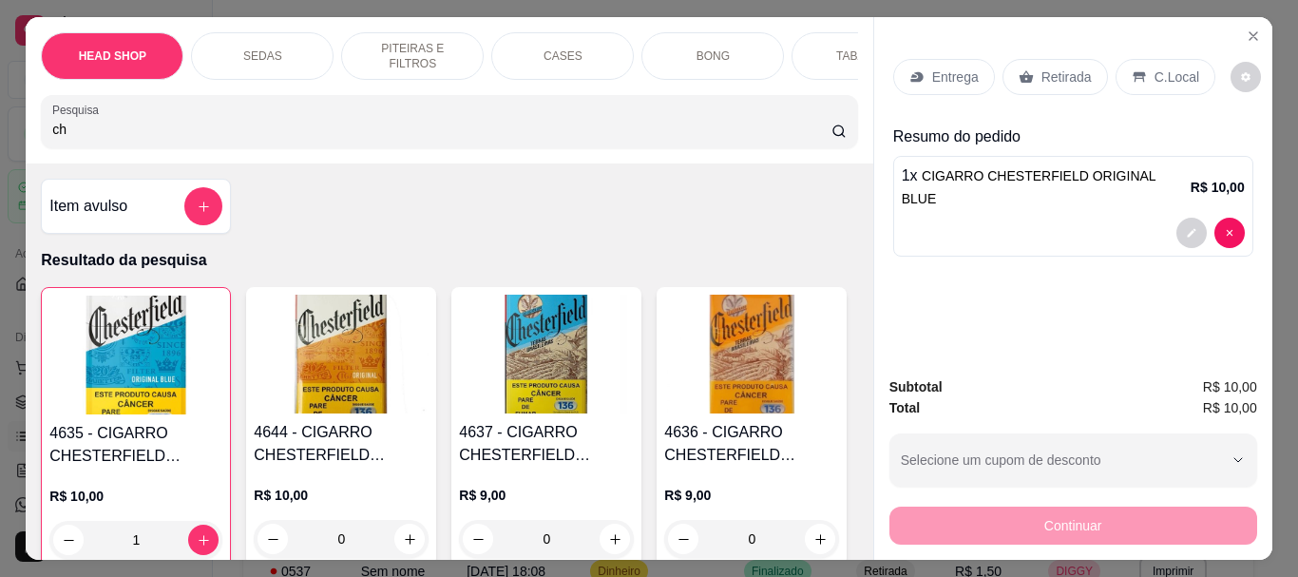
type input "c"
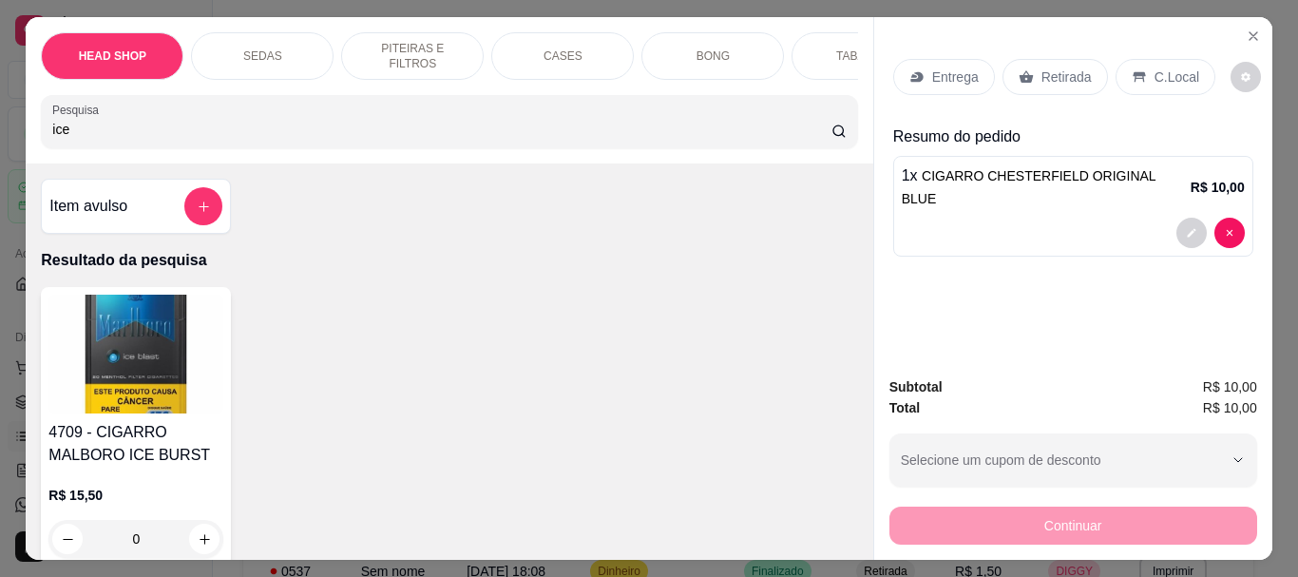
type input "ice"
click at [167, 364] on img at bounding box center [135, 354] width 175 height 119
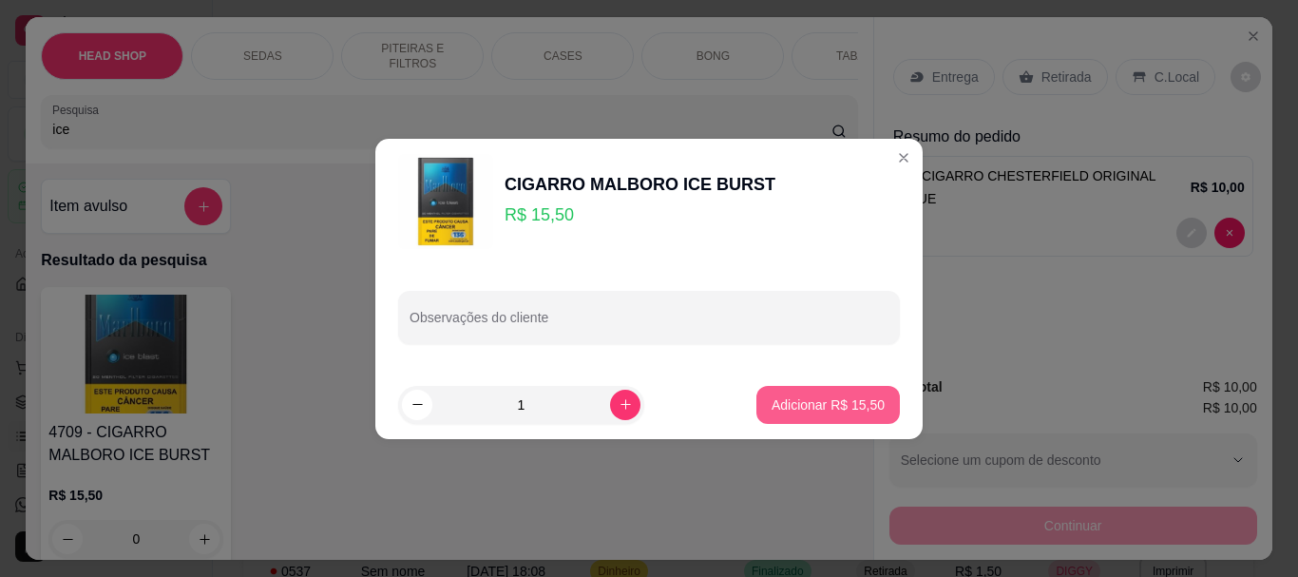
click at [843, 401] on p "Adicionar R$ 15,50" at bounding box center [827, 404] width 113 height 19
type input "1"
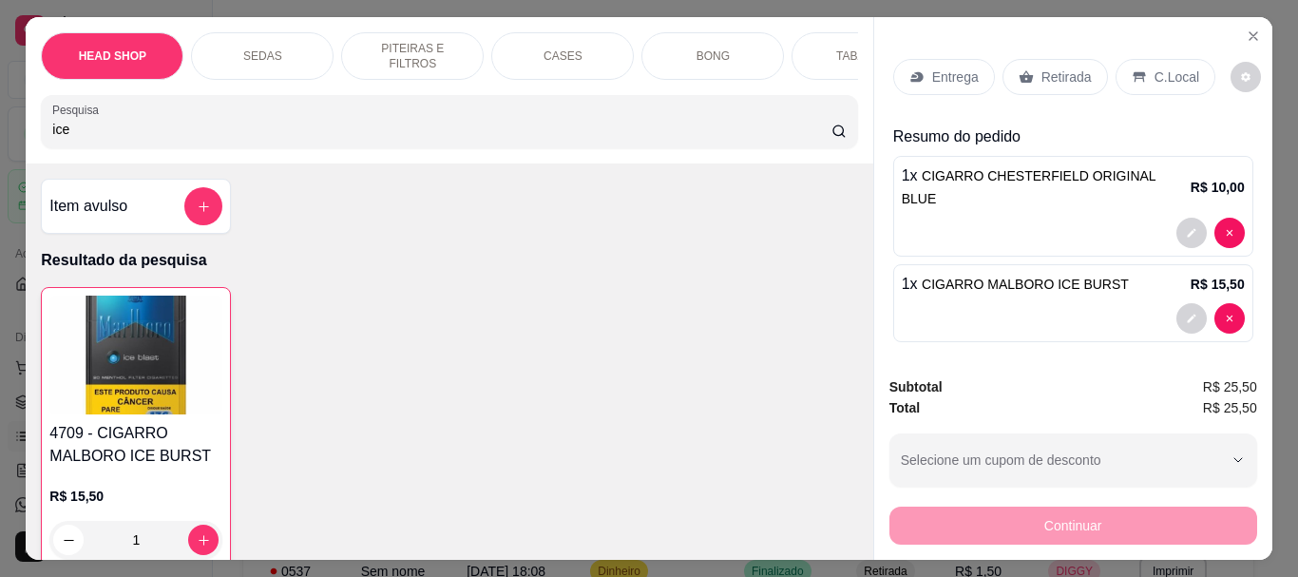
click at [1041, 67] on p "Retirada" at bounding box center [1066, 76] width 50 height 19
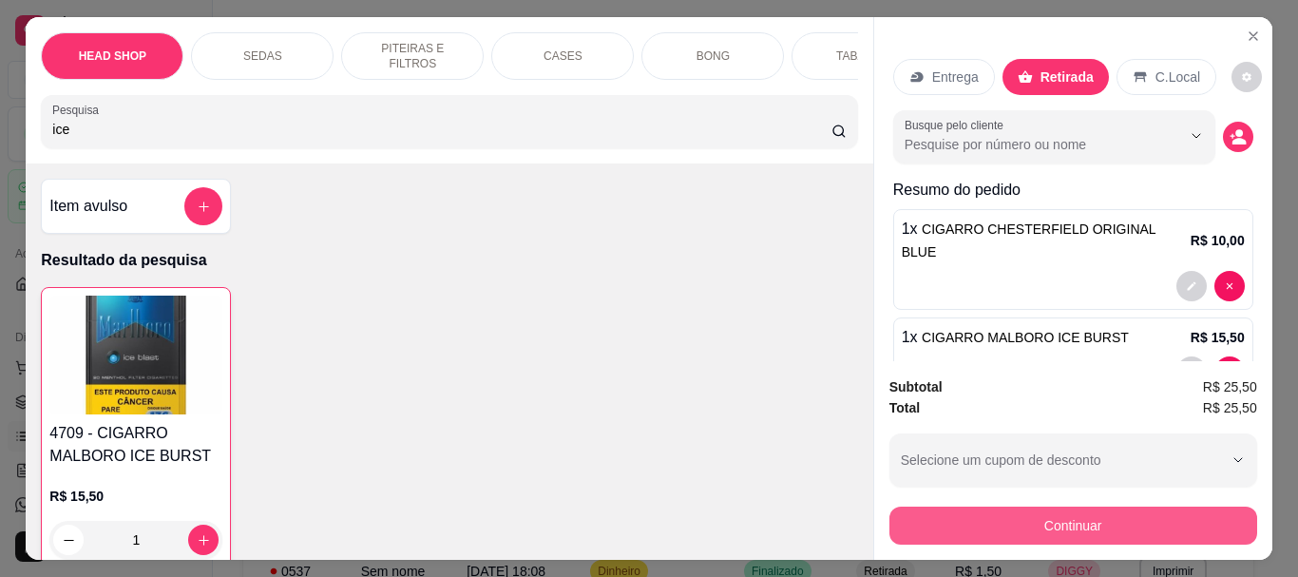
click at [1094, 520] on button "Continuar" at bounding box center [1073, 525] width 368 height 38
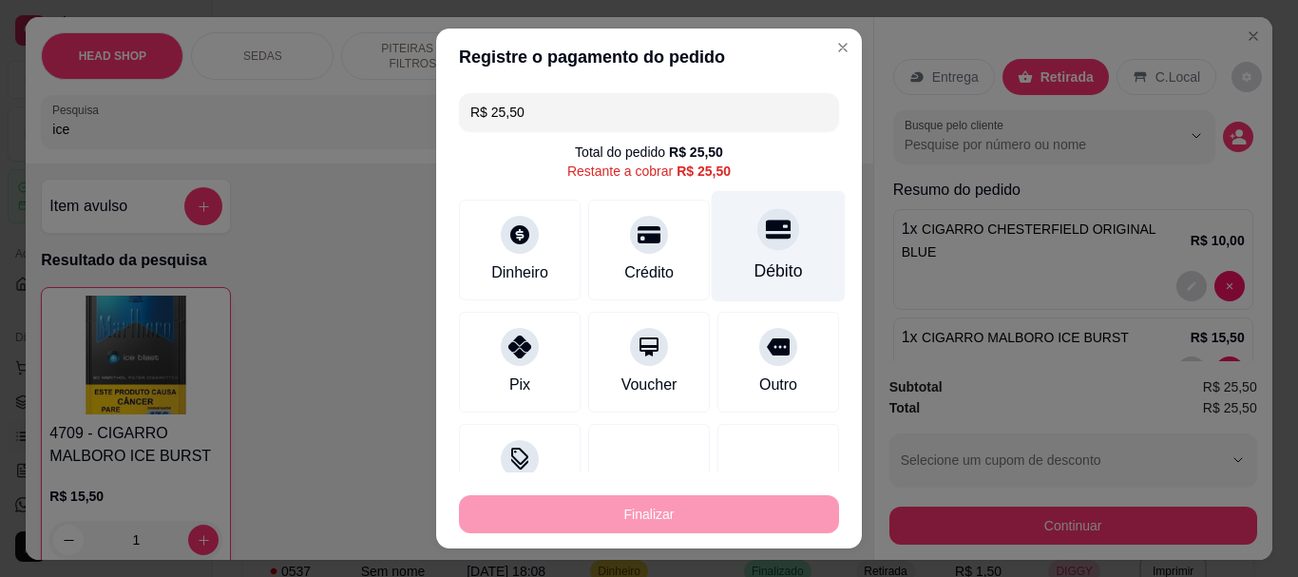
click at [766, 238] on icon at bounding box center [778, 229] width 25 height 19
type input "R$ 0,00"
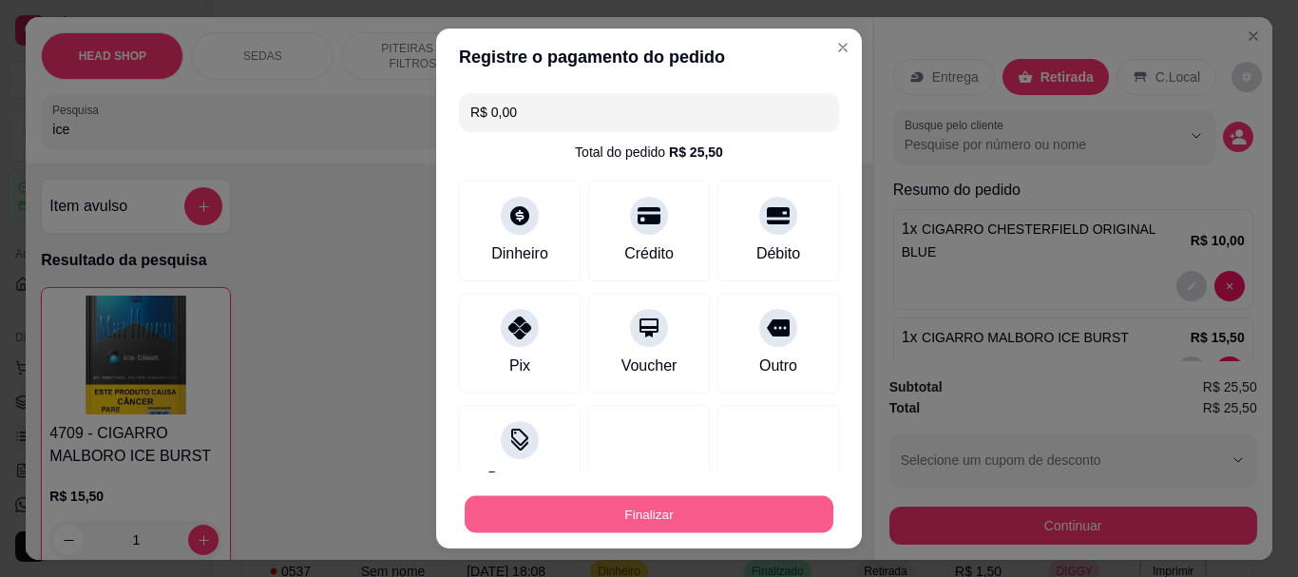
click at [763, 530] on button "Finalizar" at bounding box center [649, 513] width 369 height 37
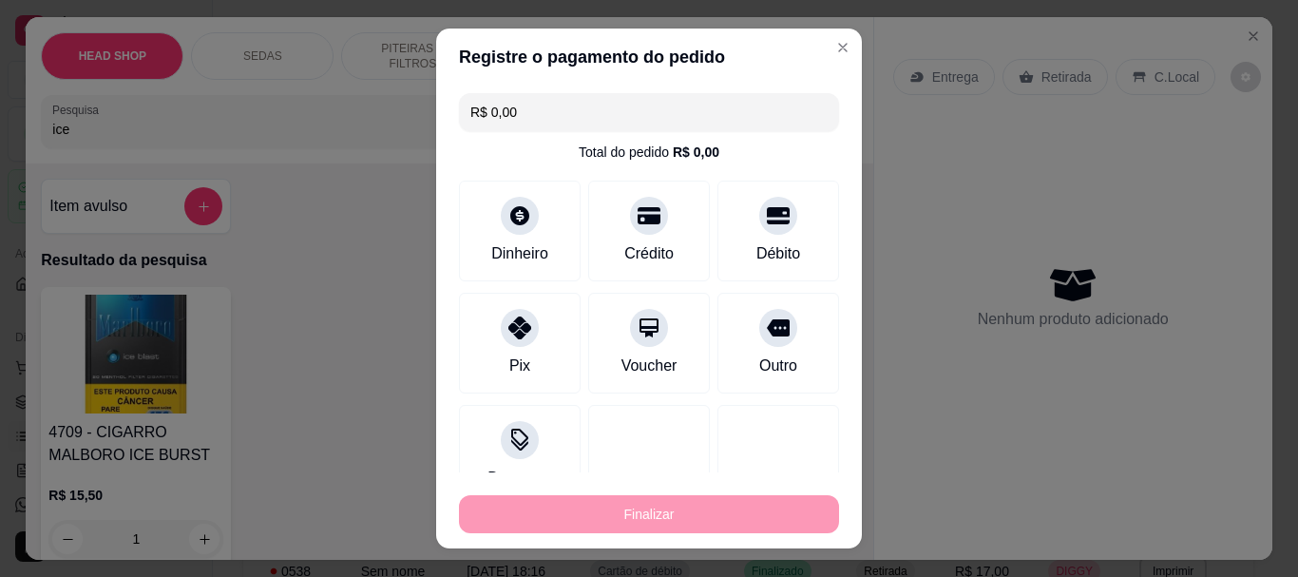
type input "0"
type input "-R$ 25,50"
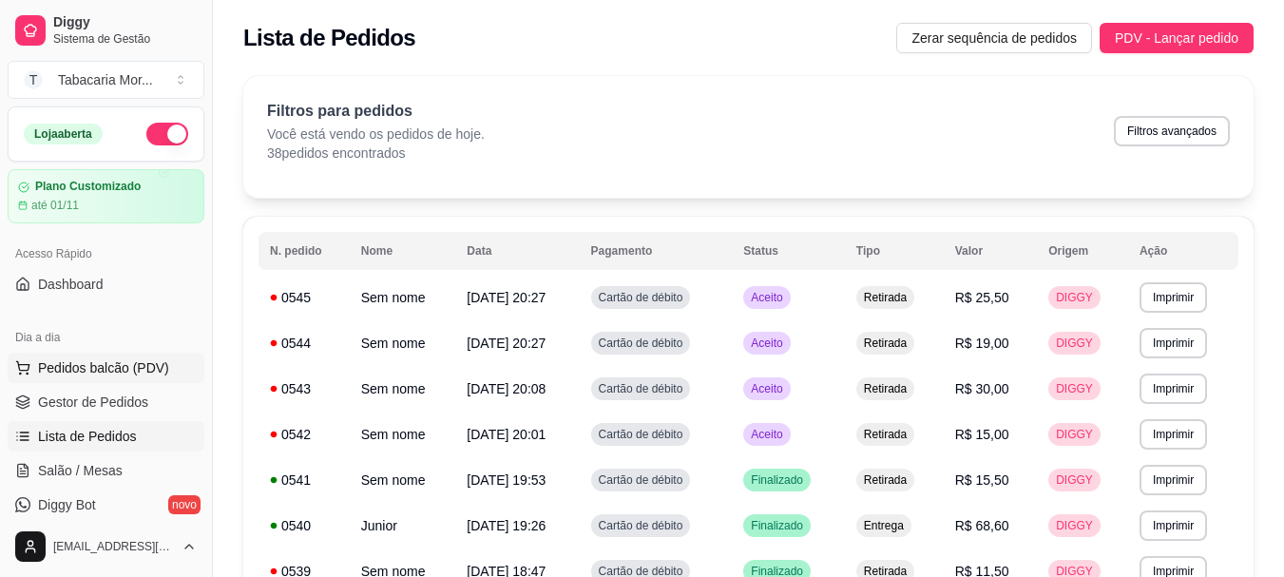
click at [109, 374] on span "Pedidos balcão (PDV)" at bounding box center [103, 367] width 131 height 19
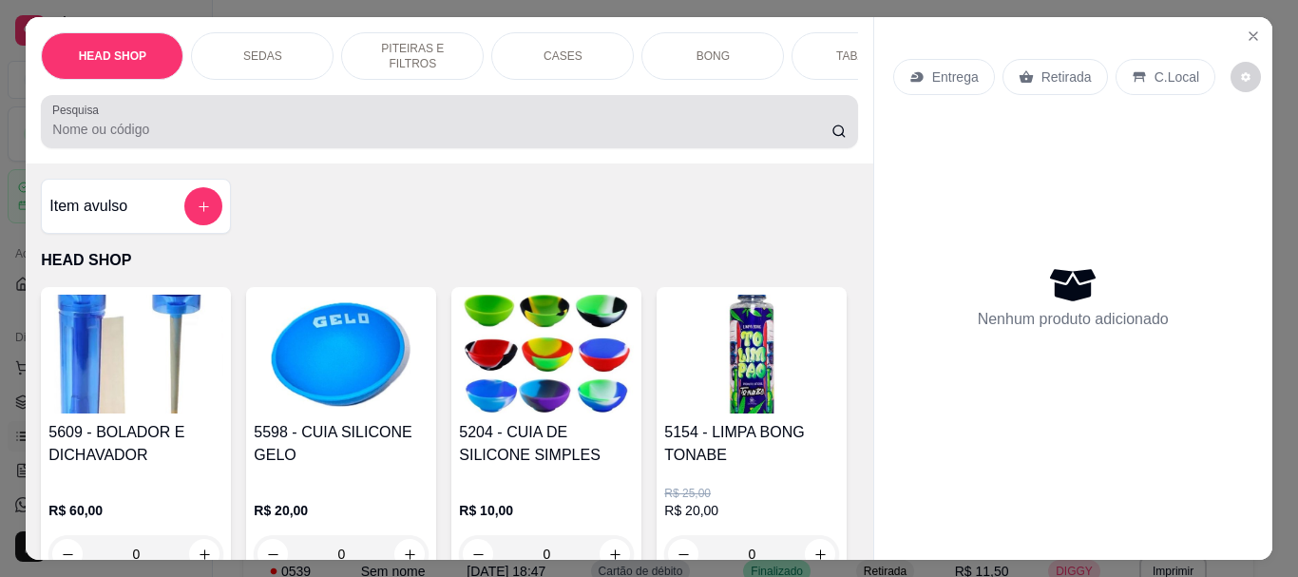
click at [228, 148] on div "Pesquisa" at bounding box center [449, 121] width 816 height 53
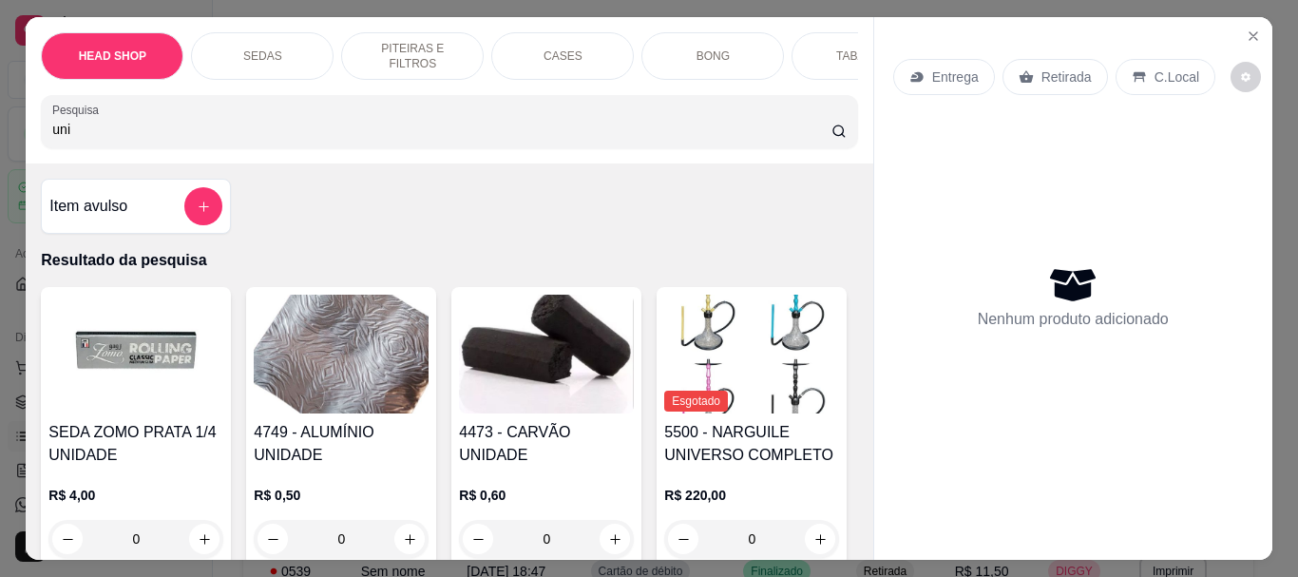
type input "uni"
click at [558, 361] on img at bounding box center [546, 354] width 175 height 119
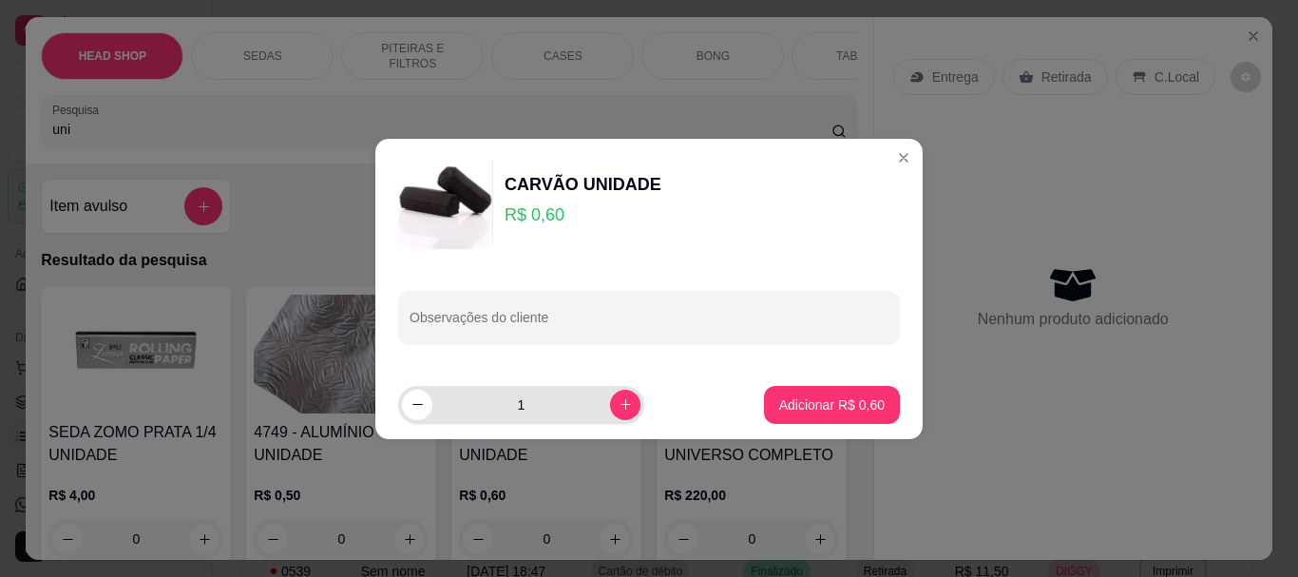
click at [547, 409] on input "1" at bounding box center [521, 405] width 178 height 38
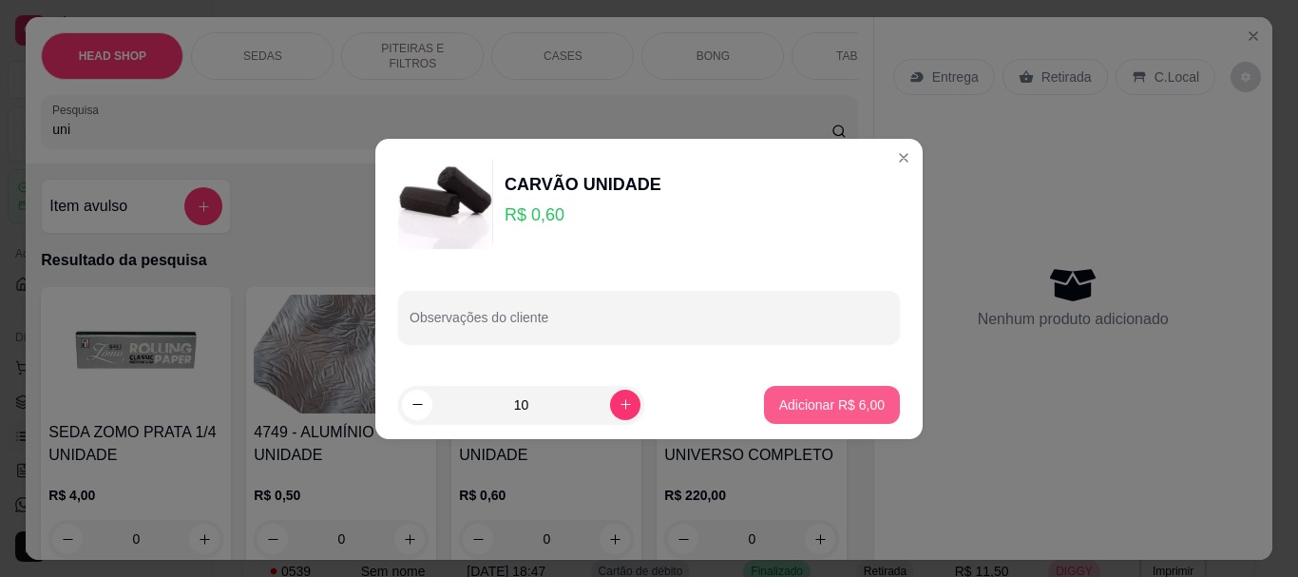
type input "10"
click at [842, 413] on p "Adicionar R$ 6,00" at bounding box center [831, 404] width 103 height 18
type input "10"
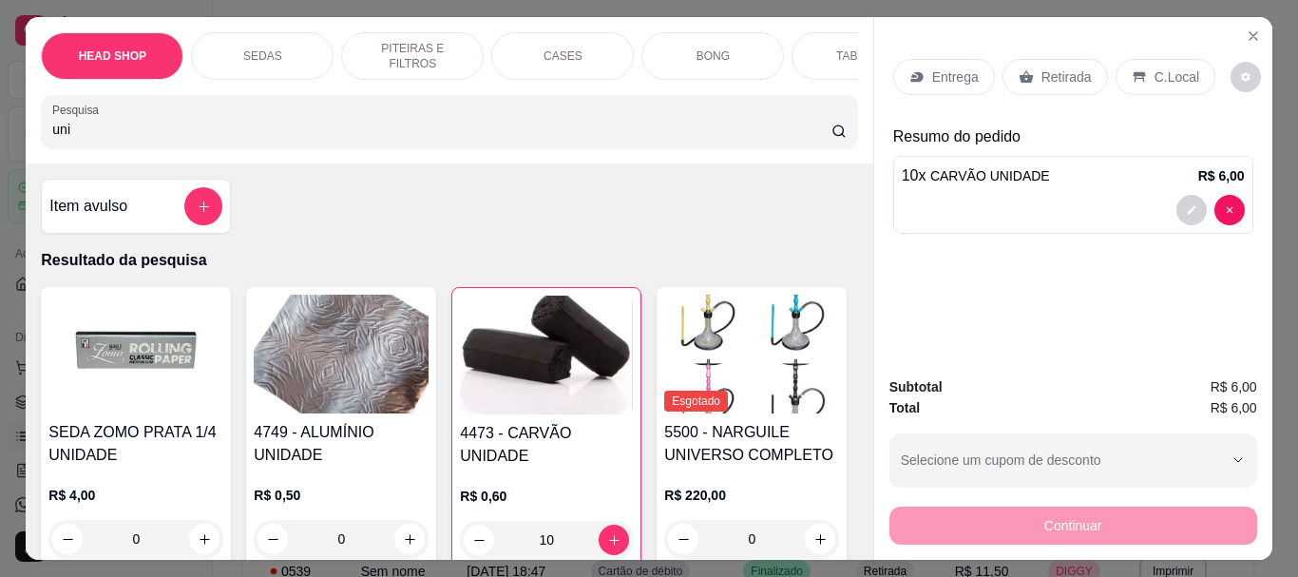
click at [1041, 70] on p "Retirada" at bounding box center [1066, 76] width 50 height 19
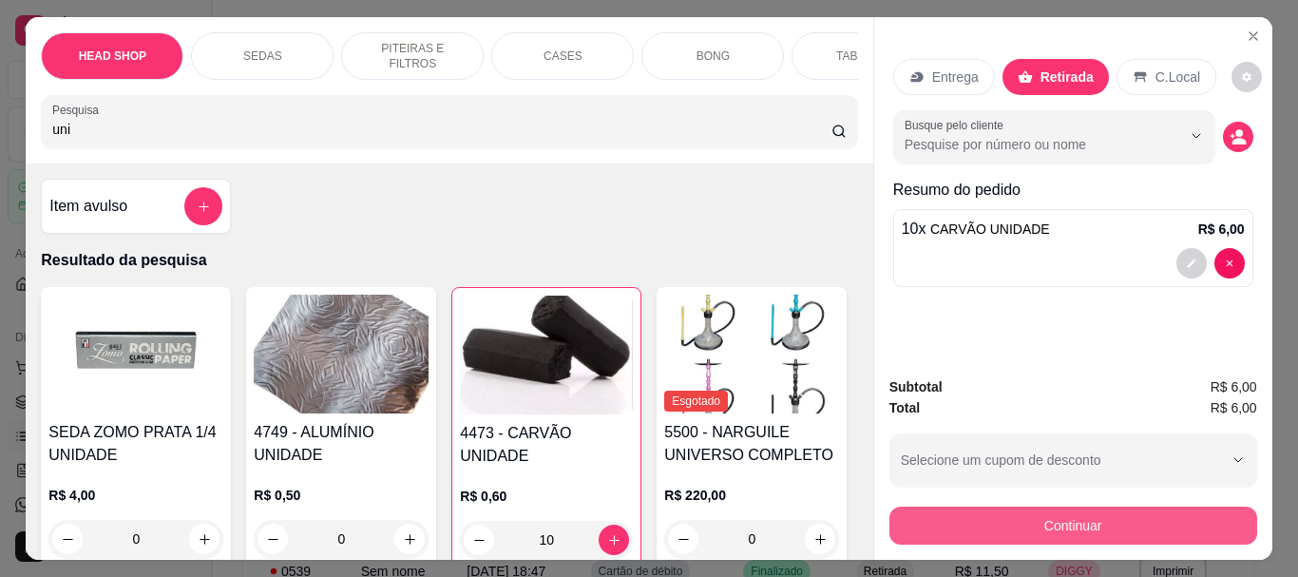
click at [1088, 506] on button "Continuar" at bounding box center [1073, 525] width 368 height 38
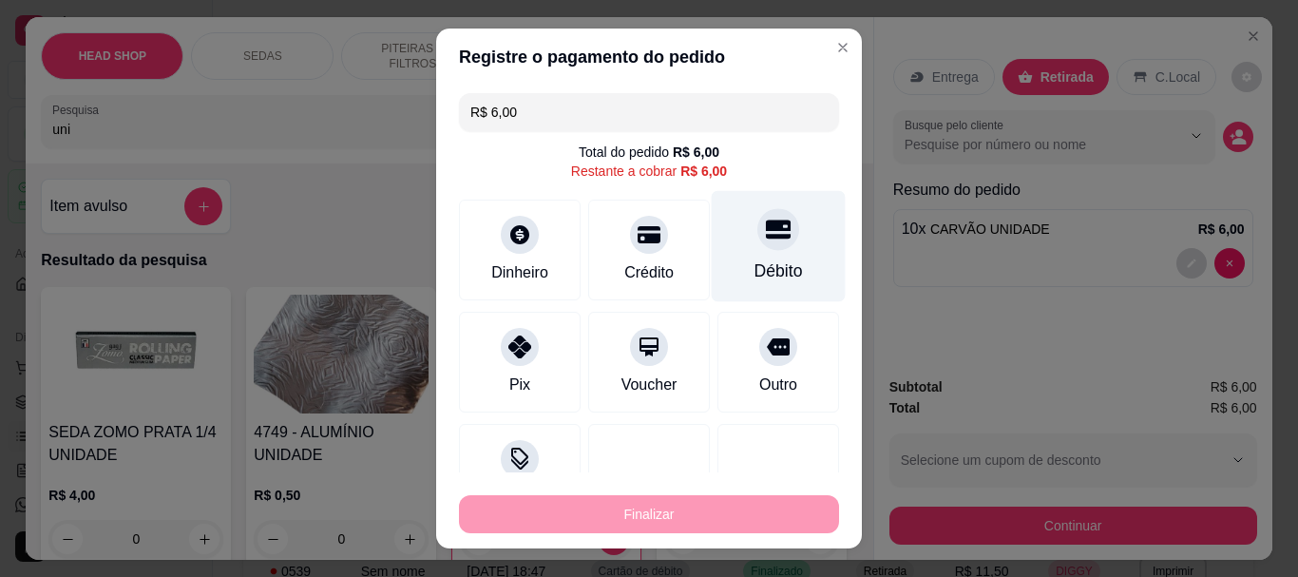
click at [757, 246] on div at bounding box center [778, 230] width 42 height 42
type input "R$ 0,00"
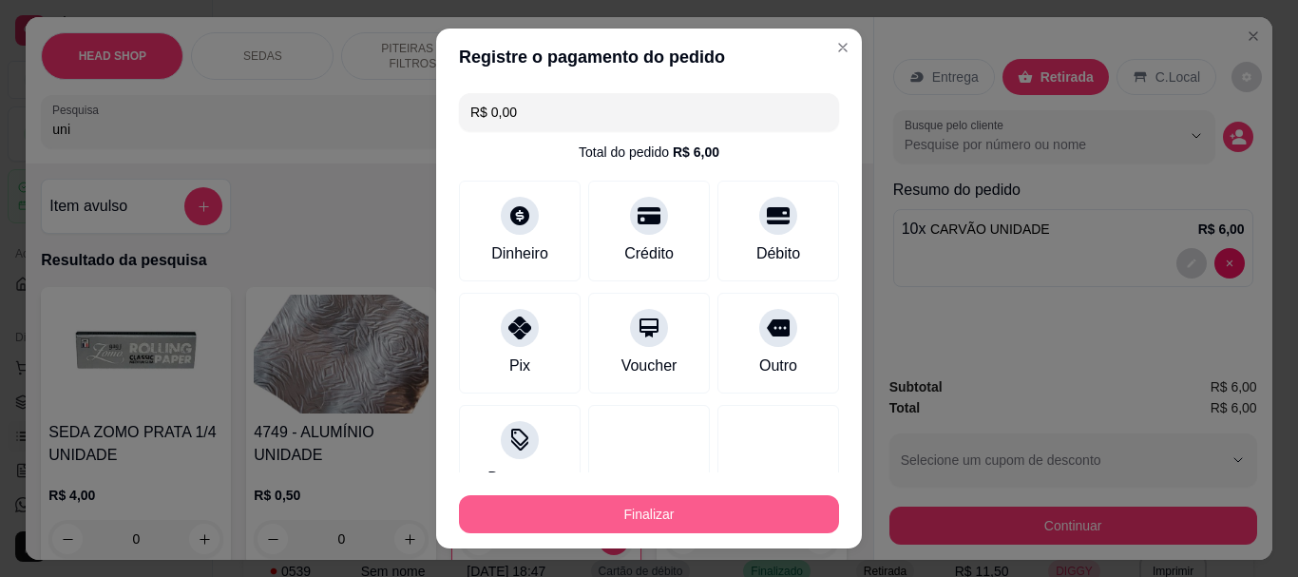
click at [778, 516] on button "Finalizar" at bounding box center [649, 514] width 380 height 38
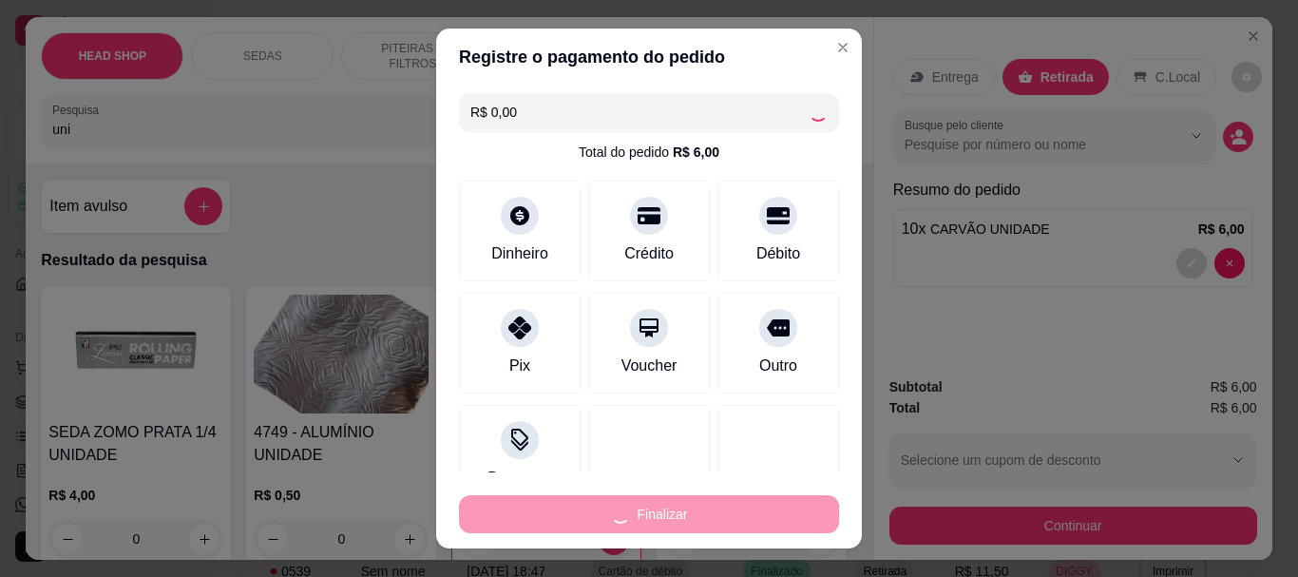
type input "0"
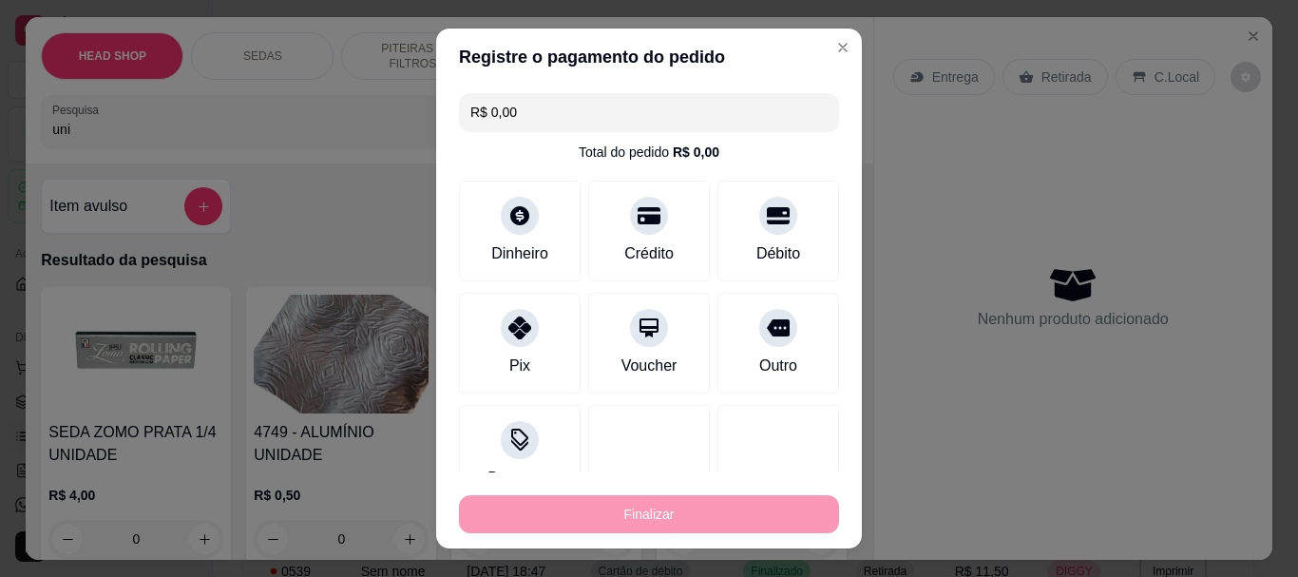
type input "-R$ 6,00"
